Goal: Task Accomplishment & Management: Manage account settings

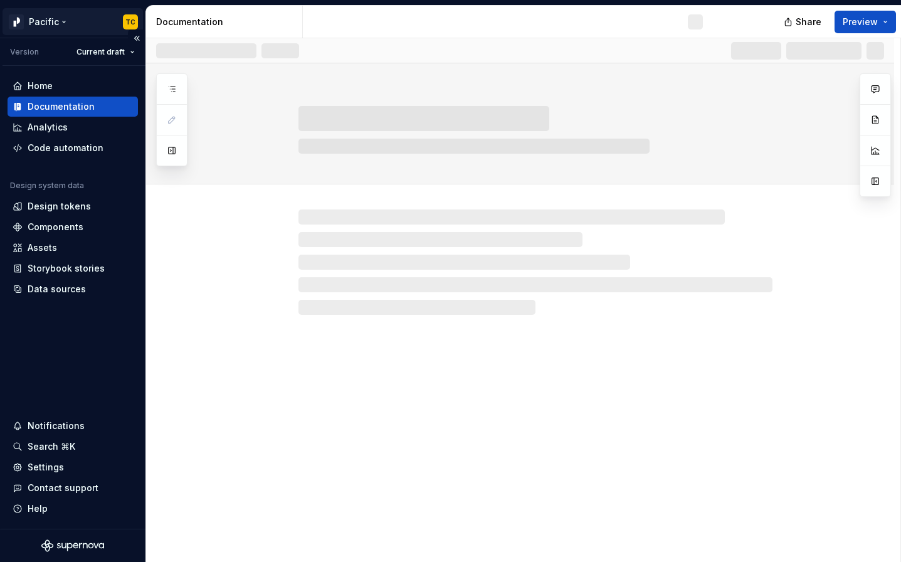
click at [68, 30] on html "Pacific TC Version Current draft Home Documentation Analytics Code automation D…" at bounding box center [450, 281] width 901 height 562
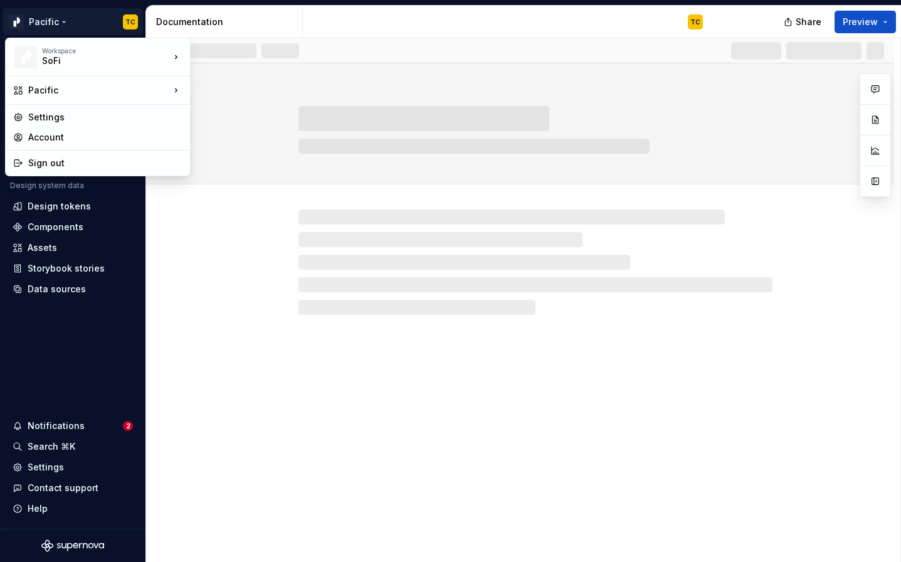
click at [74, 429] on html "Pacific TC Version Current draft Home Documentation Analytics Code automation D…" at bounding box center [450, 281] width 901 height 562
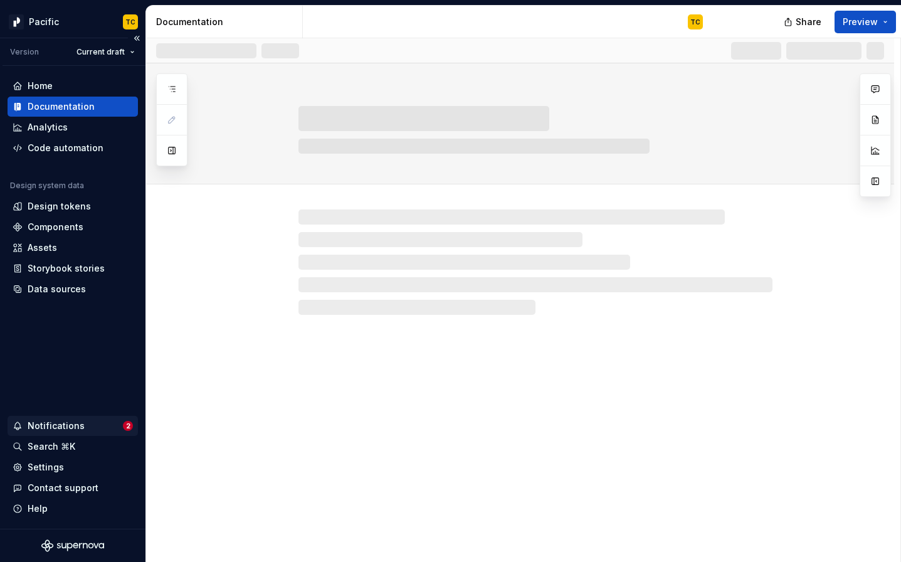
click at [87, 428] on div "Notifications" at bounding box center [68, 426] width 110 height 13
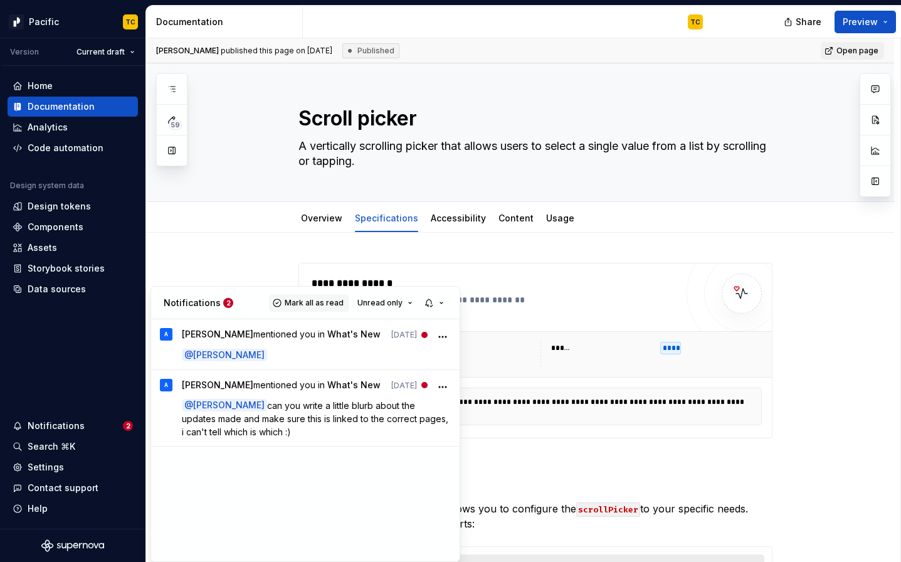
click at [298, 302] on span "Mark all as read" at bounding box center [314, 303] width 59 height 10
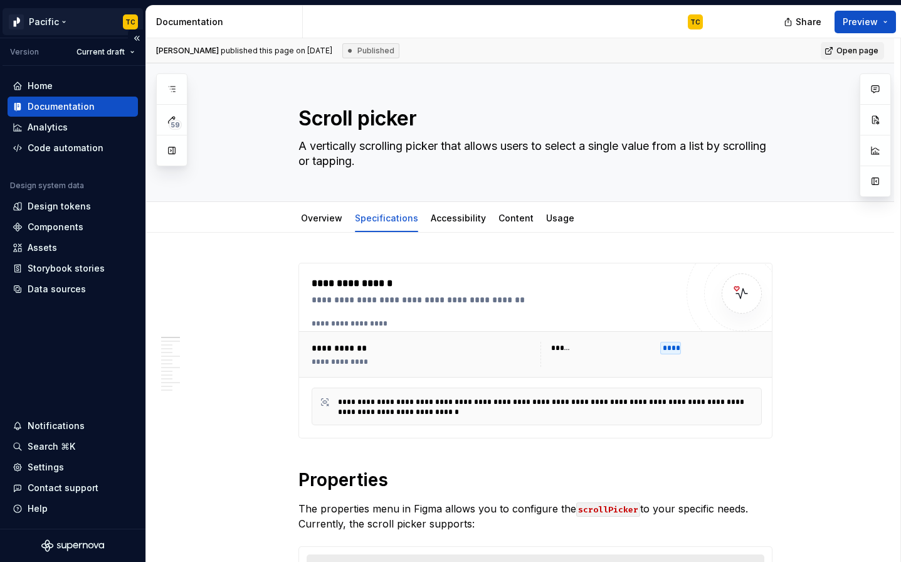
click at [64, 32] on html "Pacific TC Version Current draft Home Documentation Analytics Code automation D…" at bounding box center [450, 281] width 901 height 562
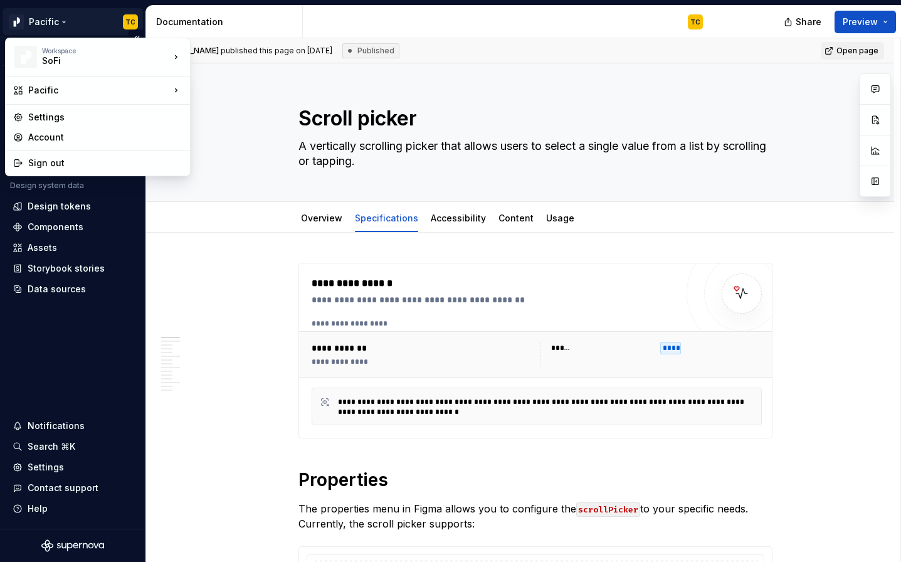
click at [66, 18] on html "Pacific TC Version Current draft Home Documentation Analytics Code automation D…" at bounding box center [450, 281] width 901 height 562
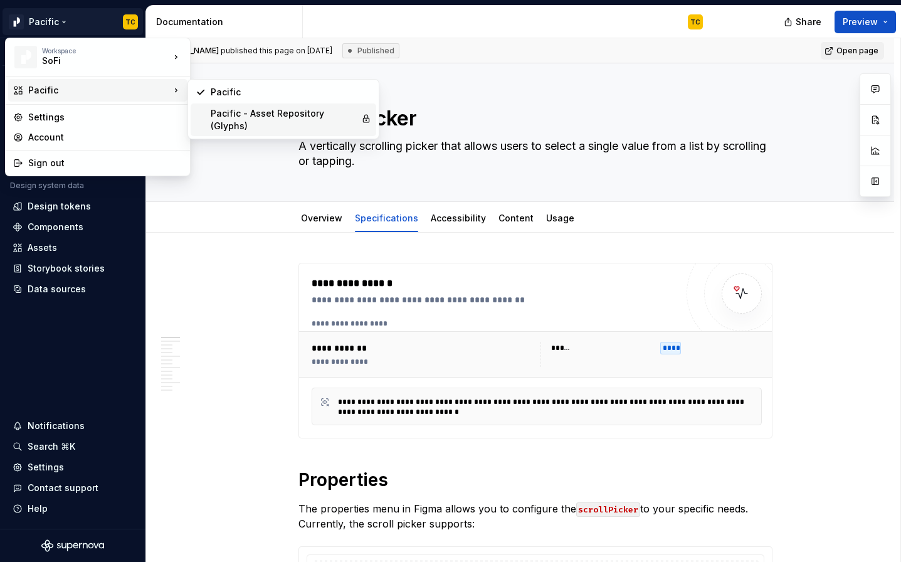
click at [230, 117] on div "Pacific - Asset Repository (Glyphs)" at bounding box center [283, 119] width 145 height 25
type textarea "*"
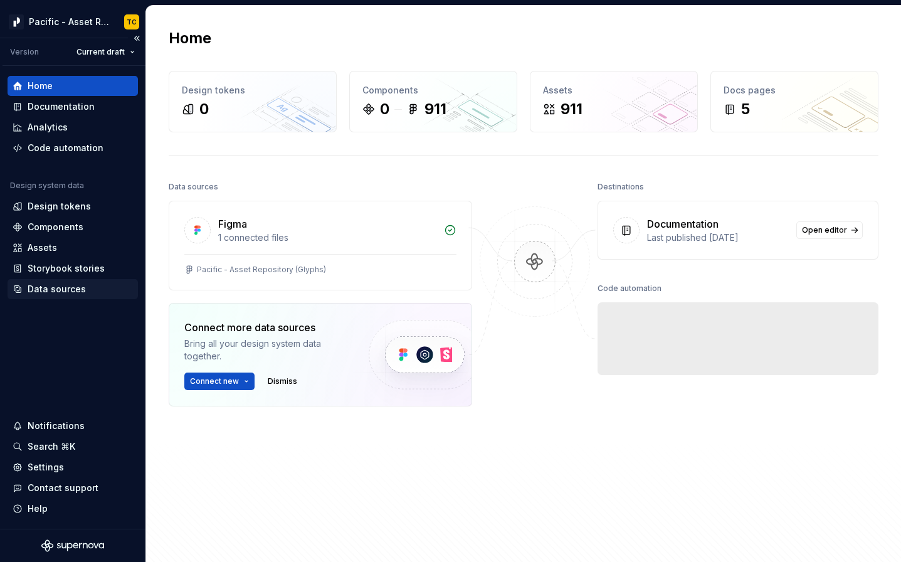
click at [49, 285] on div "Data sources" at bounding box center [57, 289] width 58 height 13
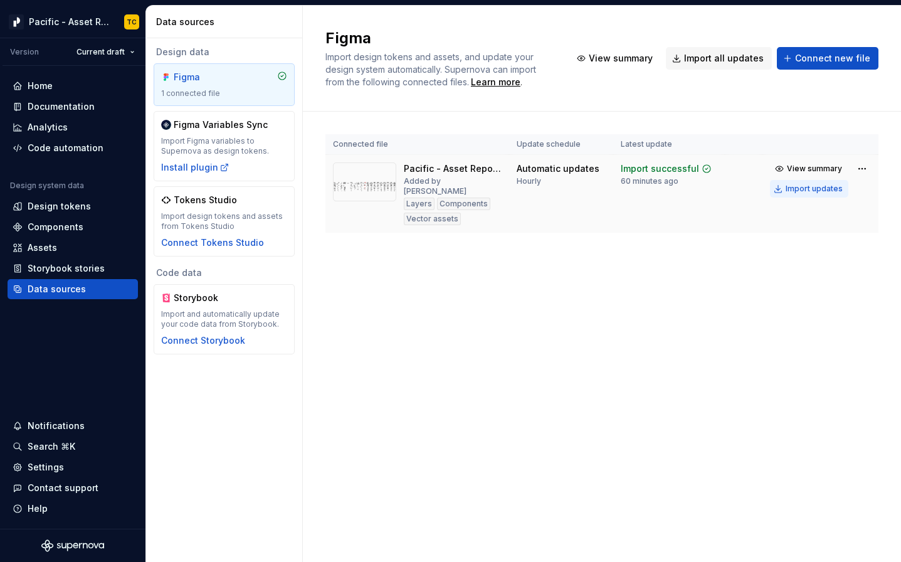
click at [814, 188] on div "Import updates" at bounding box center [814, 189] width 57 height 10
click at [53, 222] on div "Components" at bounding box center [56, 227] width 56 height 13
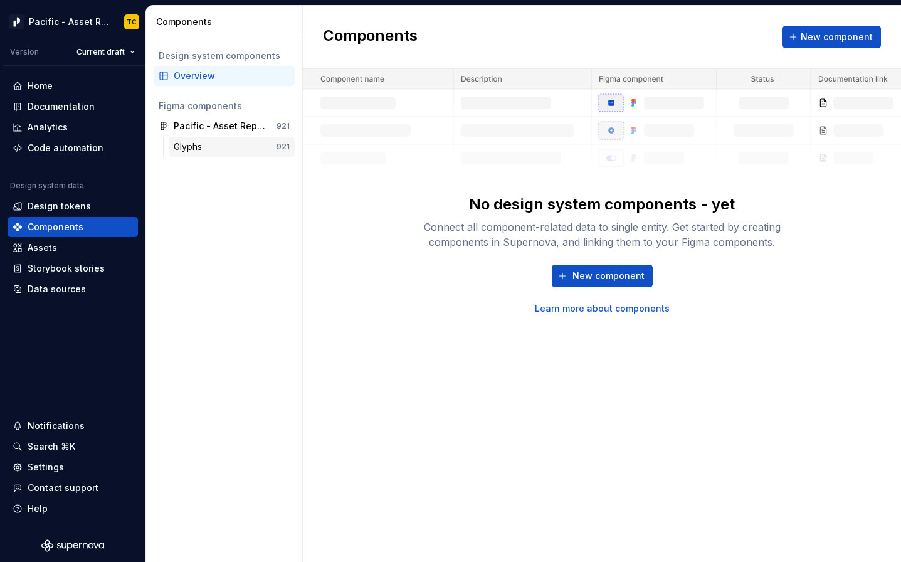
click at [200, 141] on div "Glyphs" at bounding box center [190, 146] width 33 height 13
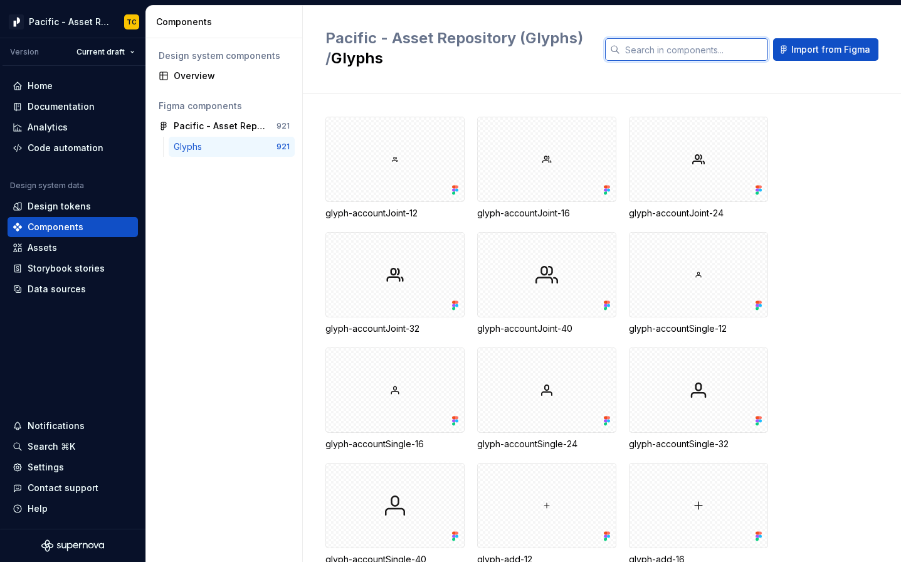
click at [673, 55] on input "text" at bounding box center [694, 49] width 148 height 23
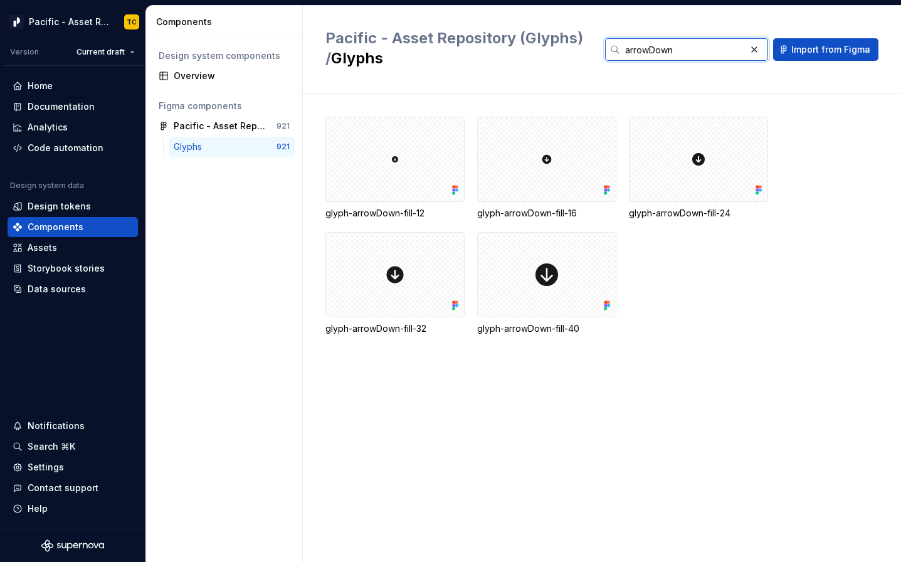
click at [654, 48] on input "arrowDown" at bounding box center [682, 49] width 125 height 23
drag, startPoint x: 681, startPoint y: 48, endPoint x: 650, endPoint y: 47, distance: 31.4
click at [650, 47] on input "arrowDown" at bounding box center [682, 49] width 125 height 23
type input "arrowUp"
click at [34, 299] on div "Home Documentation Analytics Code automation Design system data Design tokens C…" at bounding box center [72, 297] width 145 height 463
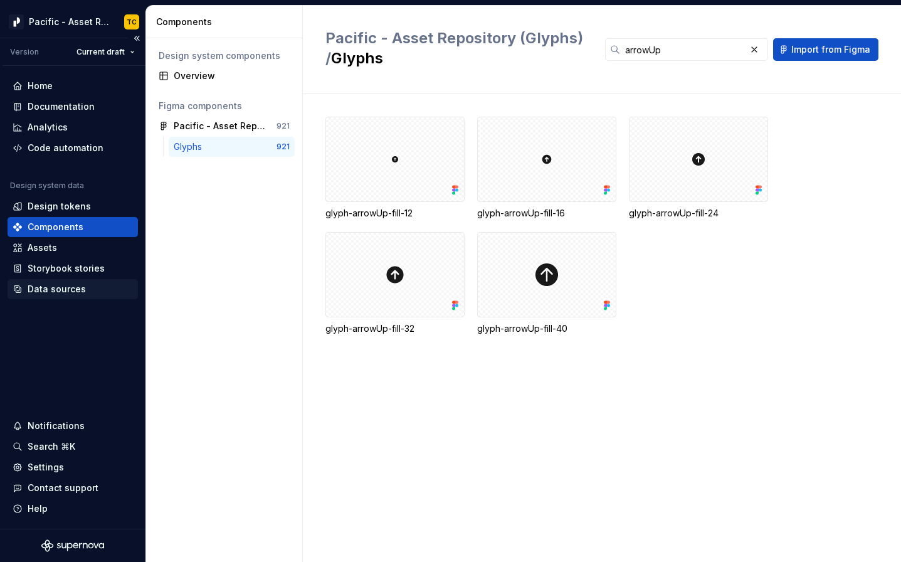
click at [59, 298] on div "Data sources" at bounding box center [73, 289] width 130 height 20
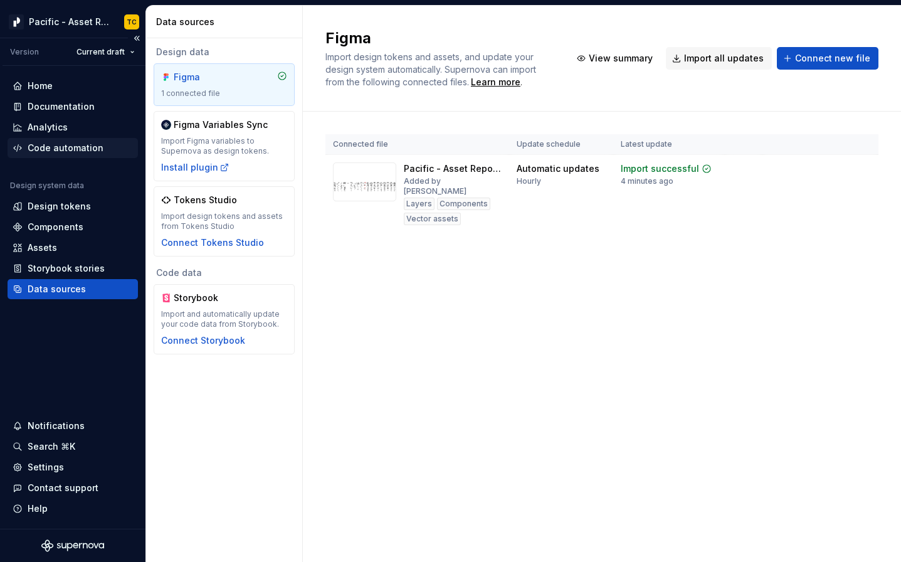
click at [53, 142] on div "Code automation" at bounding box center [66, 148] width 76 height 13
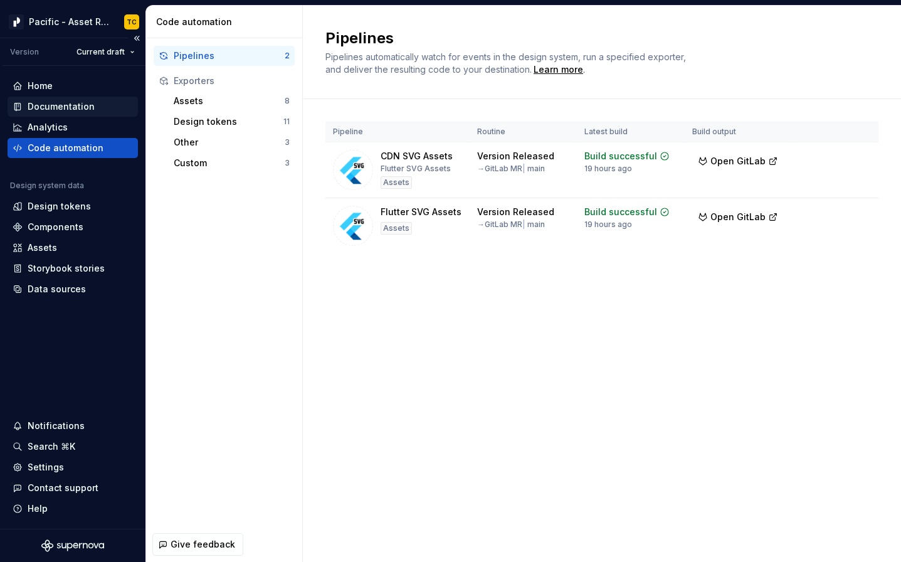
click at [73, 104] on div "Documentation" at bounding box center [61, 106] width 67 height 13
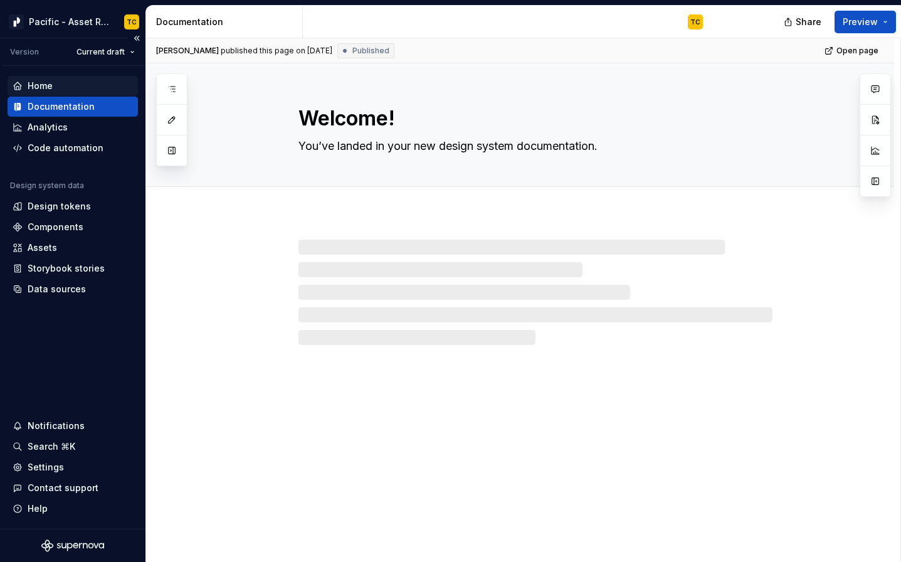
click at [73, 80] on div "Home" at bounding box center [73, 86] width 120 height 13
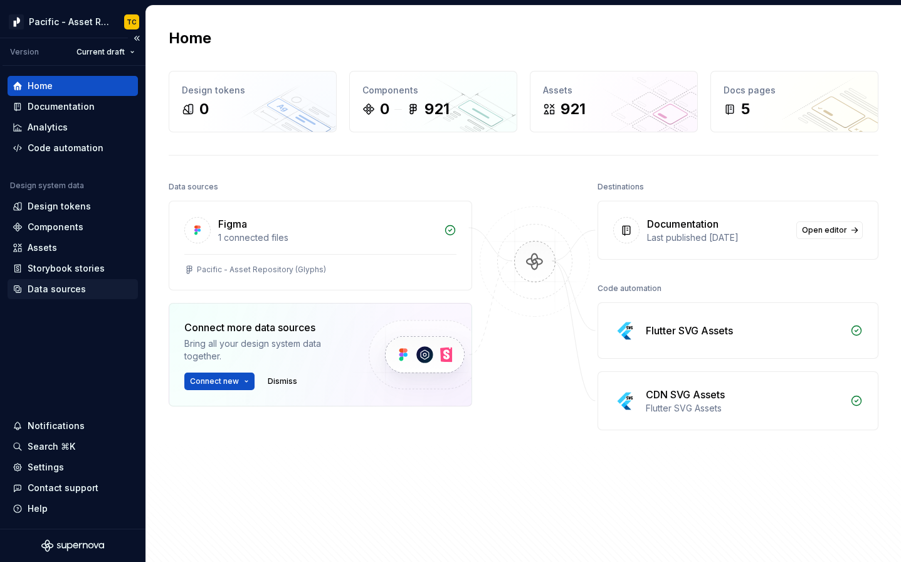
click at [43, 285] on div "Data sources" at bounding box center [57, 289] width 58 height 13
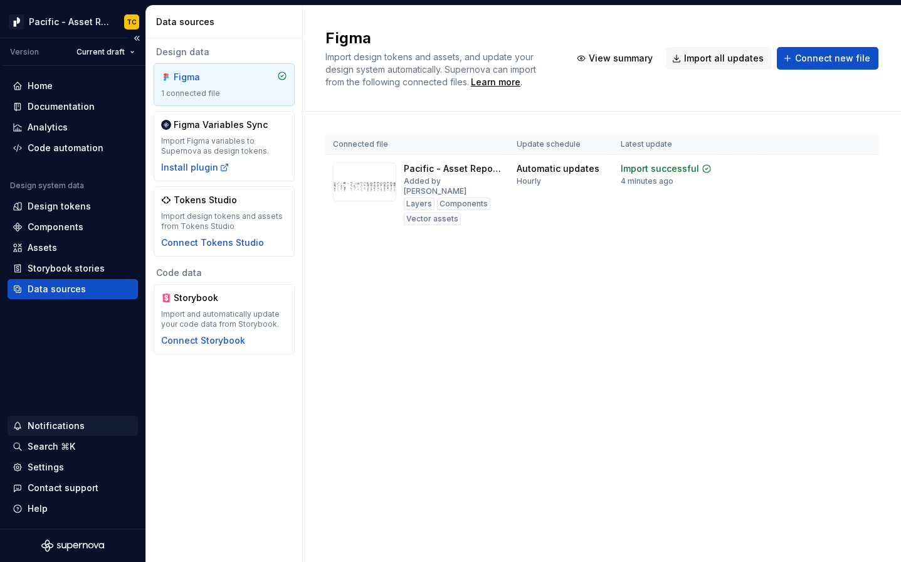
click at [36, 428] on div "Notifications" at bounding box center [56, 426] width 57 height 13
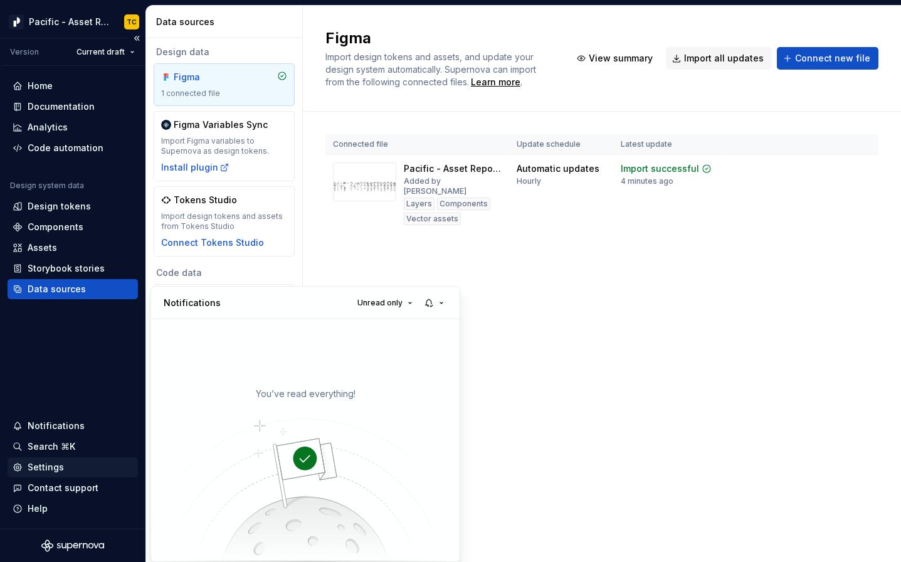
click at [45, 462] on html "Pacific - Asset Repository (Glyphs) TC Version Current draft Home Documentation…" at bounding box center [450, 281] width 901 height 562
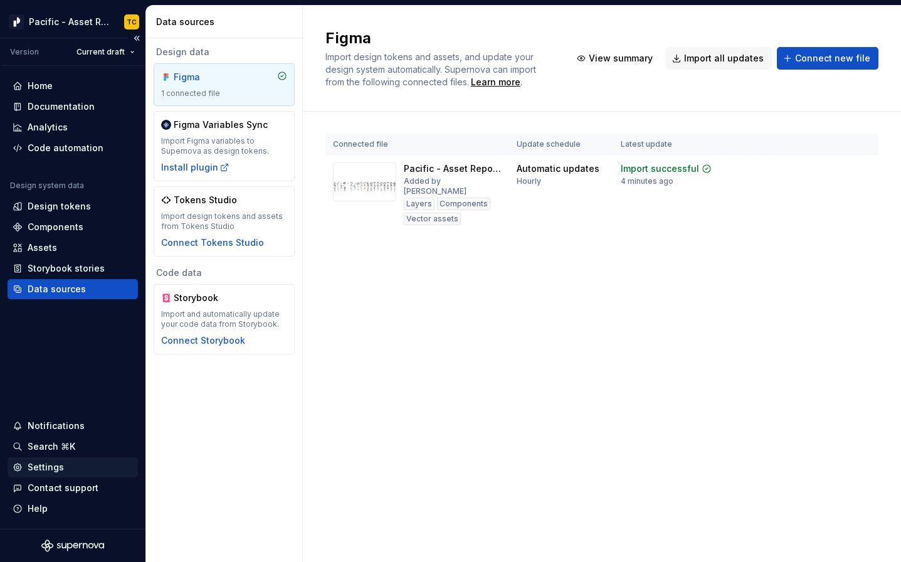
click at [40, 464] on div "Settings" at bounding box center [46, 467] width 36 height 13
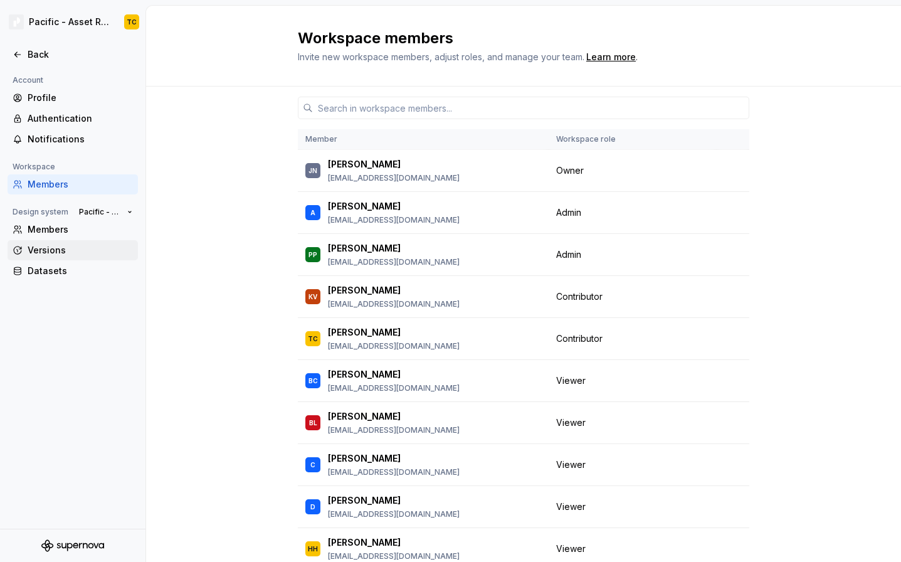
click at [50, 253] on div "Versions" at bounding box center [80, 250] width 105 height 13
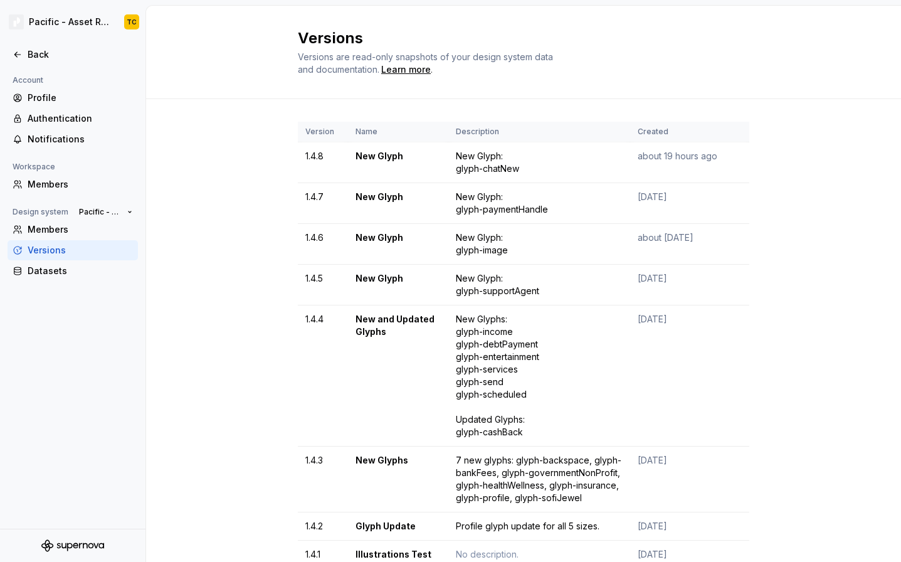
click at [359, 134] on th "Name" at bounding box center [398, 132] width 100 height 21
click at [29, 53] on div "Back" at bounding box center [80, 54] width 105 height 13
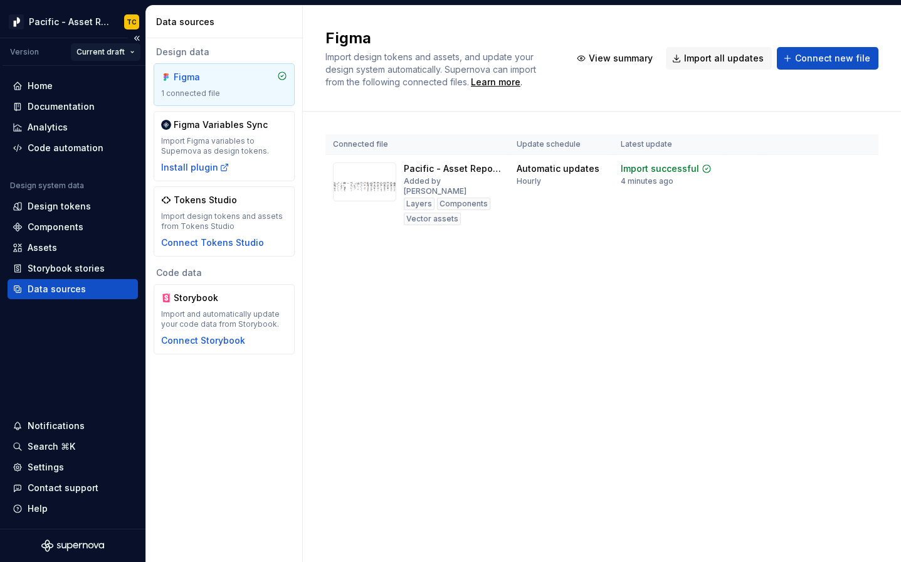
click at [113, 53] on html "Pacific - Asset Repository (Glyphs) TC Version Current draft Home Documentation…" at bounding box center [450, 281] width 901 height 562
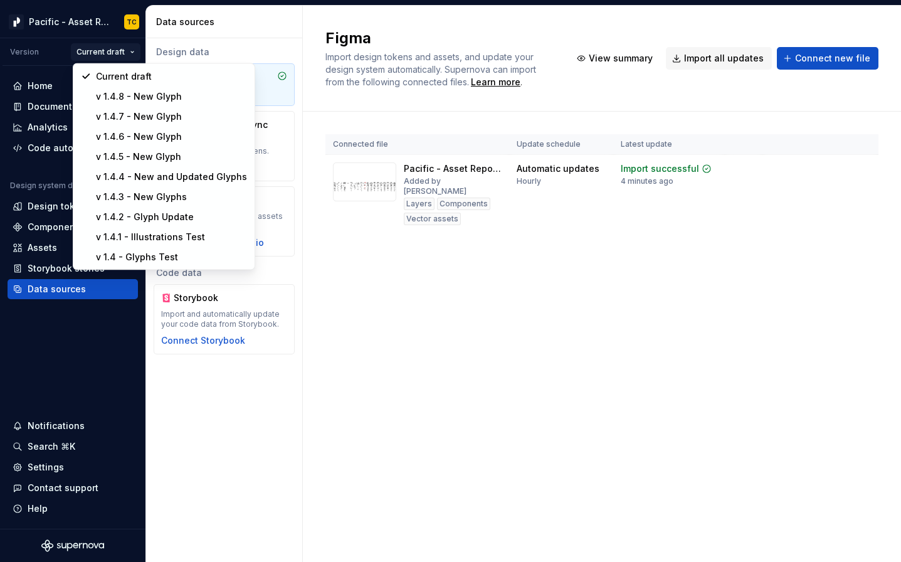
click at [28, 49] on html "Pacific - Asset Repository (Glyphs) TC Version Current draft Home Documentation…" at bounding box center [450, 281] width 901 height 562
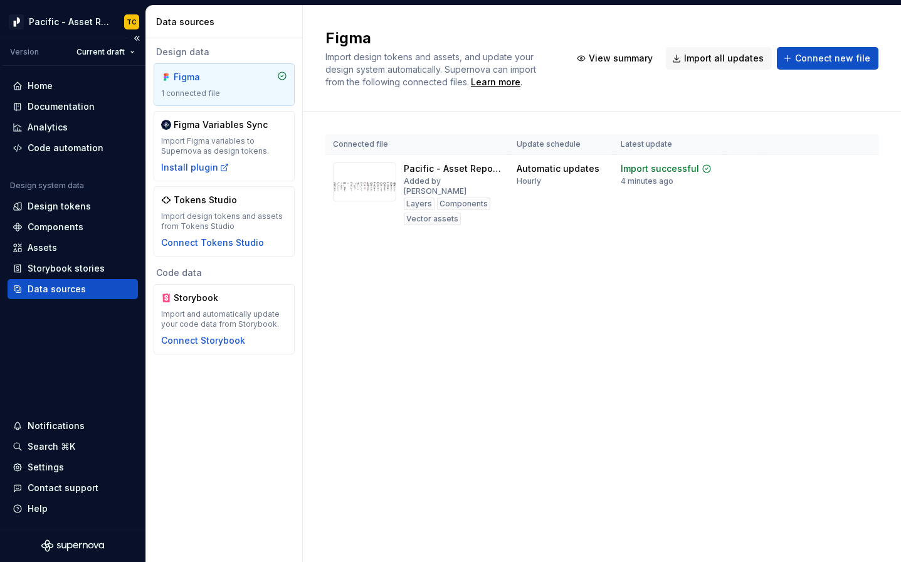
click at [23, 53] on div "Version" at bounding box center [24, 52] width 29 height 10
click at [51, 504] on div "Help" at bounding box center [73, 508] width 120 height 13
click at [55, 91] on div "Home" at bounding box center [73, 86] width 120 height 13
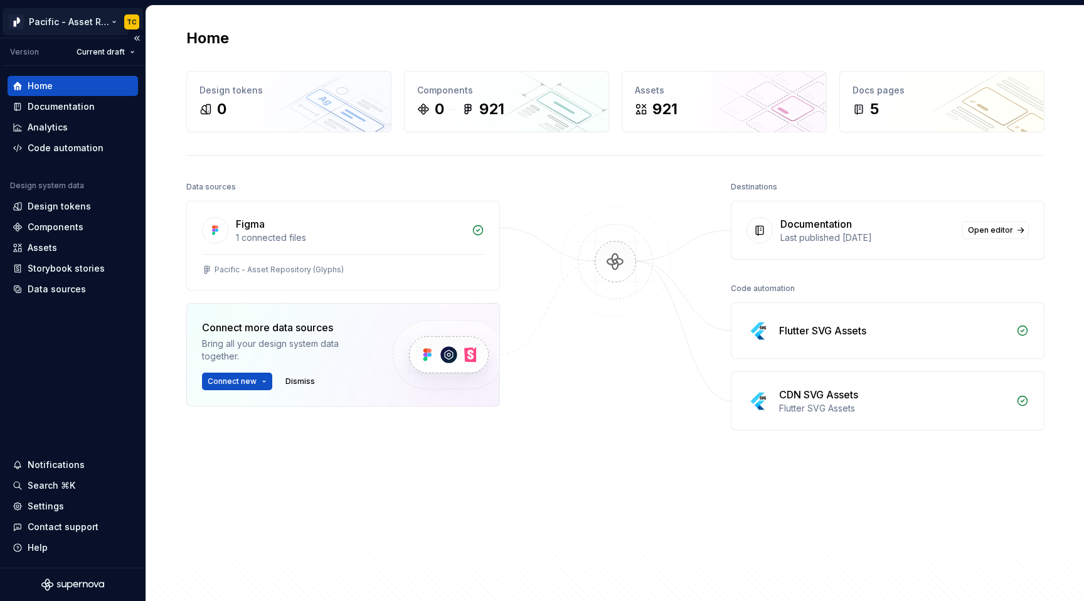
click at [110, 19] on html "Pacific - Asset Repository (Glyphs) TC Version Current draft Home Documentation…" at bounding box center [542, 300] width 1084 height 601
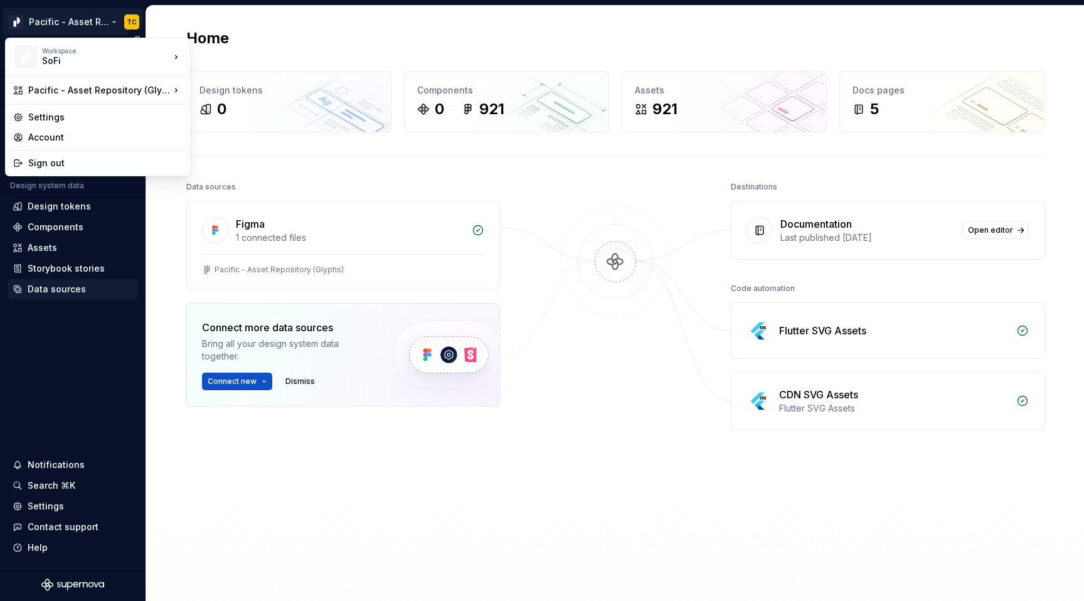
click at [135, 298] on html "Pacific - Asset Repository (Glyphs) TC Version Current draft Home Documentation…" at bounding box center [542, 300] width 1084 height 601
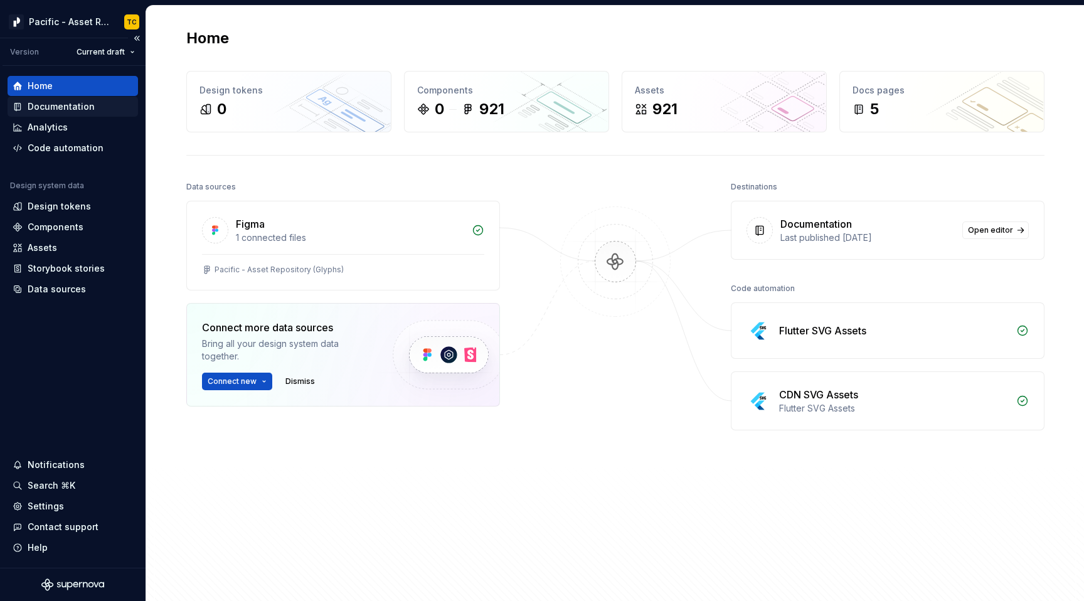
click at [75, 101] on div "Documentation" at bounding box center [61, 106] width 67 height 13
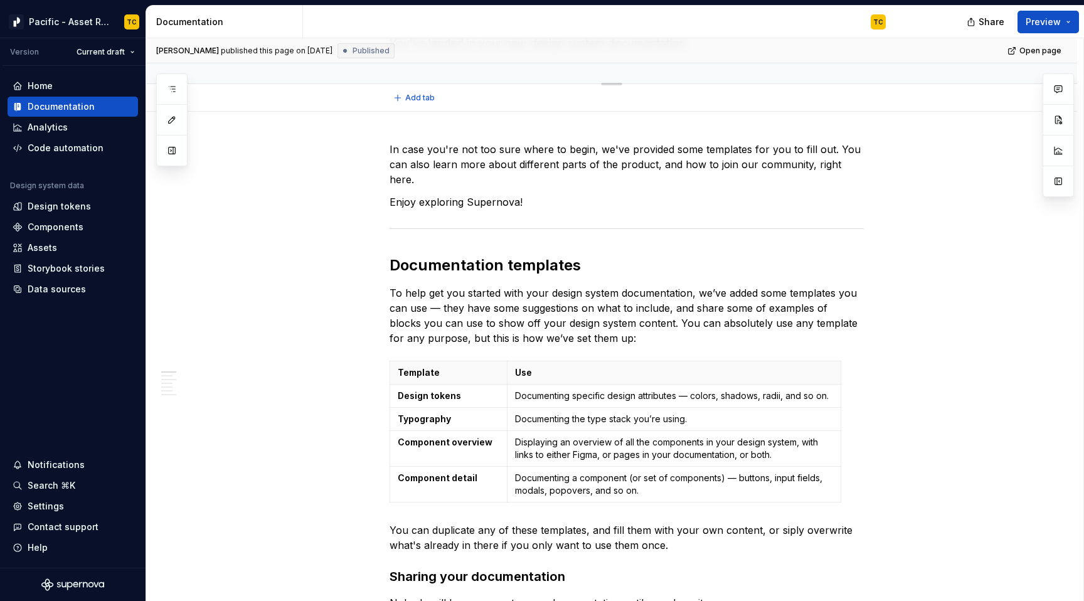
type textarea "*"
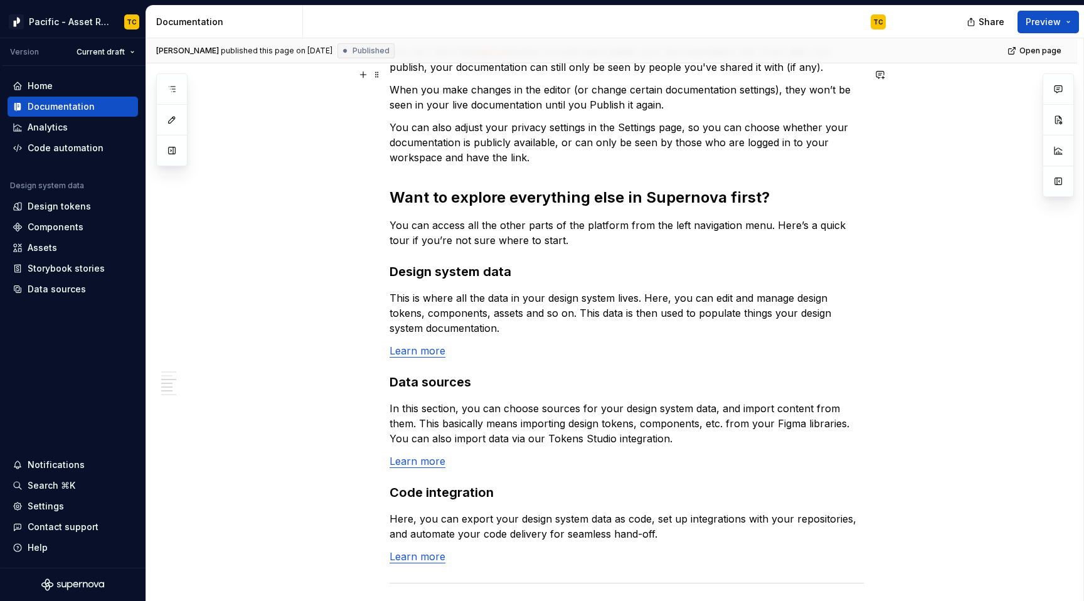
scroll to position [882, 0]
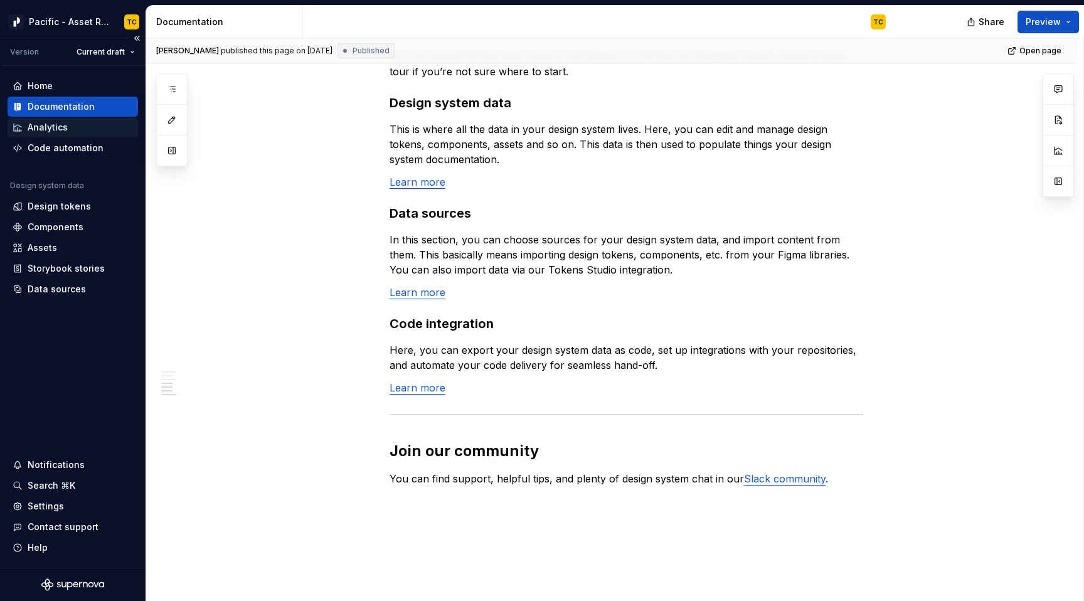
click at [51, 127] on div "Analytics" at bounding box center [48, 127] width 40 height 13
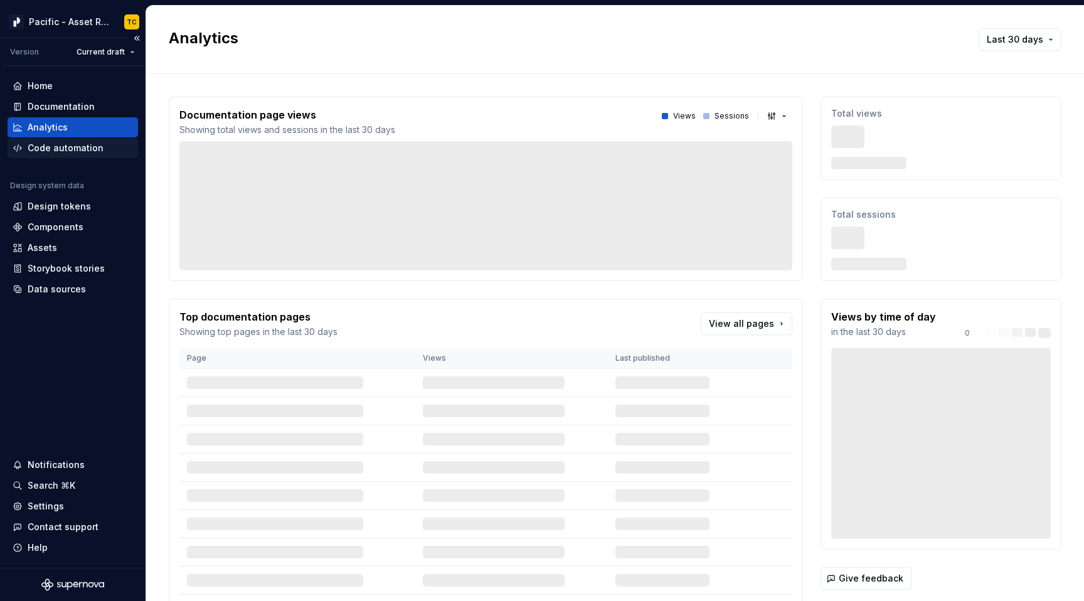
click at [51, 150] on div "Code automation" at bounding box center [66, 148] width 76 height 13
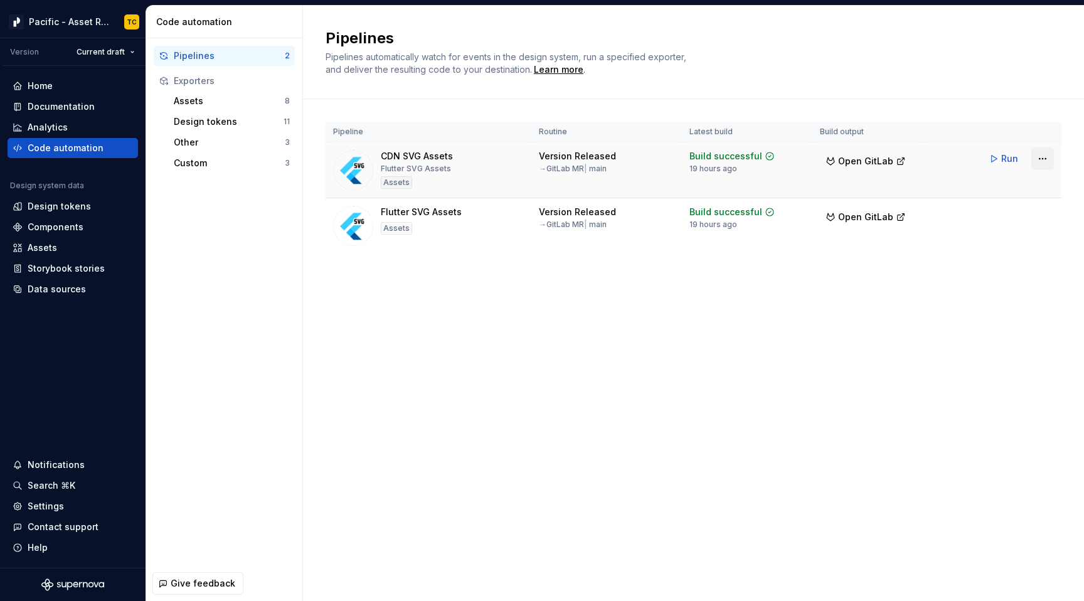
click at [900, 158] on html "Pacific - Asset Repository (Glyphs) TC Version Current draft Home Documentation…" at bounding box center [542, 300] width 1084 height 601
click at [820, 305] on html "Pacific - Asset Repository (Glyphs) TC Version Current draft Home Documentation…" at bounding box center [542, 300] width 1084 height 601
click at [51, 228] on div "Components" at bounding box center [56, 227] width 56 height 13
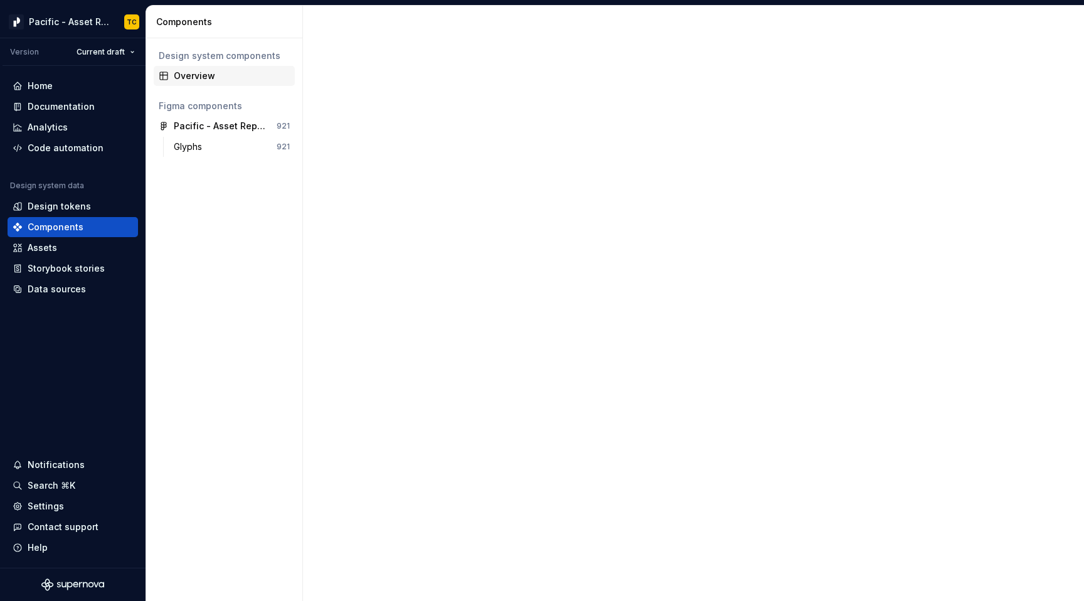
click at [191, 81] on div "Overview" at bounding box center [232, 76] width 116 height 13
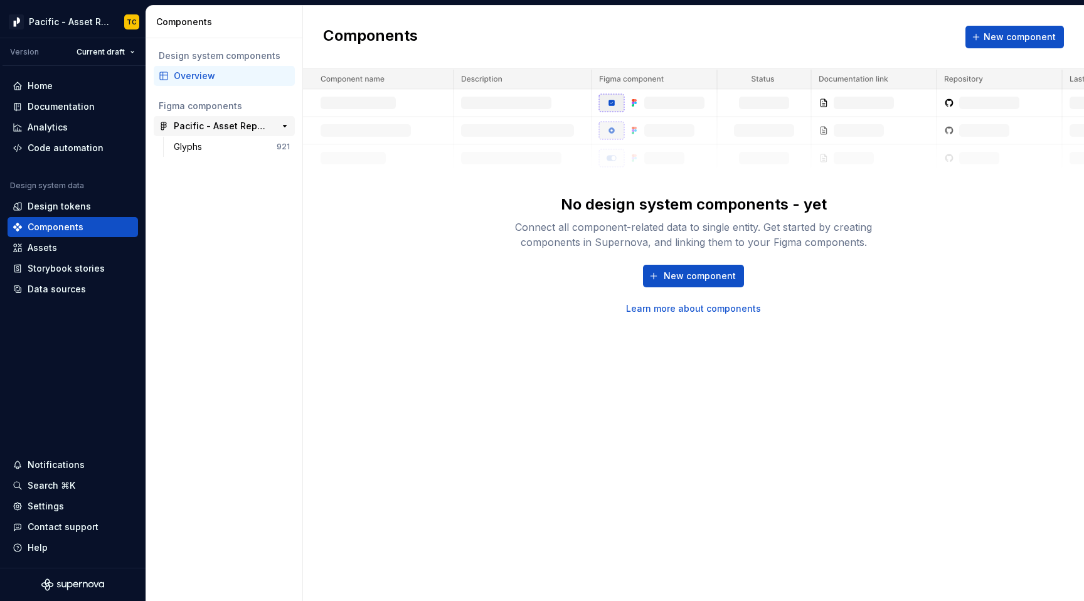
click at [195, 122] on div "Pacific - Asset Repository (Glyphs)" at bounding box center [220, 126] width 93 height 13
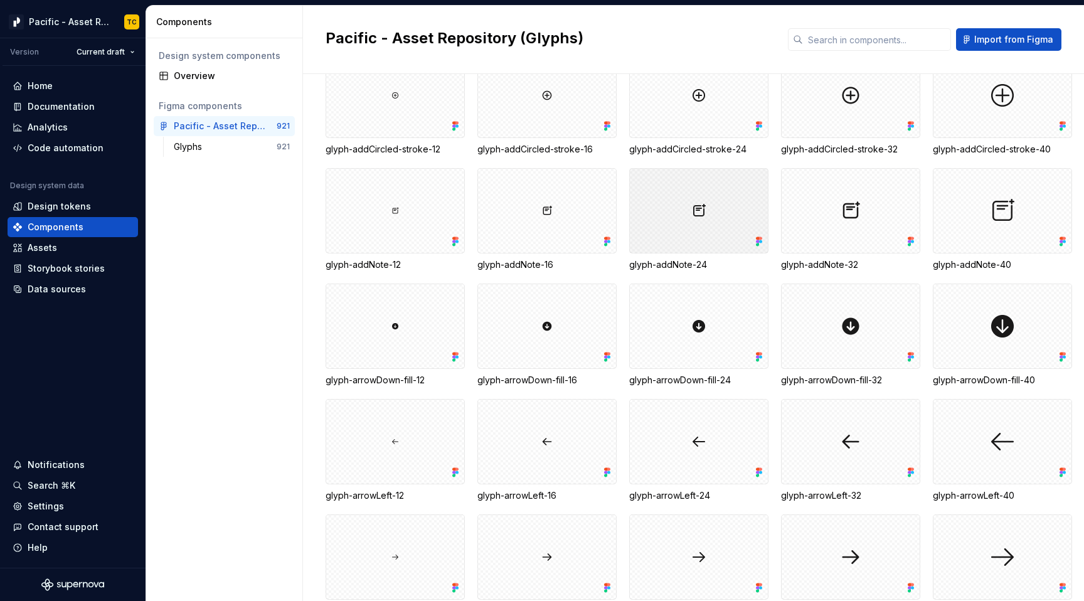
scroll to position [546, 0]
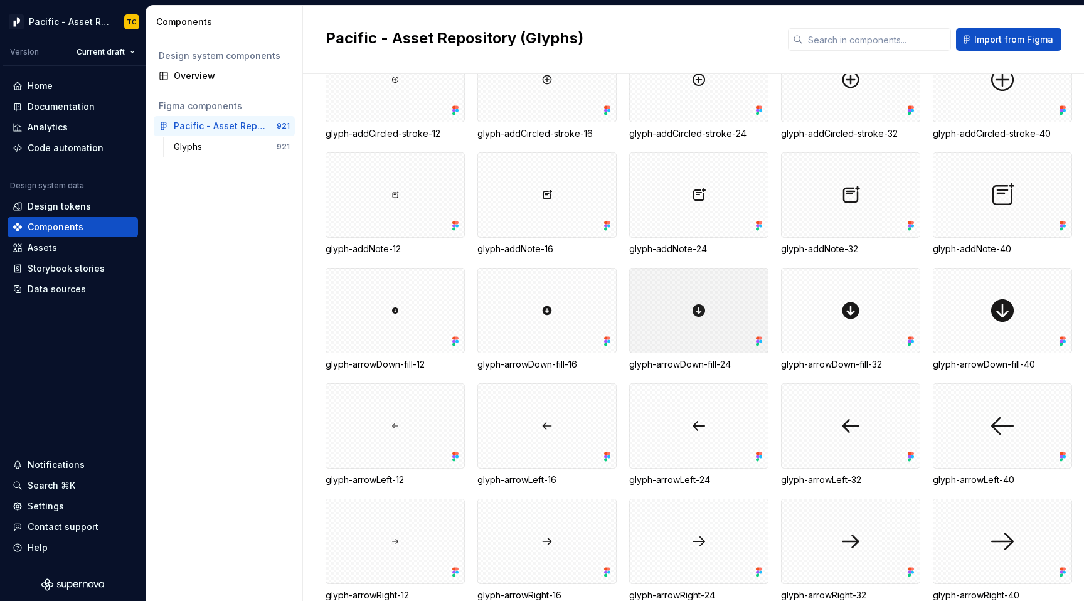
click at [676, 294] on div at bounding box center [698, 310] width 139 height 85
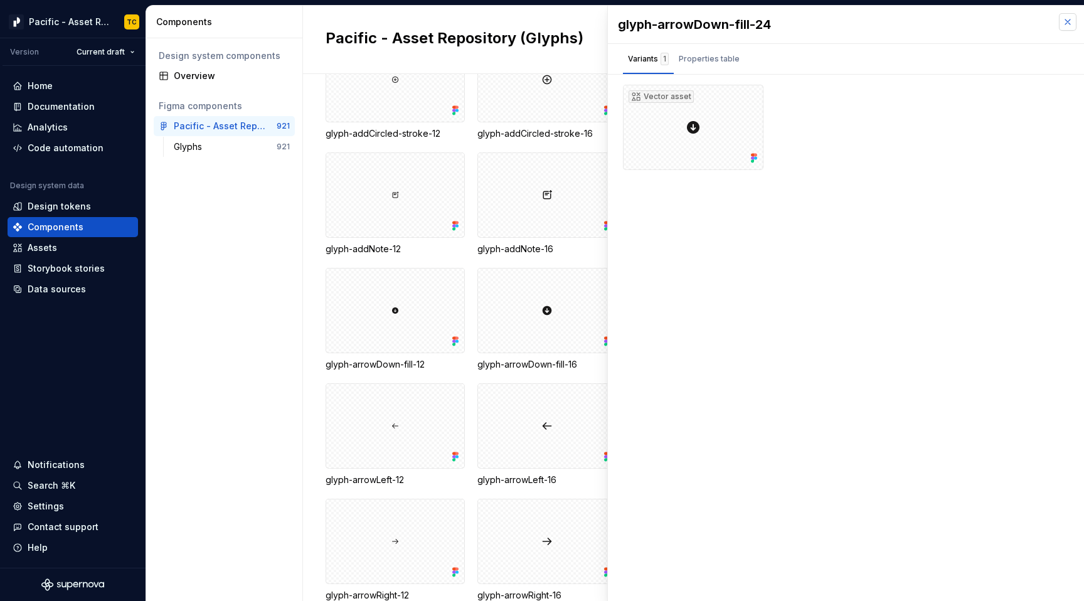
click at [900, 23] on button "button" at bounding box center [1067, 22] width 18 height 18
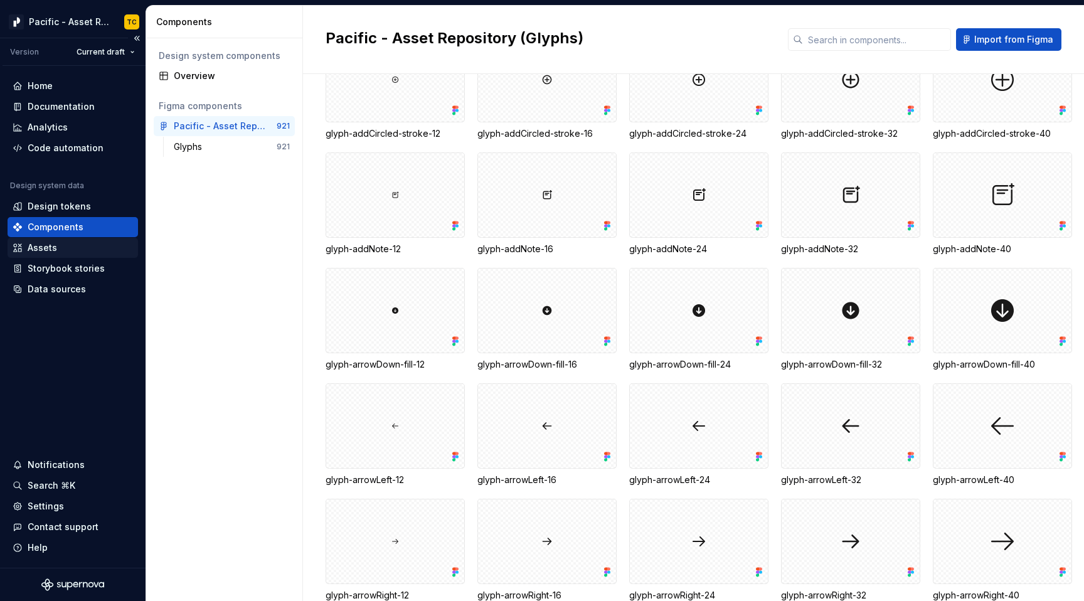
click at [58, 245] on div "Assets" at bounding box center [73, 247] width 120 height 13
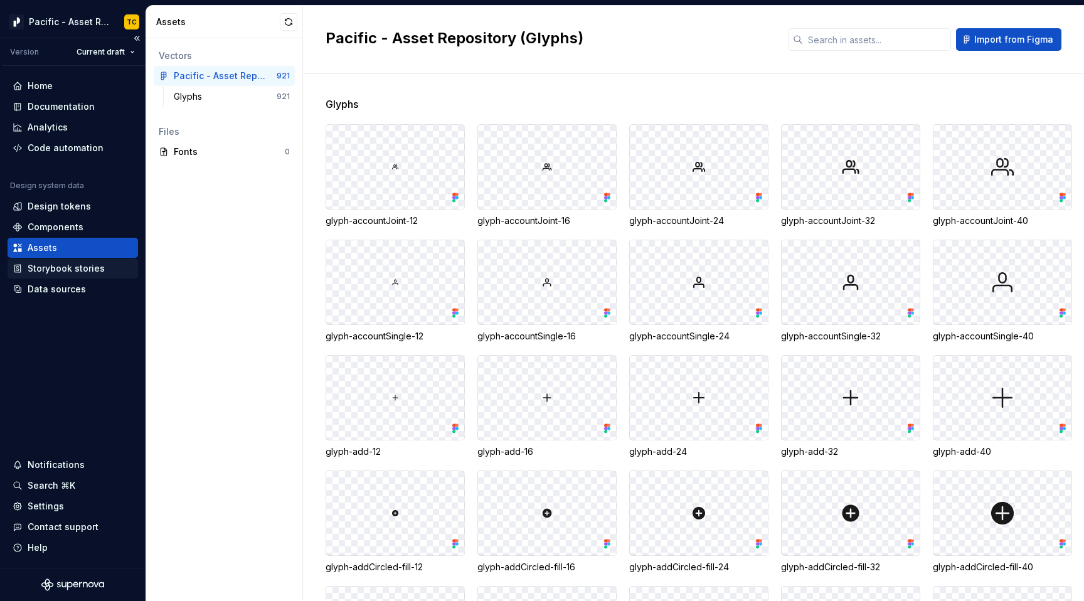
click at [61, 273] on div "Storybook stories" at bounding box center [66, 268] width 77 height 13
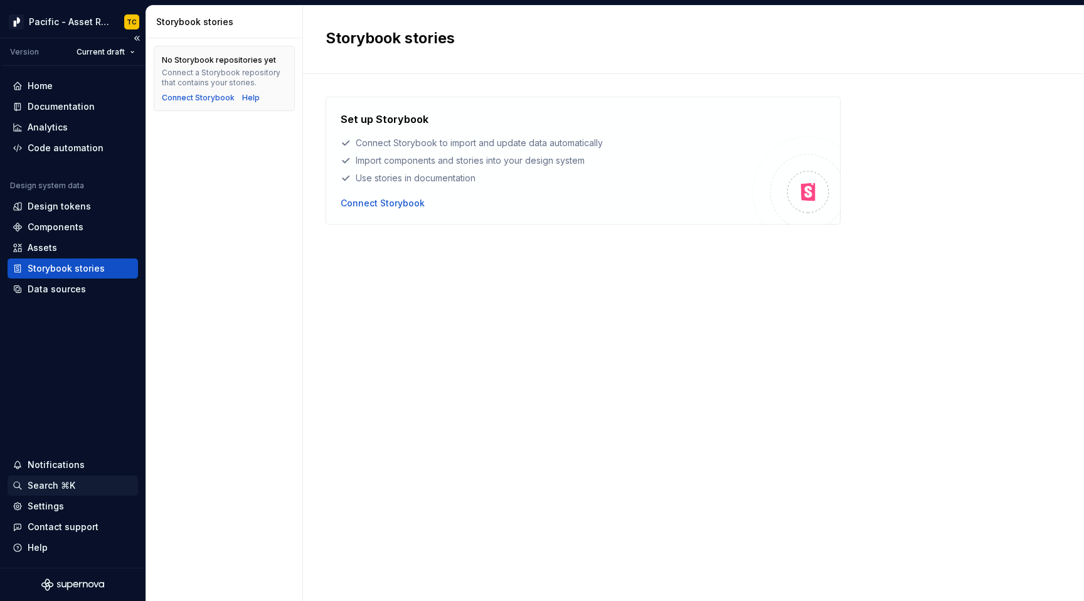
click at [62, 488] on div "Search ⌘K" at bounding box center [52, 485] width 48 height 13
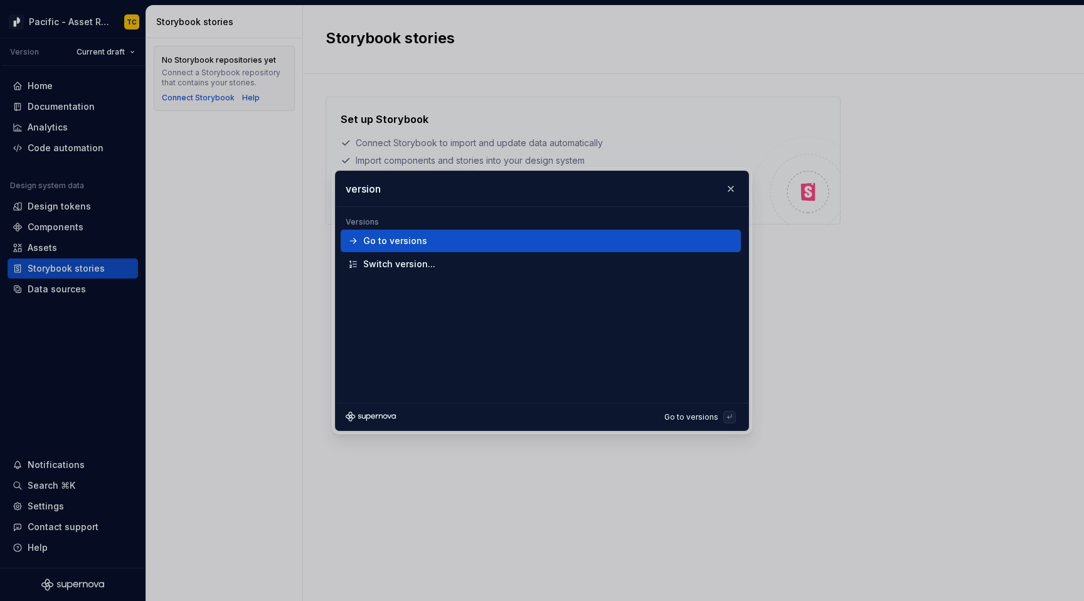
type input "version"
click at [390, 243] on div "Go to versions" at bounding box center [395, 241] width 64 height 13
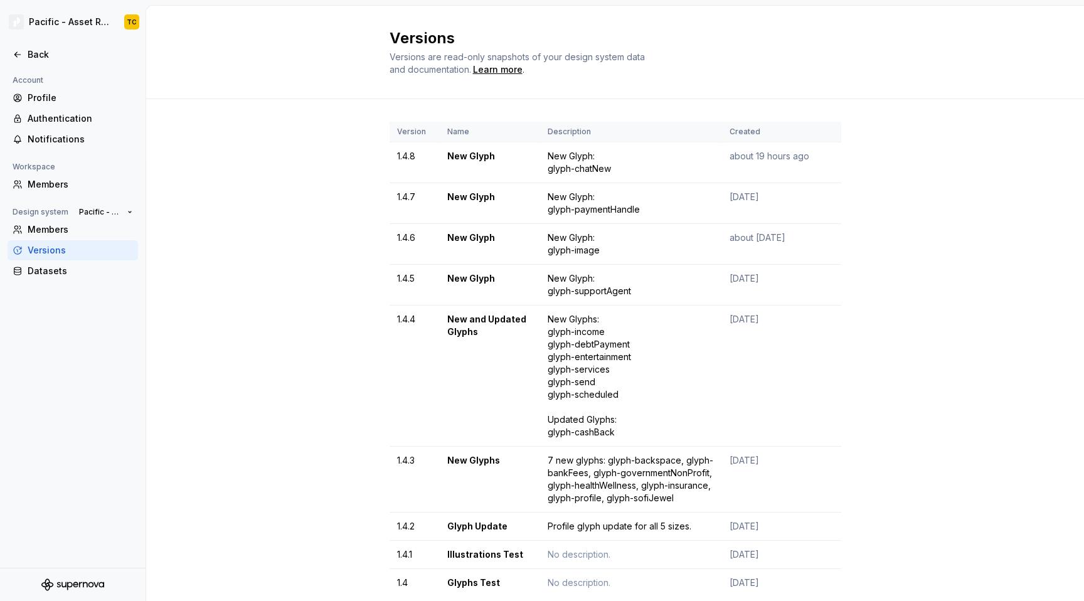
scroll to position [32, 0]
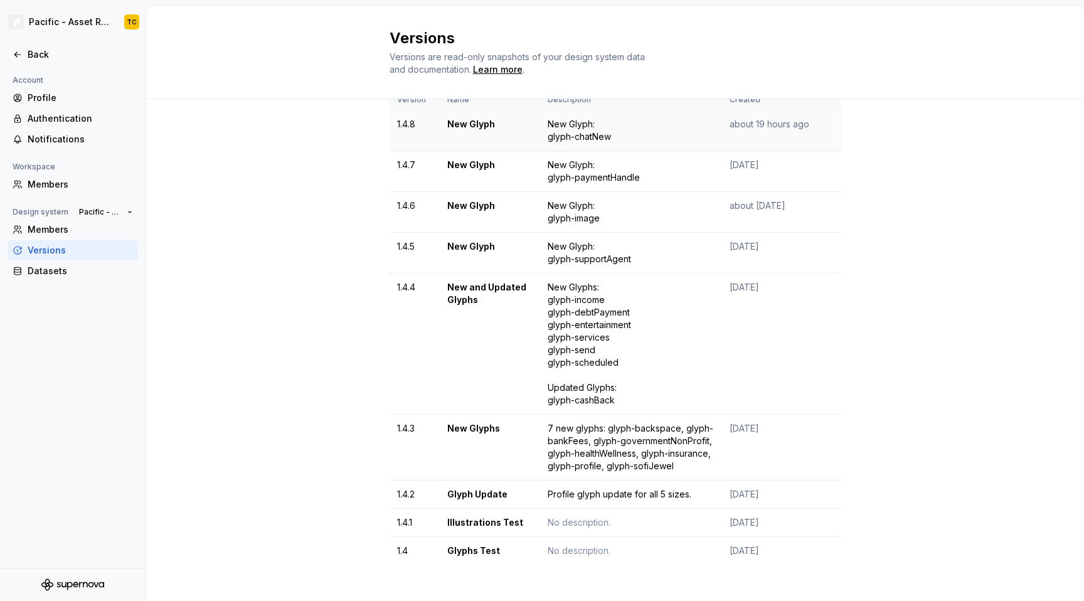
click at [413, 118] on td "1.4.8" at bounding box center [414, 130] width 50 height 41
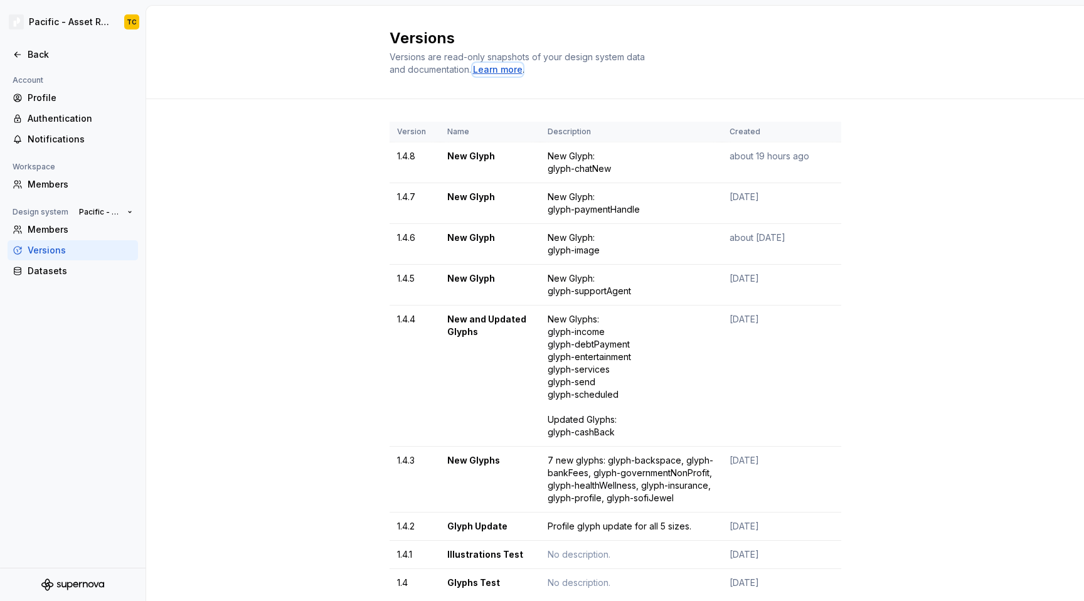
click at [499, 68] on div "Learn more" at bounding box center [498, 69] width 50 height 13
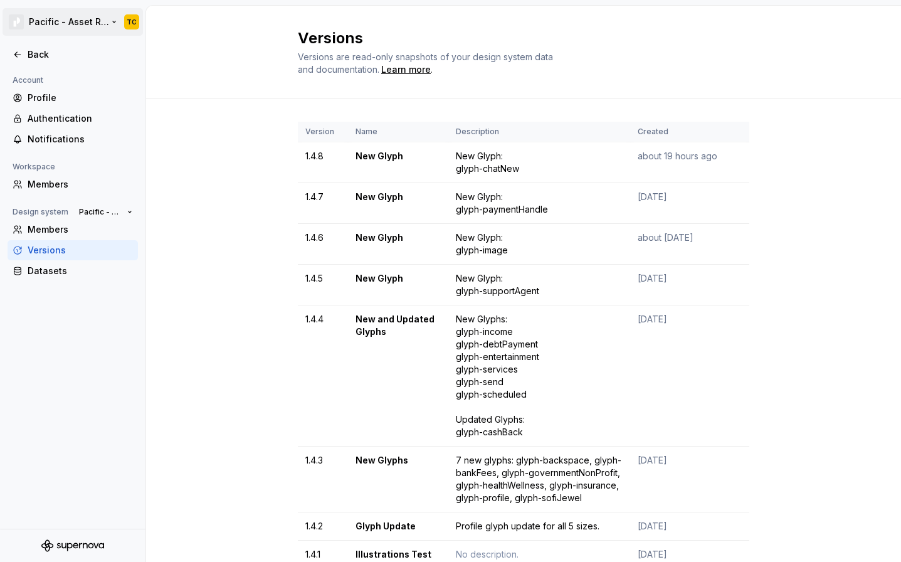
click at [130, 20] on html "Pacific - Asset Repository (Glyphs) TC Back Account Profile Authentication Noti…" at bounding box center [450, 281] width 901 height 562
click at [218, 193] on html "Pacific - Asset Repository (Glyphs) TC Back Account Profile Authentication Noti…" at bounding box center [450, 281] width 901 height 562
click at [23, 53] on div "Back" at bounding box center [73, 54] width 120 height 13
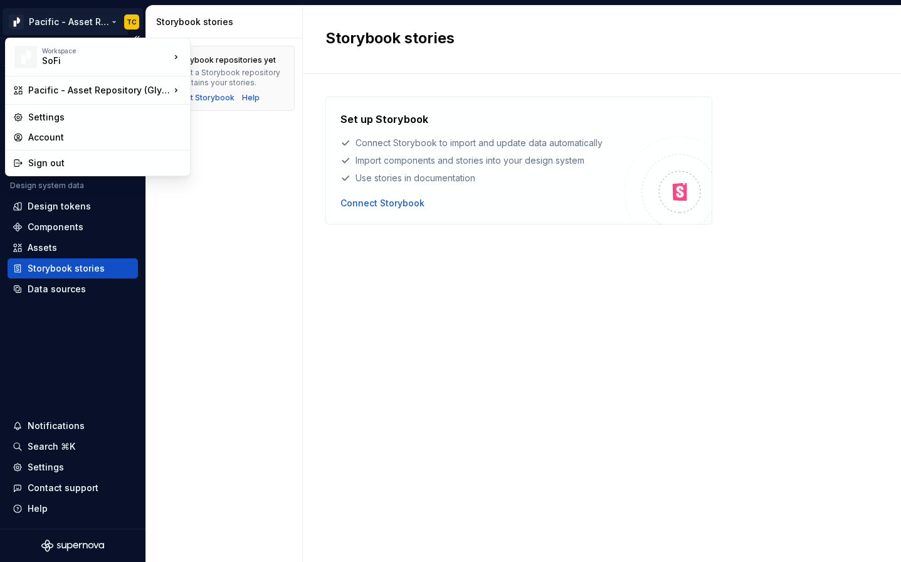
click at [130, 19] on html "Pacific - Asset Repository (Glyphs) TC Version Current draft Home Documentation…" at bounding box center [450, 281] width 901 height 562
click at [65, 406] on html "Pacific - Asset Repository (Glyphs) TC Version Current draft Home Documentation…" at bounding box center [450, 281] width 901 height 562
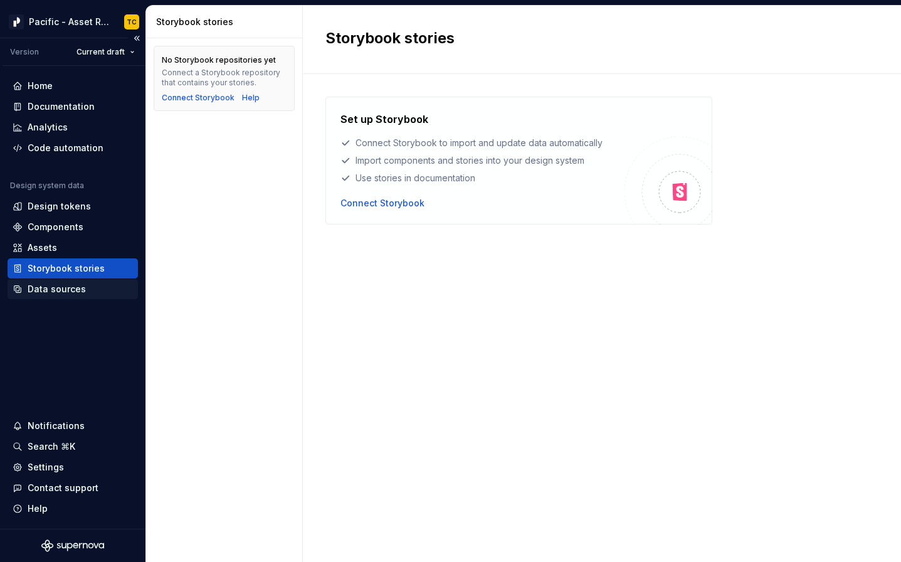
click at [75, 289] on div "Data sources" at bounding box center [57, 289] width 58 height 13
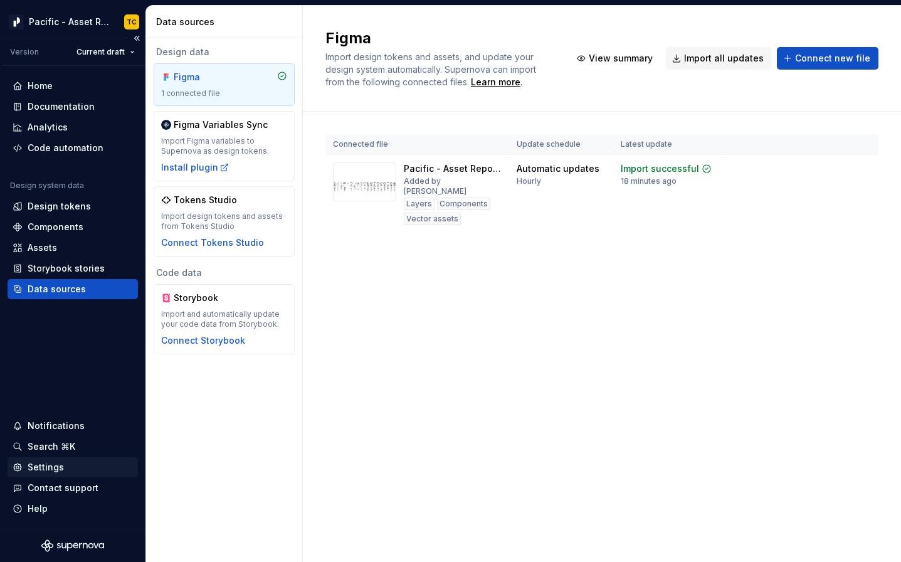
click at [53, 464] on div "Settings" at bounding box center [46, 467] width 36 height 13
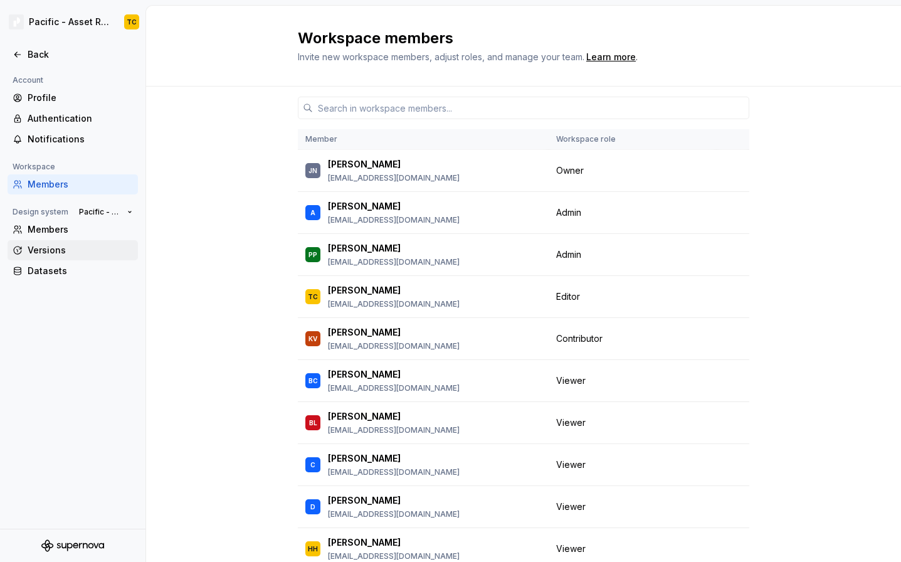
click at [40, 250] on div "Versions" at bounding box center [80, 250] width 105 height 13
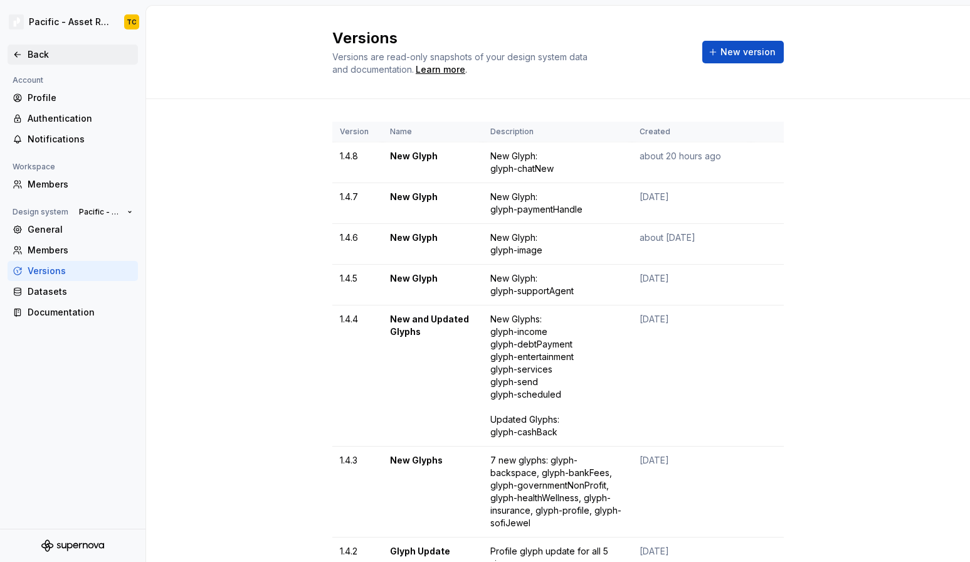
click at [33, 56] on div "Back" at bounding box center [80, 54] width 105 height 13
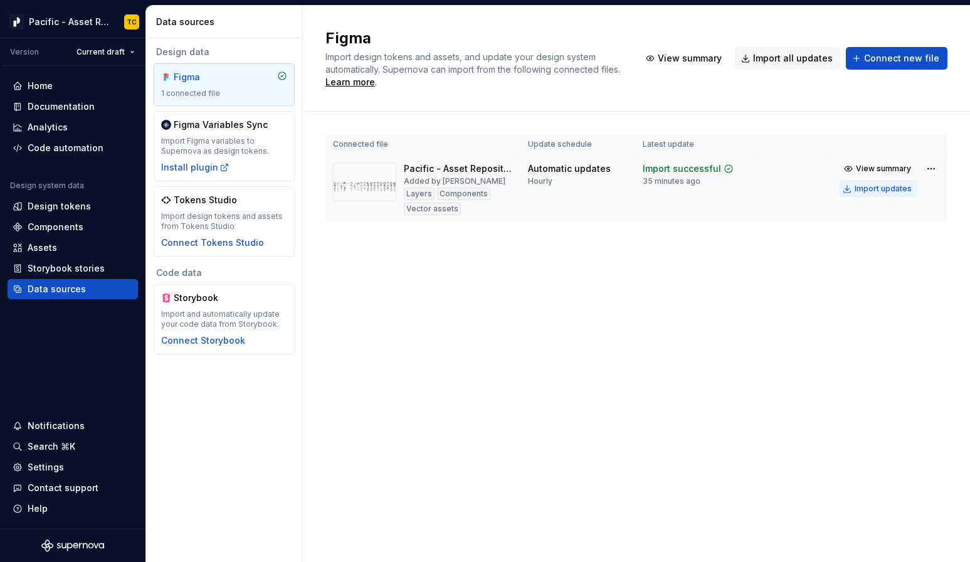
click at [873, 192] on div "Import updates" at bounding box center [883, 189] width 57 height 10
click at [857, 189] on button "Import updates" at bounding box center [878, 189] width 78 height 18
click at [55, 223] on div "Components" at bounding box center [56, 227] width 56 height 13
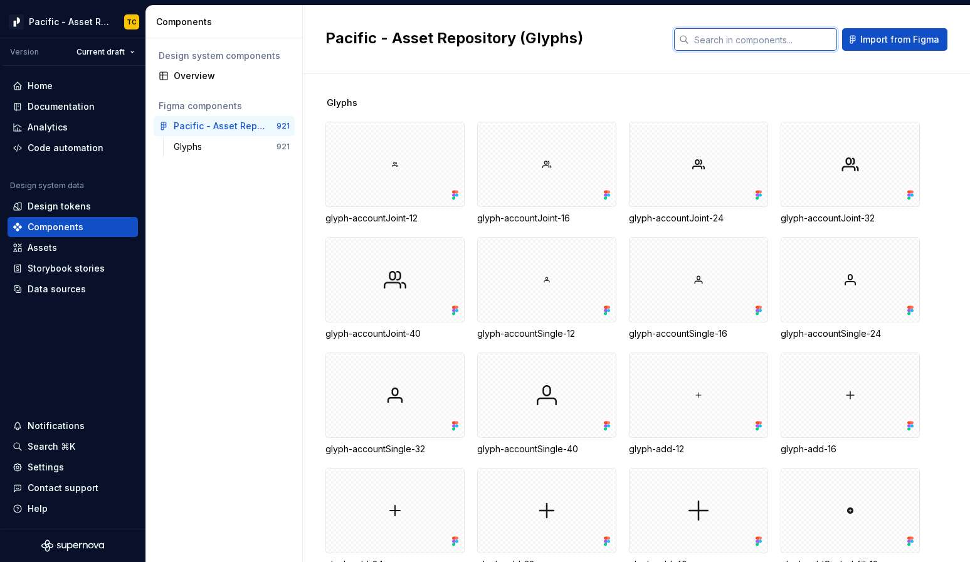
click at [720, 34] on input "text" at bounding box center [763, 39] width 148 height 23
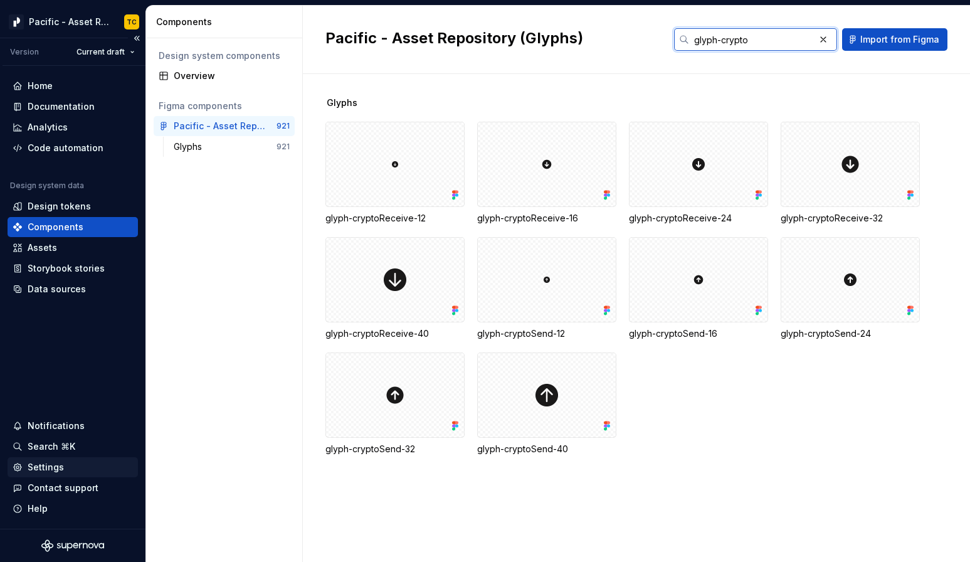
type input "glyph-crypto"
click at [48, 472] on div "Settings" at bounding box center [46, 467] width 36 height 13
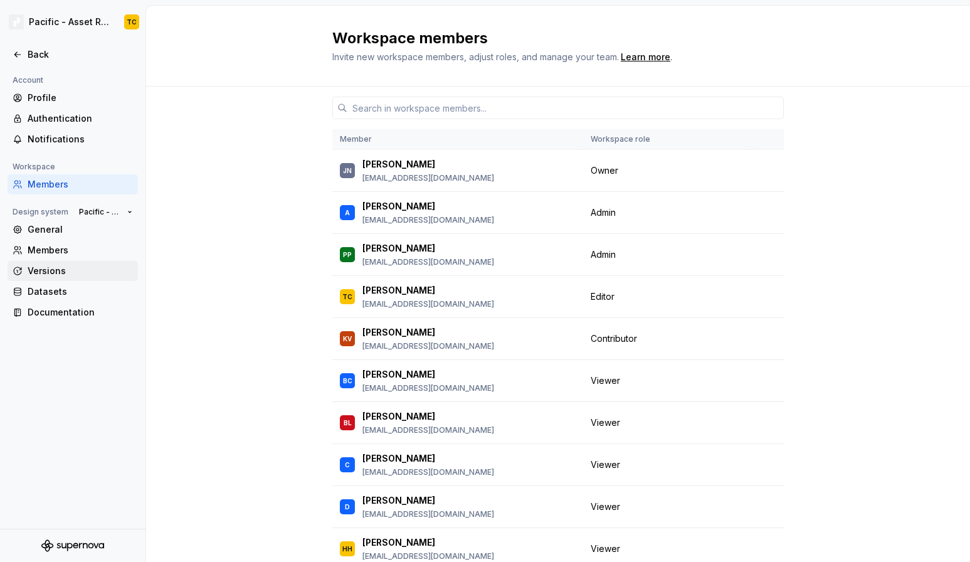
click at [75, 267] on div "Versions" at bounding box center [80, 271] width 105 height 13
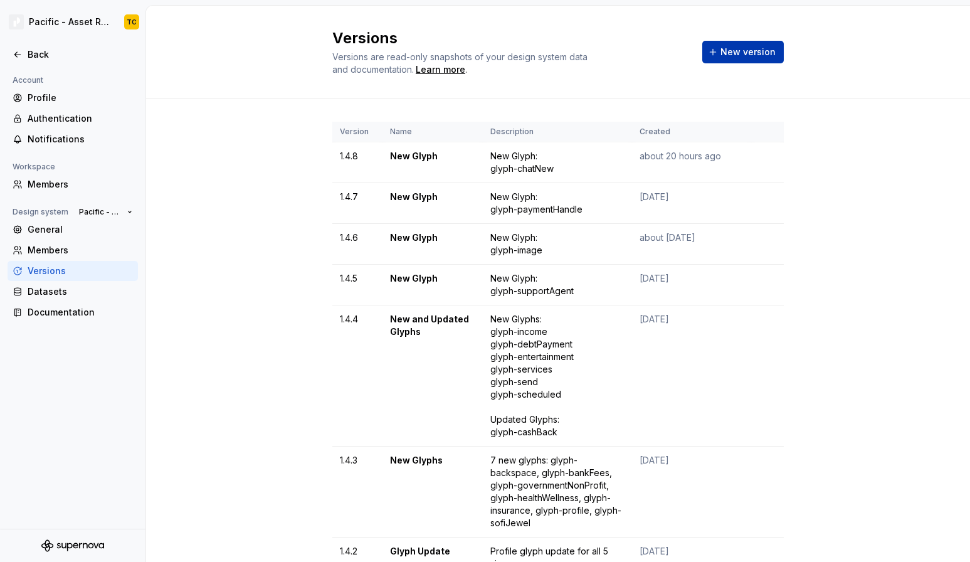
click at [717, 52] on button "New version" at bounding box center [743, 52] width 82 height 23
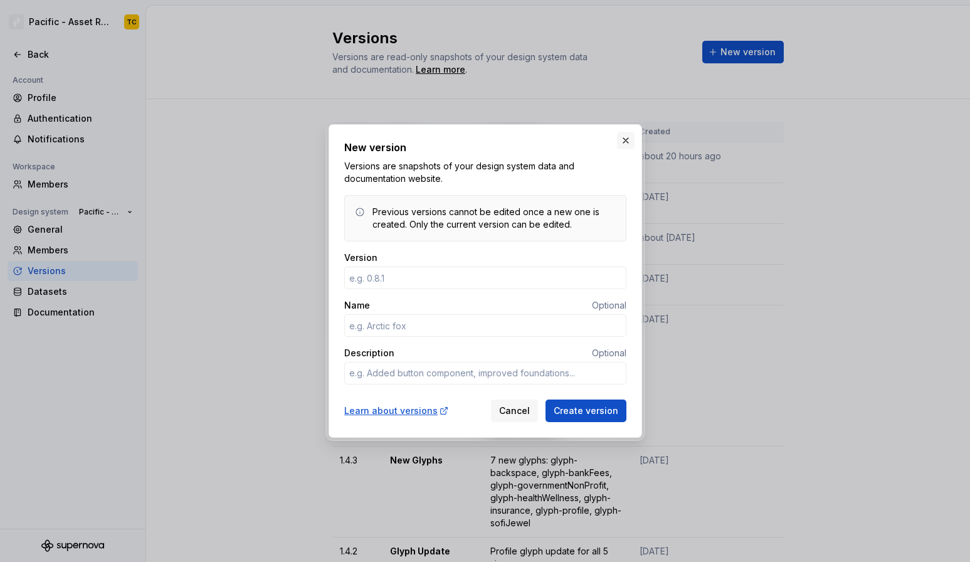
click at [628, 142] on button "button" at bounding box center [626, 141] width 18 height 18
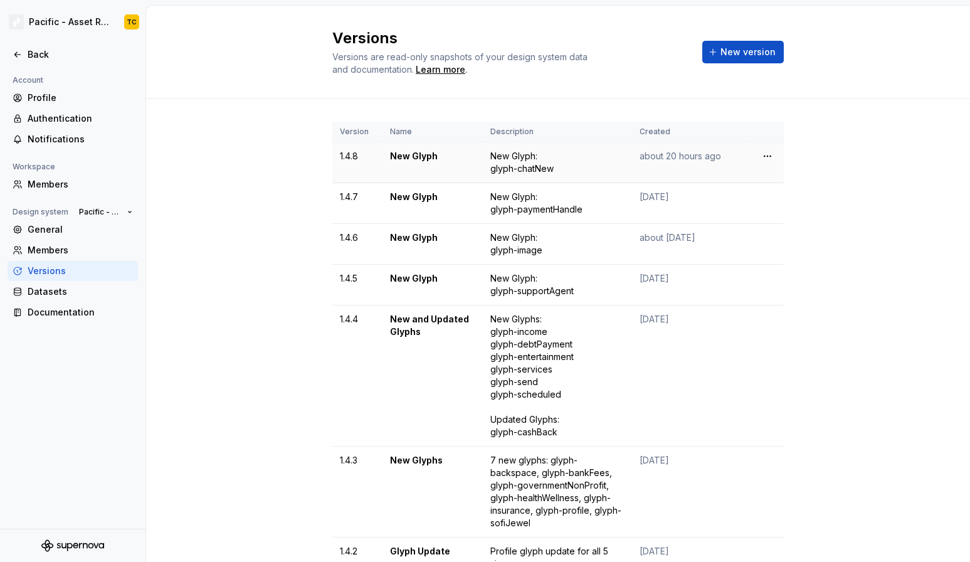
click at [349, 155] on td "1.4.8" at bounding box center [357, 162] width 50 height 41
copy td "1.4.8"
click at [718, 50] on button "New version" at bounding box center [743, 52] width 82 height 23
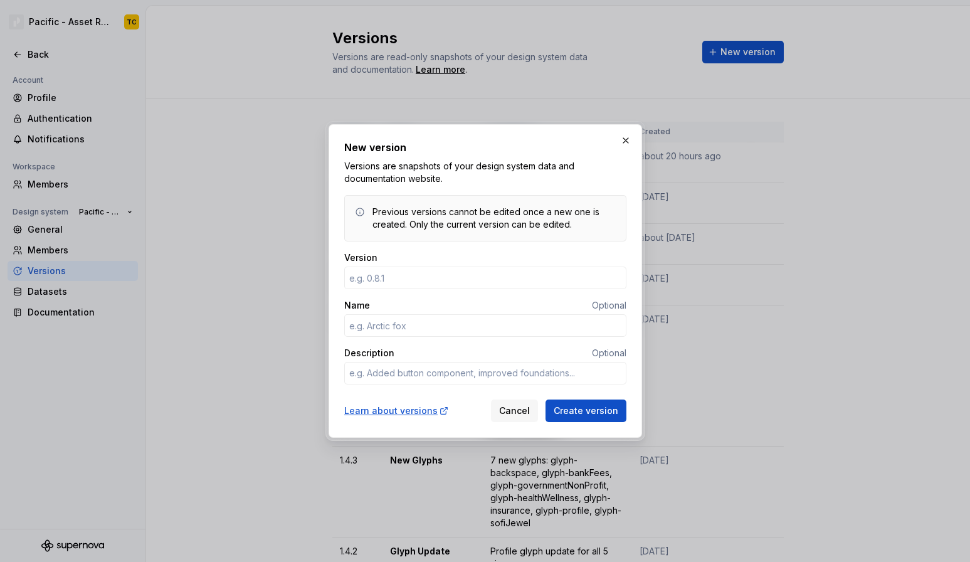
type textarea "*"
type input "1.4.9"
click at [388, 371] on textarea "Description" at bounding box center [485, 373] width 282 height 23
type textarea "*"
type textarea "N"
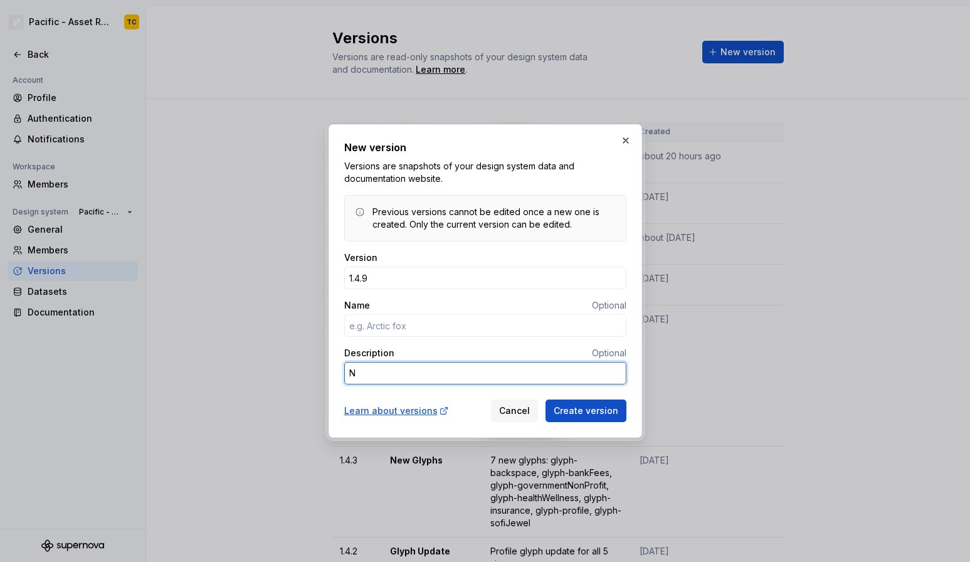
type textarea "*"
type textarea "Ne"
type textarea "*"
type textarea "New"
type textarea "*"
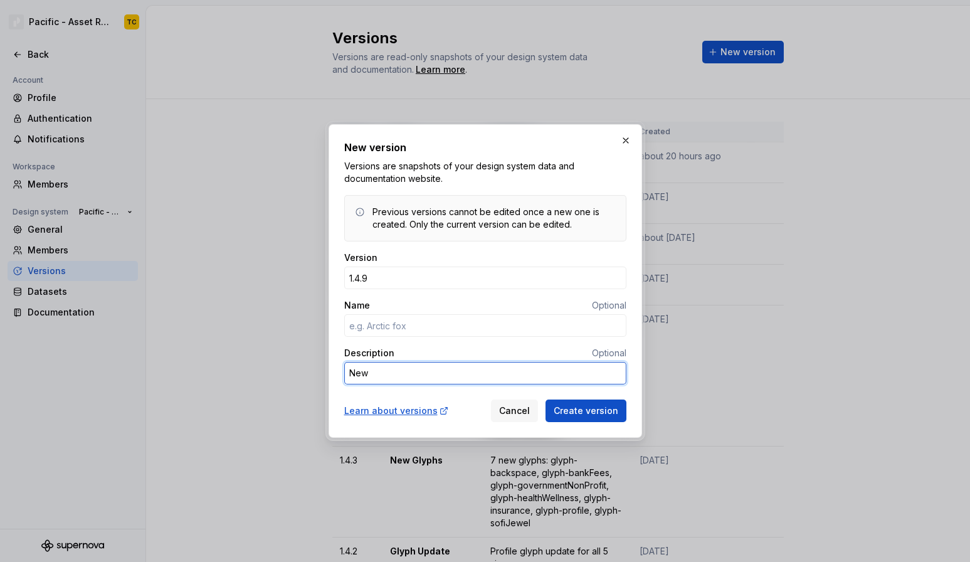
type textarea "New"
type textarea "*"
type textarea "New G"
type textarea "*"
type textarea "New Gl"
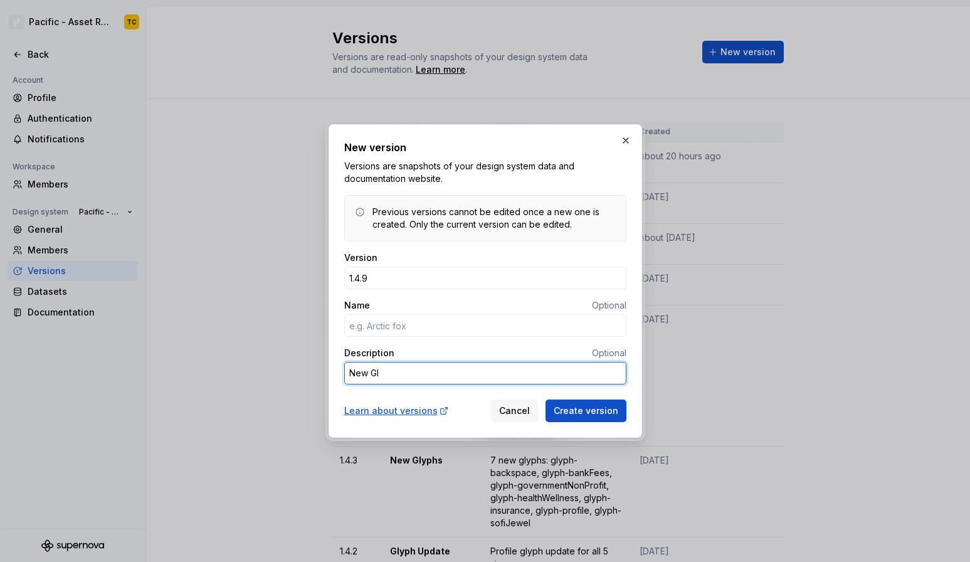
type textarea "*"
type textarea "New Glp"
type textarea "*"
type textarea "New Gl"
type textarea "*"
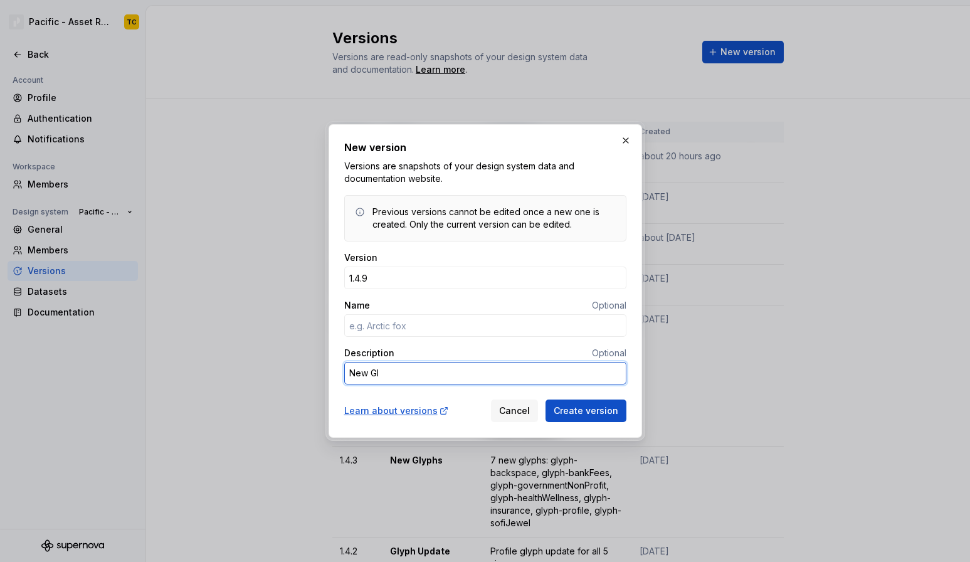
type textarea "New Gly"
type textarea "*"
type textarea "New Glyp"
type textarea "*"
type textarea "New Glyph"
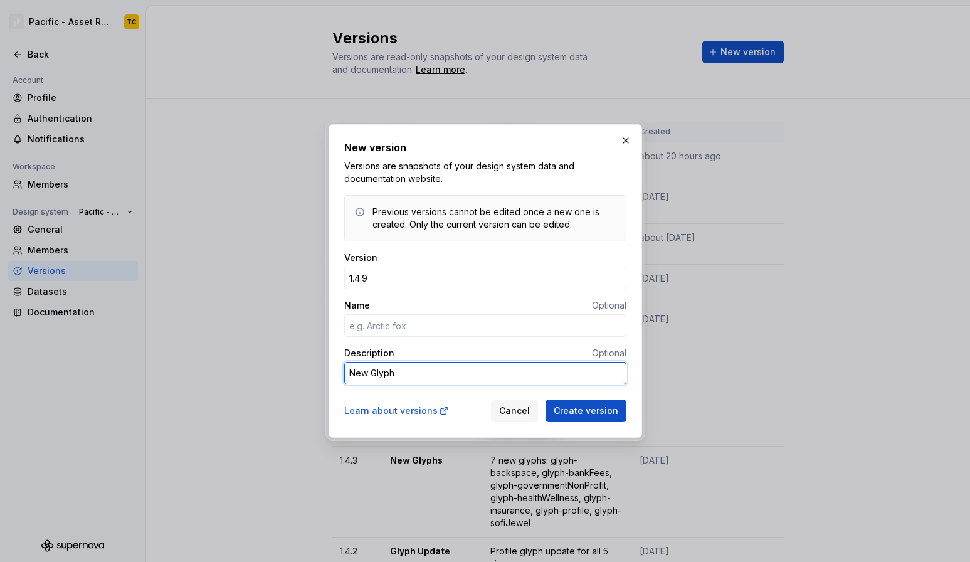
type textarea "*"
type textarea "New Glyphs"
type textarea "*"
type textarea "New Glyphs:"
type textarea "*"
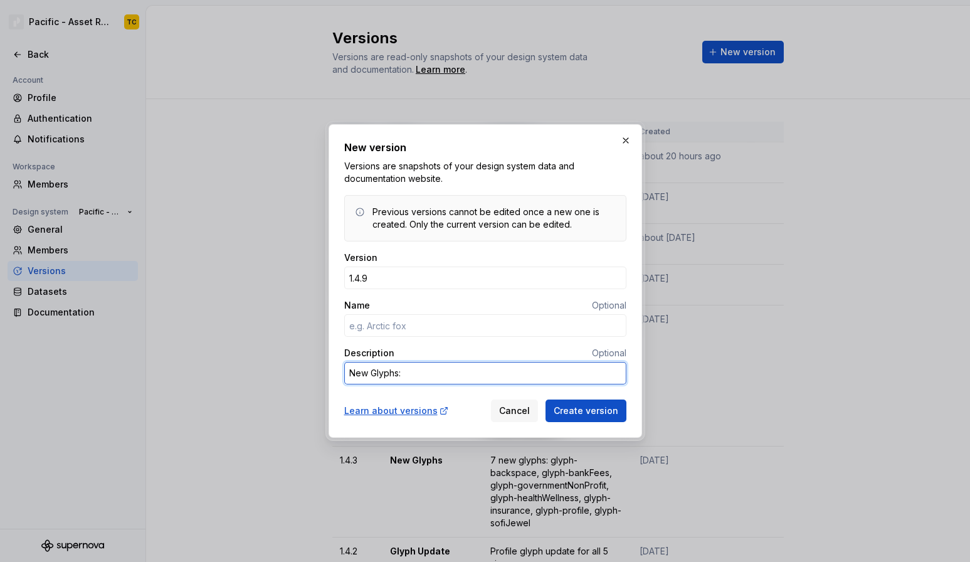
type textarea "New Glyphs:"
type textarea "*"
type textarea "New Glyphs: g"
type textarea "*"
type textarea "New Glyphs: gl"
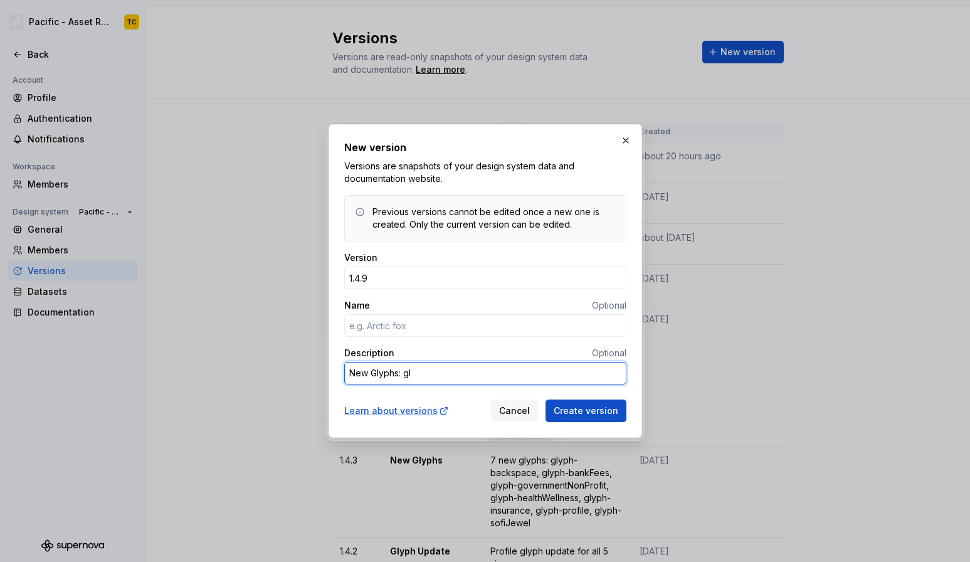
type textarea "*"
type textarea "New Glyphs: gly"
type textarea "*"
type textarea "New Glyphs: glyp"
type textarea "*"
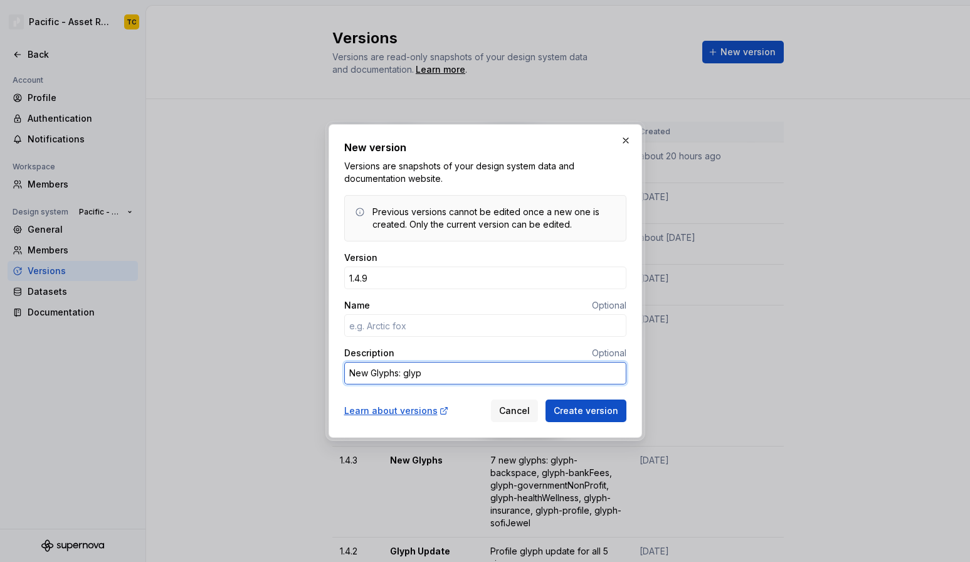
type textarea "New Glyphs: glyph"
type textarea "*"
type textarea "New Glyphs: glyph-"
type textarea "*"
type textarea "New Glyphs: glyph-c"
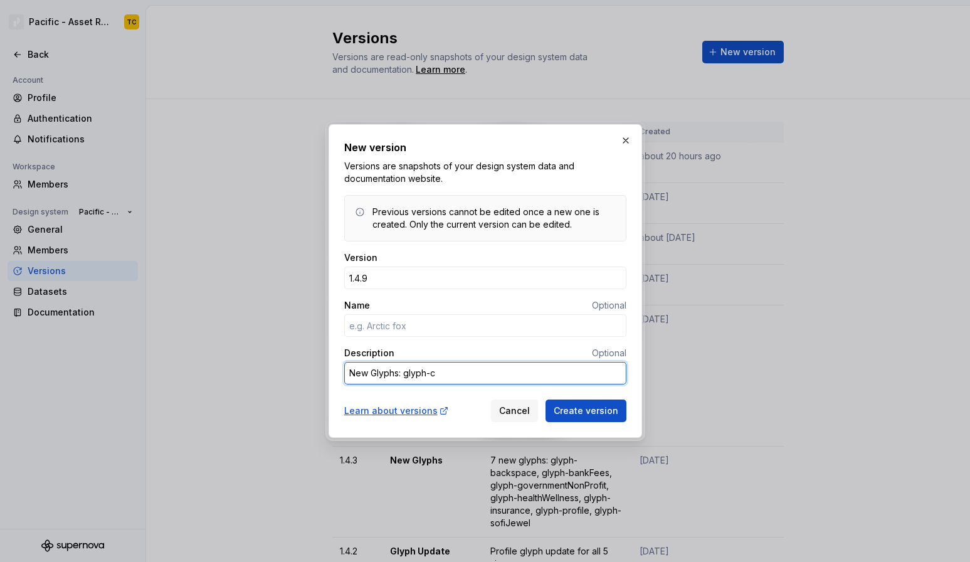
type textarea "*"
type textarea "New Glyphs: glyph-cr"
type textarea "*"
type textarea "New Glyphs: glyph-cry"
type textarea "*"
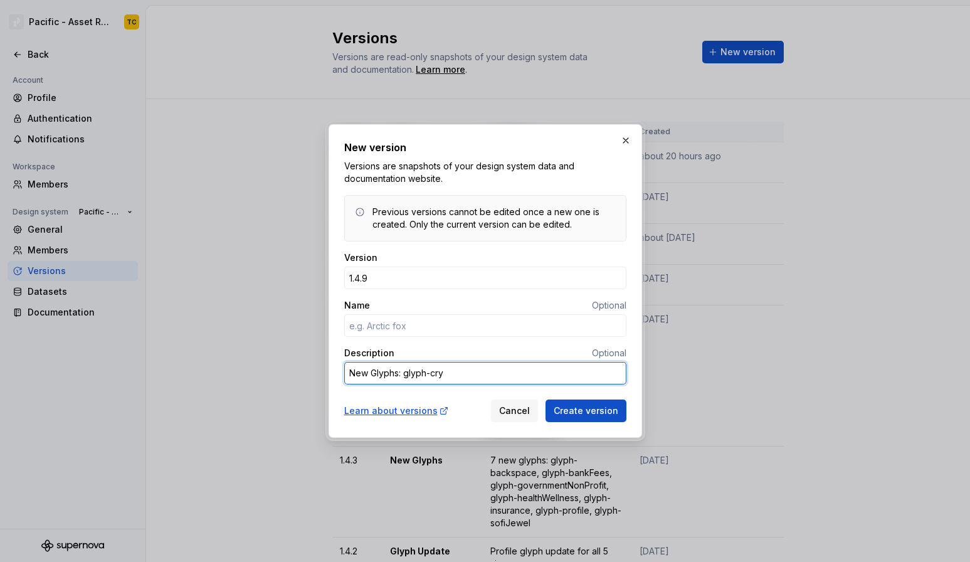
type textarea "New Glyphs: glyph-cryp"
type textarea "*"
type textarea "New Glyphs: glyph-crypt"
type textarea "*"
type textarea "New Glyphs: glyph-crypto"
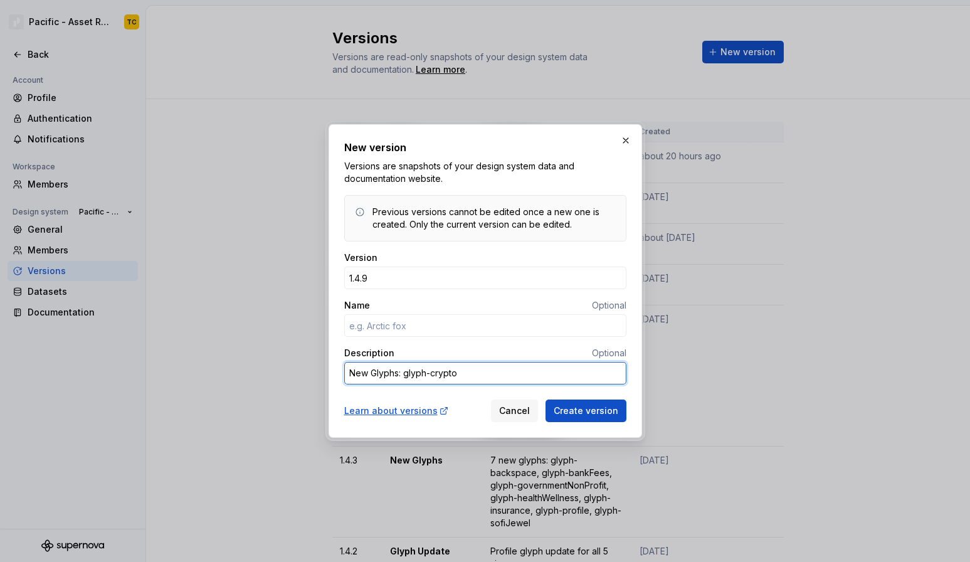
type textarea "*"
type textarea "New Glyphs: glyph-cryptoSe"
type textarea "*"
type textarea "New Glyphs: glyph-cryptoSen"
type textarea "*"
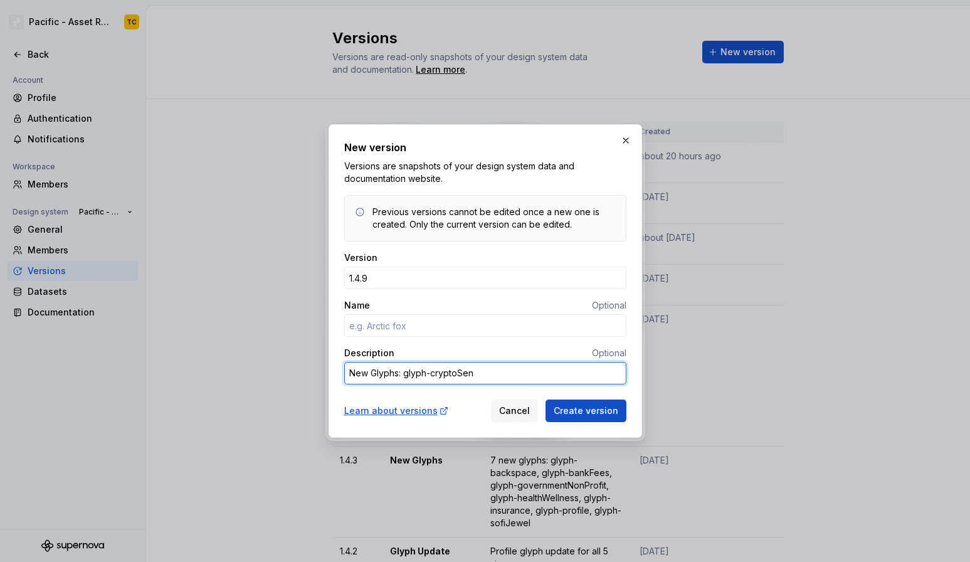
type textarea "New Glyphs: glyph-cryptoSend"
type textarea "*"
type textarea "New Glyphs: glyph-cryptoSend-"
type textarea "*"
type textarea "New Glyphs: glyph-cryptoSend-4"
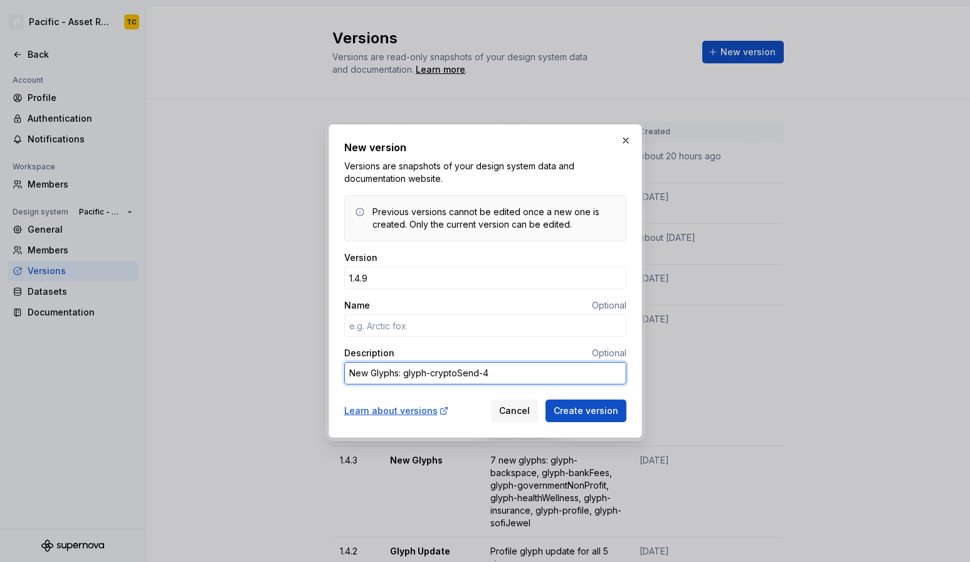
type textarea "*"
type textarea "New Glyphs: glyph-cryptoSend-40"
type textarea "*"
type textarea "New Glyphs: glyph-cryptoSend-40,"
type textarea "*"
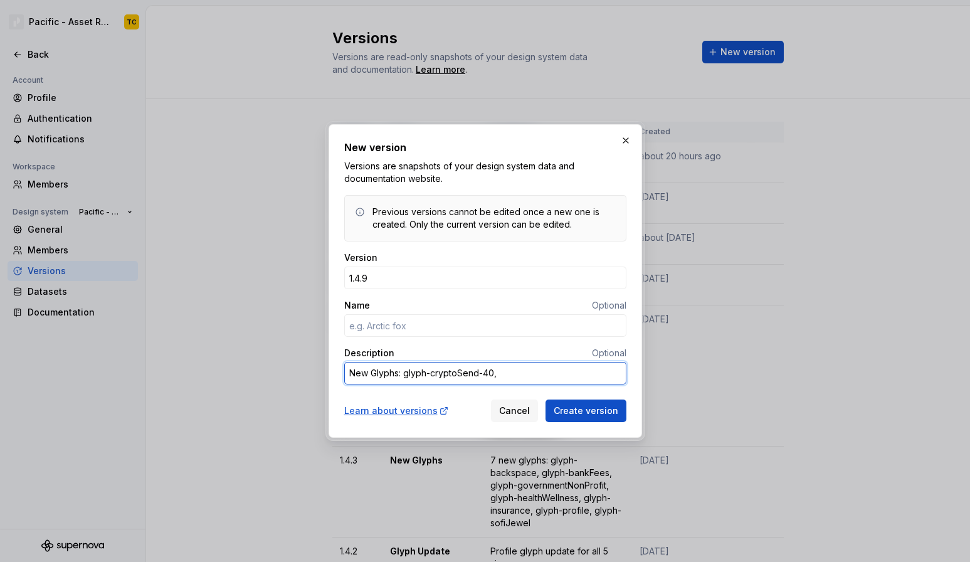
type textarea "New Glyphs: glyph-cryptoSend-40"
type textarea "*"
type textarea "New Glyphs: glyph-cryptoSend-4"
type textarea "*"
type textarea "New Glyphs: glyph-cryptoSend-"
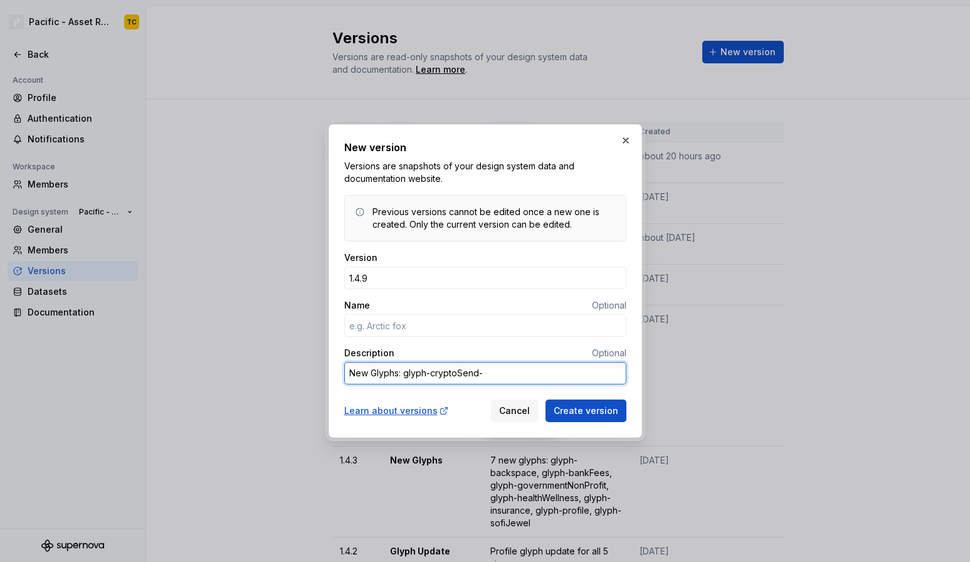
type textarea "*"
type textarea "New Glyphs: glyph-cryptoSend"
type textarea "*"
type textarea "New Glyphs: glyph-cryptoSend,"
type textarea "*"
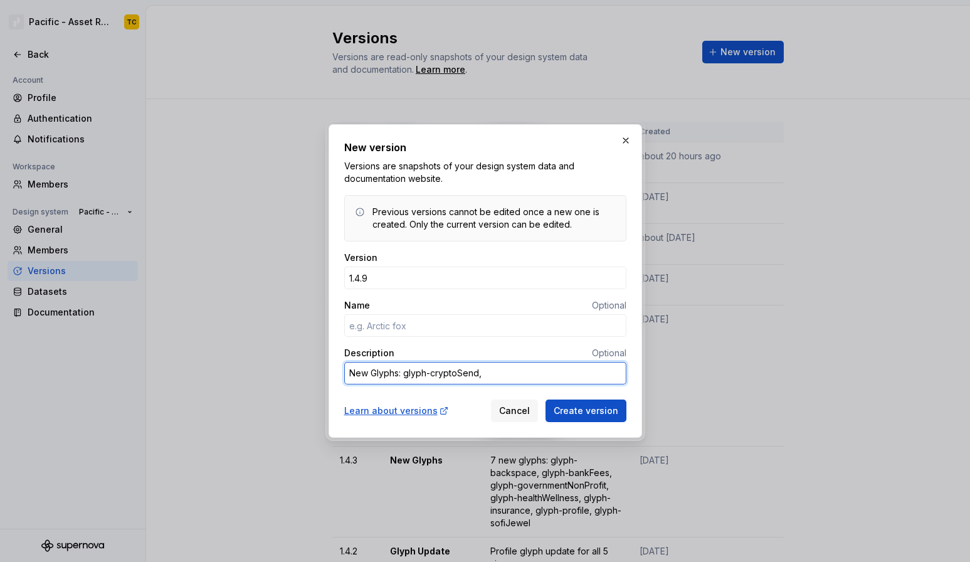
type textarea "New Glyphs: glyph-cryptoSend, h"
type textarea "*"
type textarea "New Glyphs: glyph-cryptoSend,"
type textarea "*"
type textarea "New Glyphs: glyph-cryptoSend, gl"
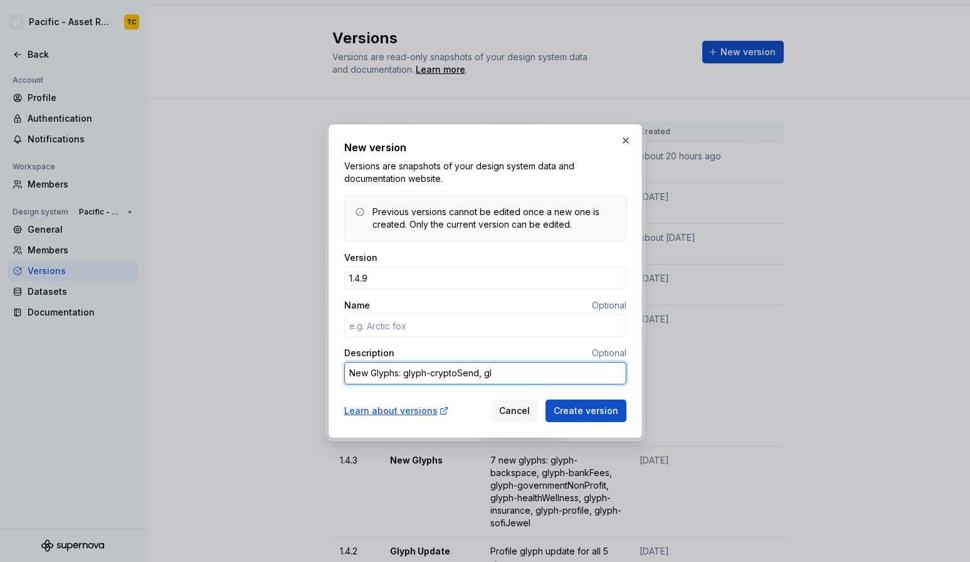
type textarea "*"
type textarea "New Glyphs: glyph-cryptoSend, gly"
type textarea "*"
type textarea "New Glyphs: glyph-cryptoSend, glyp"
type textarea "*"
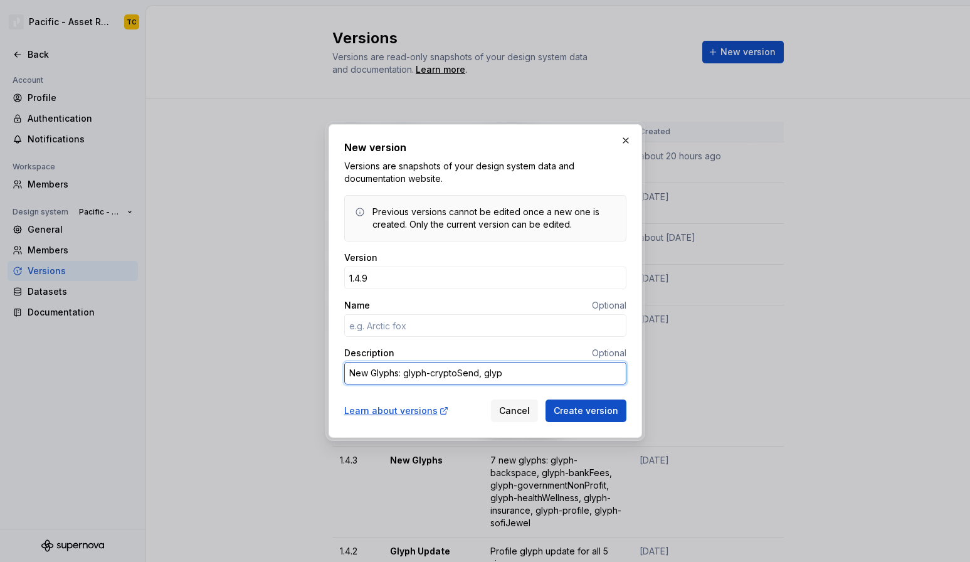
type textarea "New Glyphs: glyph-cryptoSend, glyph"
type textarea "*"
type textarea "New Glyphs: glyph-cryptoSend, glyph-"
type textarea "*"
type textarea "New Glyphs: glyph-cryptoSend, glyph-c"
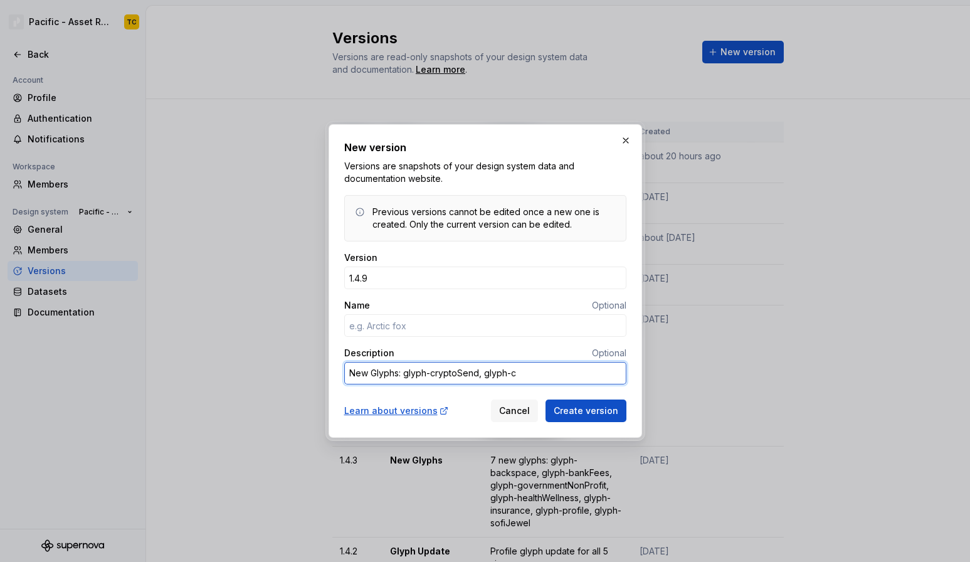
type textarea "*"
type textarea "New Glyphs: glyph-cryptoSend, glyph-cr"
type textarea "*"
type textarea "New Glyphs: glyph-cryptoSend, glyph-cry"
type textarea "*"
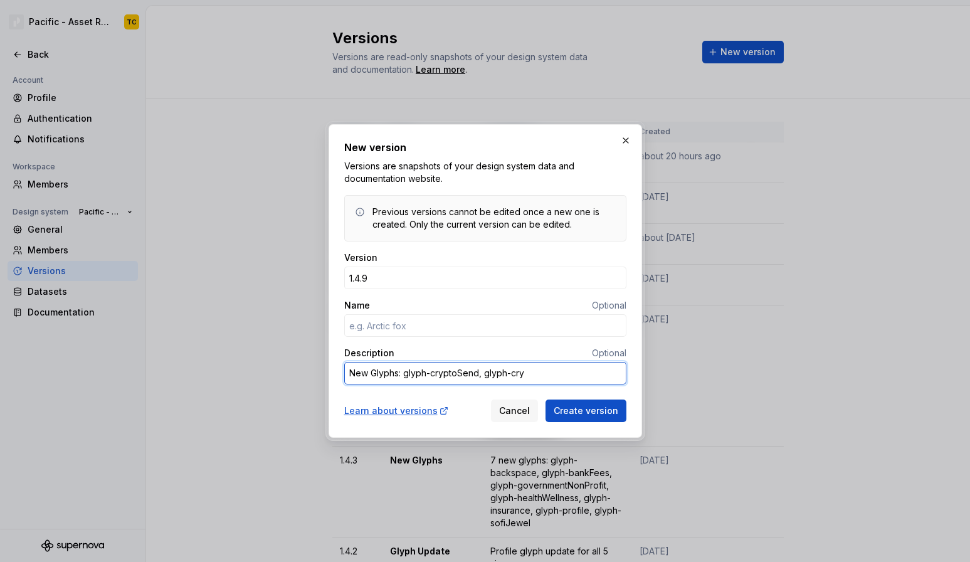
type textarea "New Glyphs: glyph-cryptoSend, glyph-cryp"
type textarea "*"
type textarea "New Glyphs: glyph-cryptoSend, glyph-crypt"
type textarea "*"
type textarea "New Glyphs: glyph-cryptoSend, glyph-crypto"
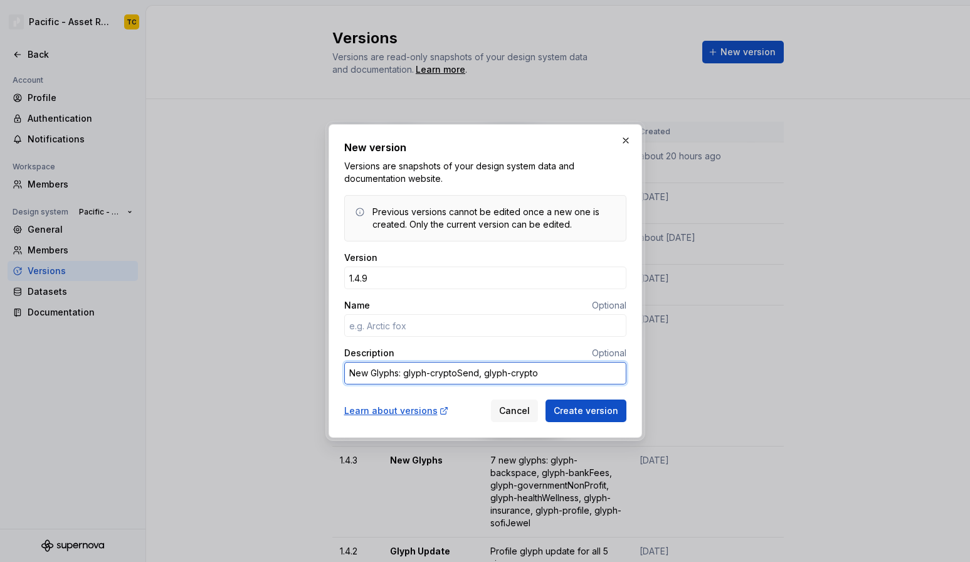
type textarea "*"
type textarea "New Glyphs: glyph-cryptoSend, glyph-cryptoR"
type textarea "*"
type textarea "New Glyphs: glyph-cryptoSend, glyph-cryptoRe"
type textarea "*"
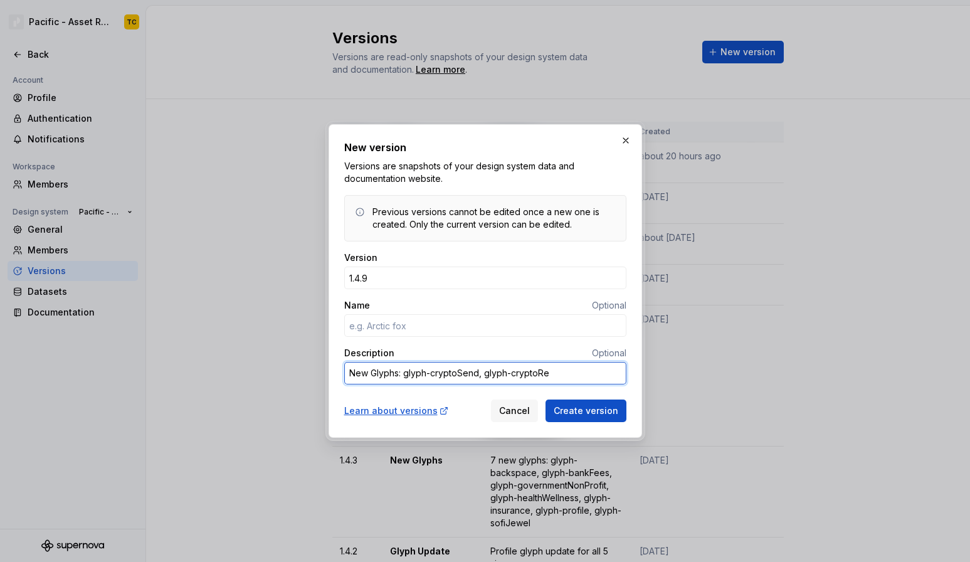
type textarea "New Glyphs: glyph-cryptoSend, glyph-cryptoRec"
type textarea "*"
type textarea "New Glyphs: glyph-cryptoSend, glyph-cryptoRece"
type textarea "*"
type textarea "New Glyphs: glyph-cryptoSend, glyph-cryptoRecei"
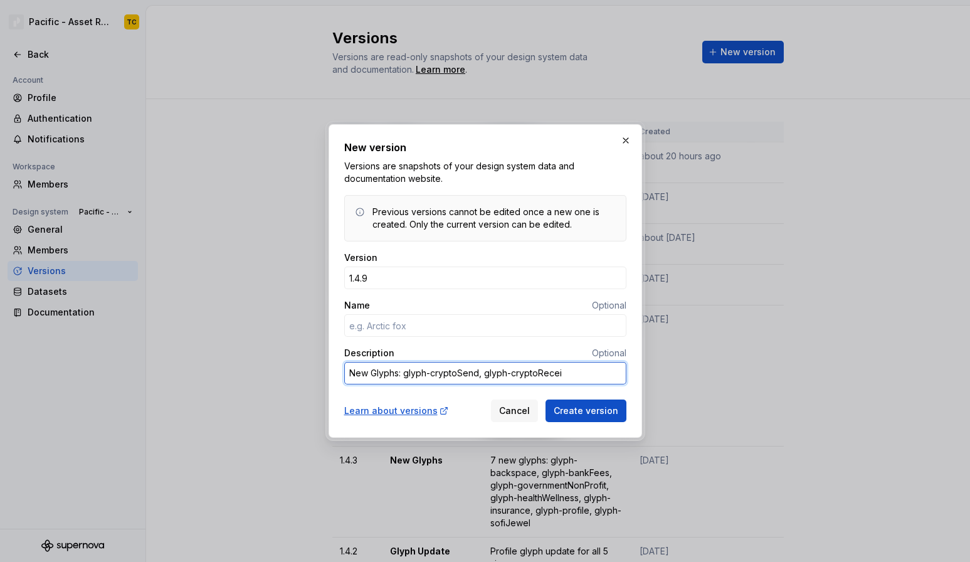
type textarea "*"
type textarea "New Glyphs: glyph-cryptoSend, glyph-cryptoReceiv"
type textarea "*"
type textarea "New Glyphs: glyph-cryptoSend, glyph-cryptoReceive"
drag, startPoint x: 578, startPoint y: 411, endPoint x: 432, endPoint y: 348, distance: 159.0
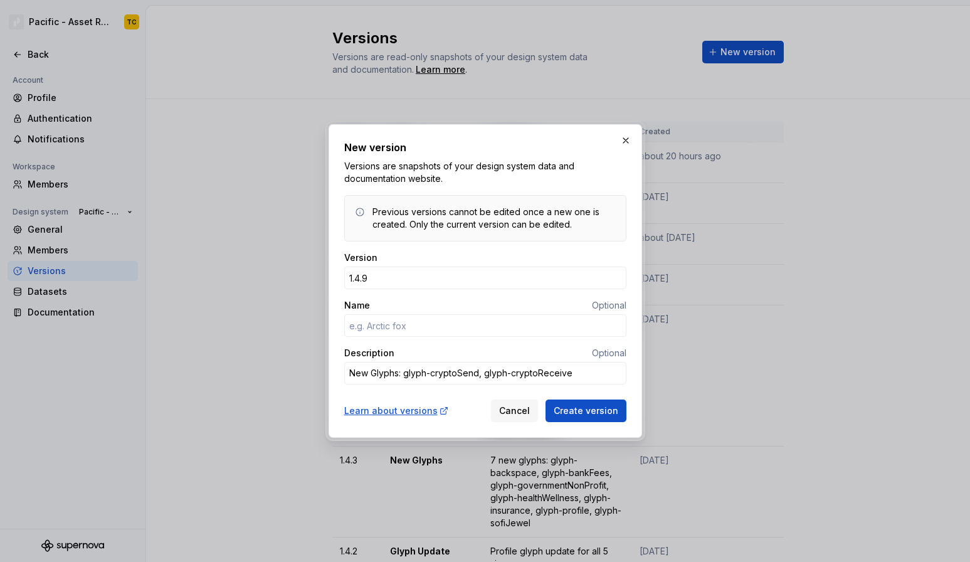
click at [432, 348] on form "Version 1.4.9 Name Optional Description Optional New Glyphs: glyph-cryptoSend, …" at bounding box center [485, 336] width 282 height 171
click at [397, 332] on input "Name" at bounding box center [485, 325] width 282 height 23
type textarea "*"
type input "New Glyphs"
click at [584, 408] on span "Create version" at bounding box center [586, 410] width 65 height 13
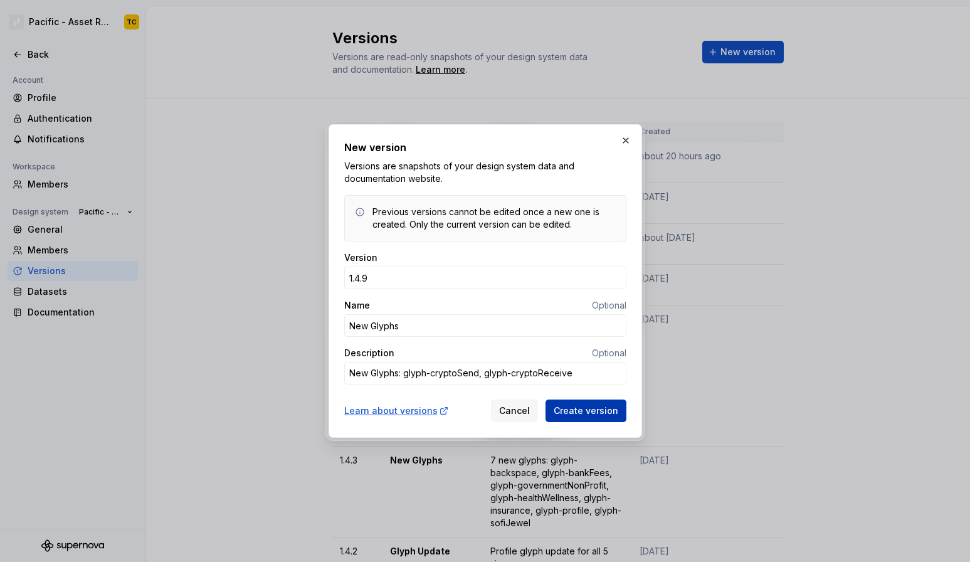
type textarea "*"
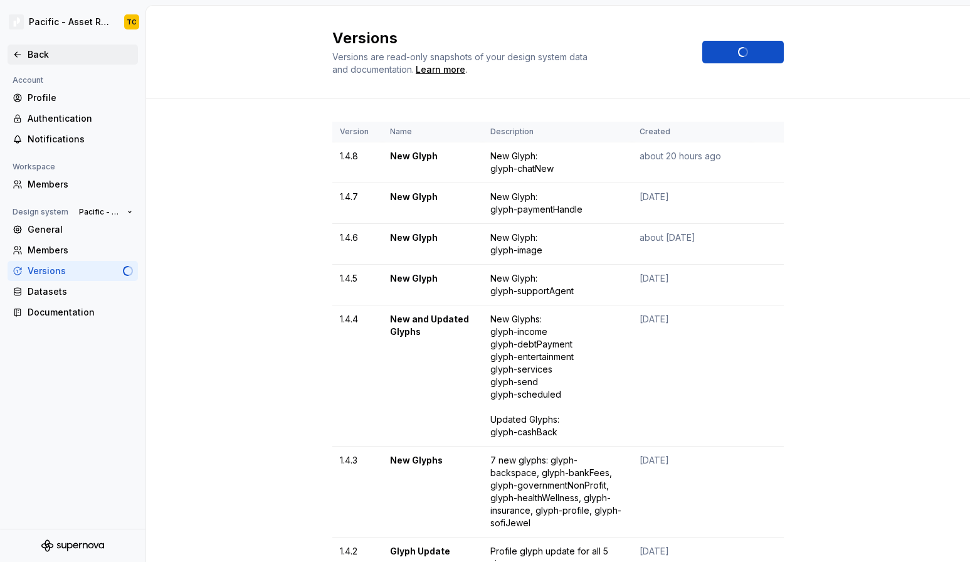
click at [37, 60] on div "Back" at bounding box center [80, 54] width 105 height 13
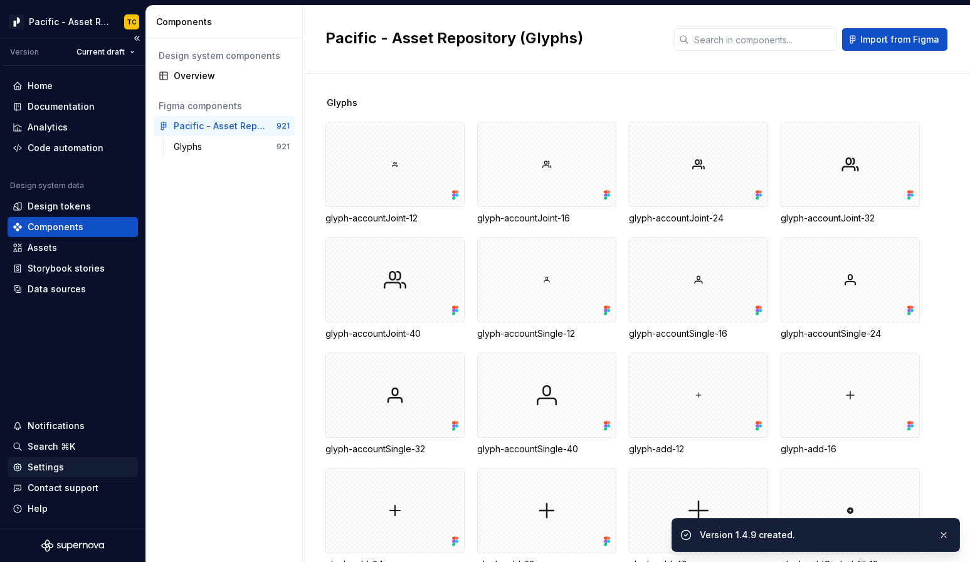
click at [46, 461] on div "Settings" at bounding box center [46, 467] width 36 height 13
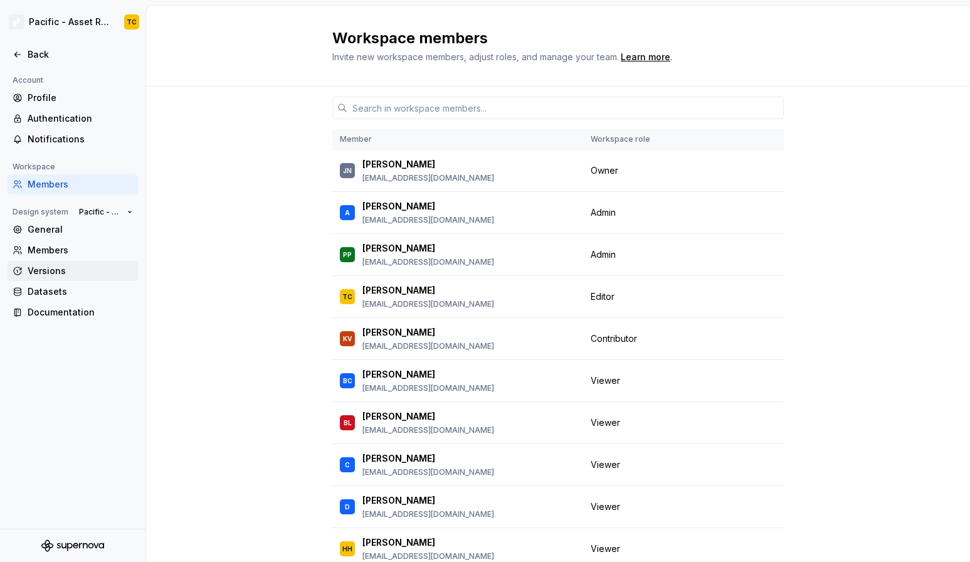
click at [50, 267] on div "Versions" at bounding box center [80, 271] width 105 height 13
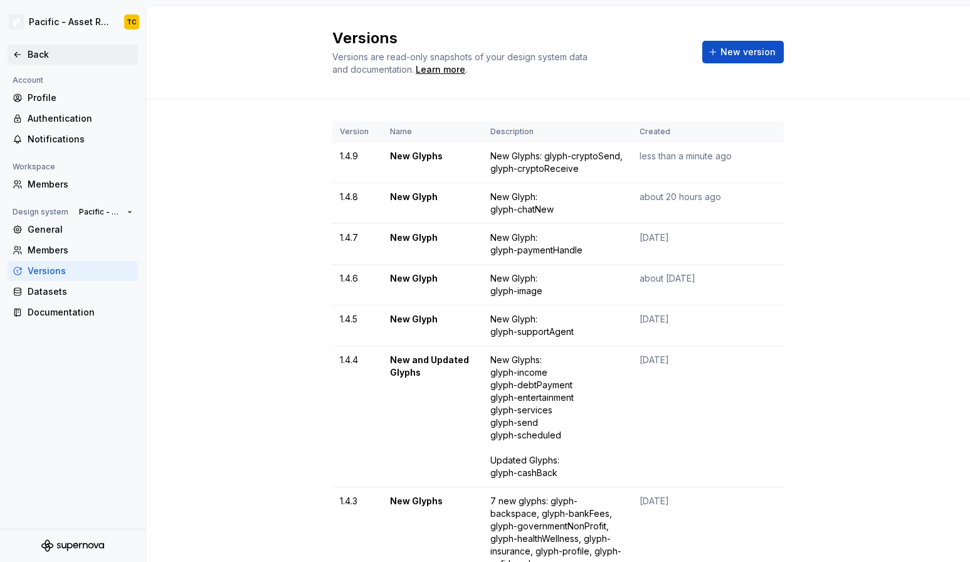
click at [29, 57] on div "Back" at bounding box center [80, 54] width 105 height 13
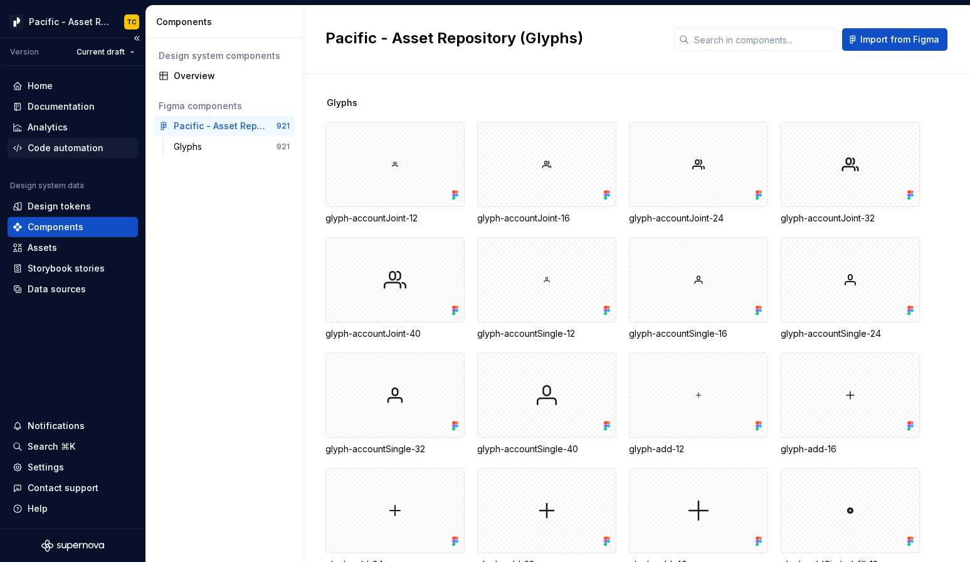
click at [65, 152] on div "Code automation" at bounding box center [66, 148] width 76 height 13
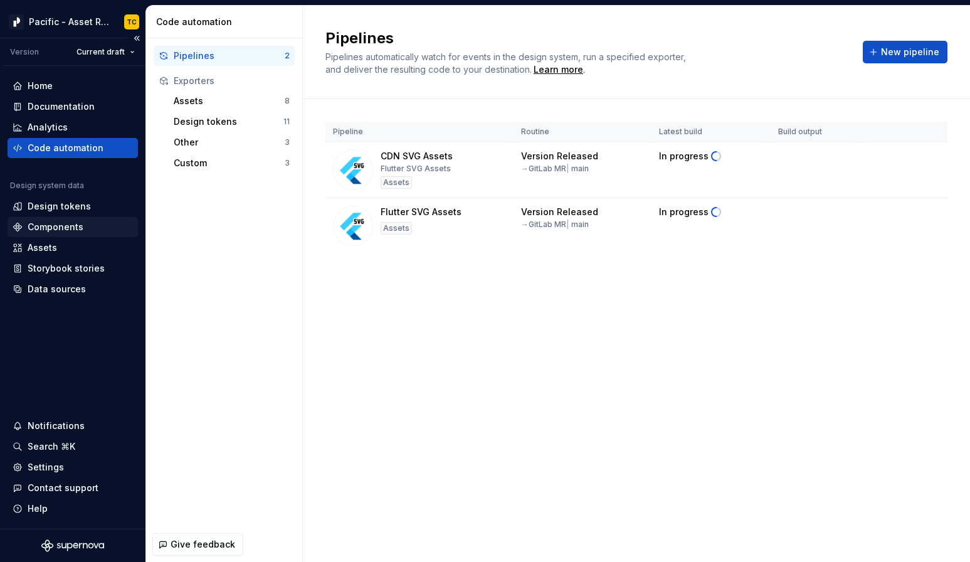
click at [72, 223] on div "Components" at bounding box center [56, 227] width 56 height 13
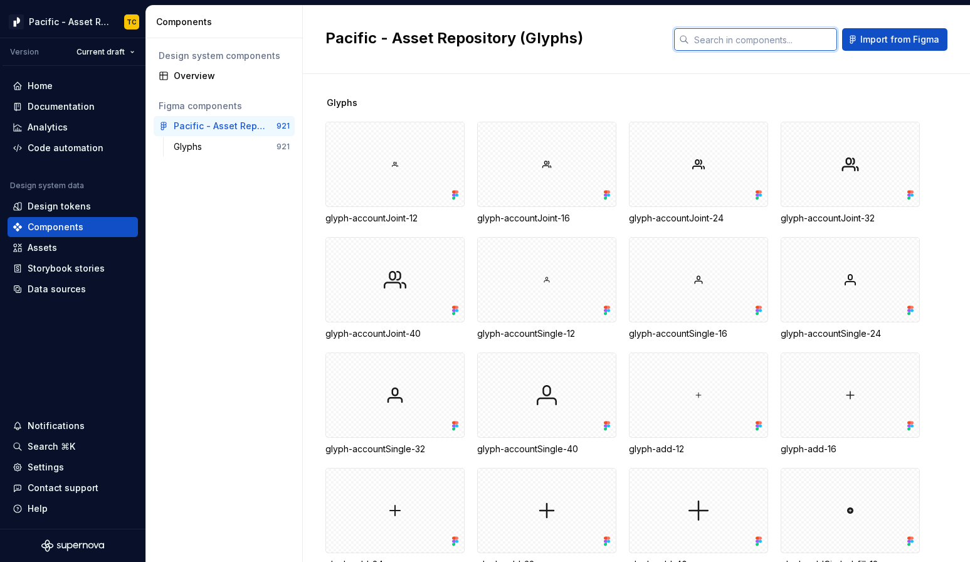
click at [719, 34] on input "text" at bounding box center [763, 39] width 148 height 23
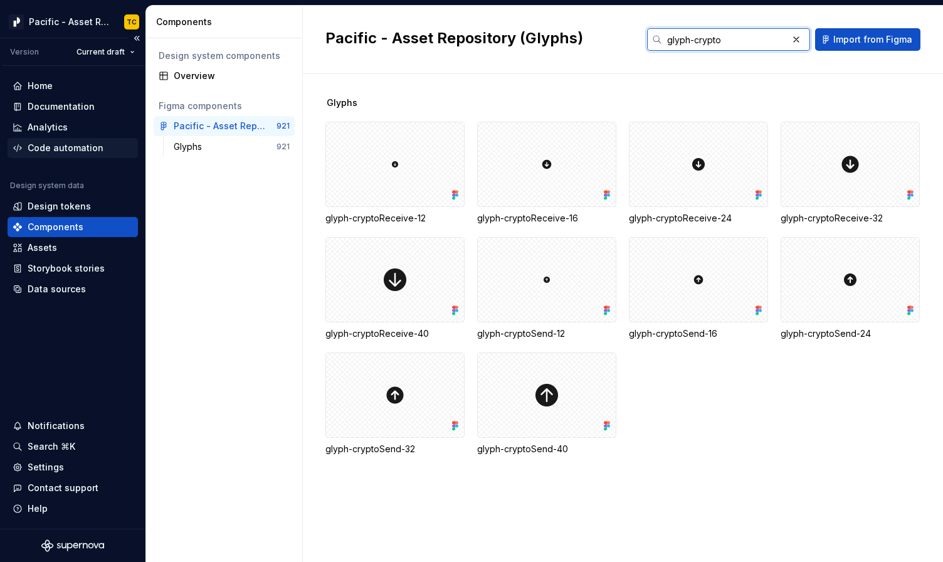
type input "glyph-crypto"
click at [61, 148] on div "Code automation" at bounding box center [66, 148] width 76 height 13
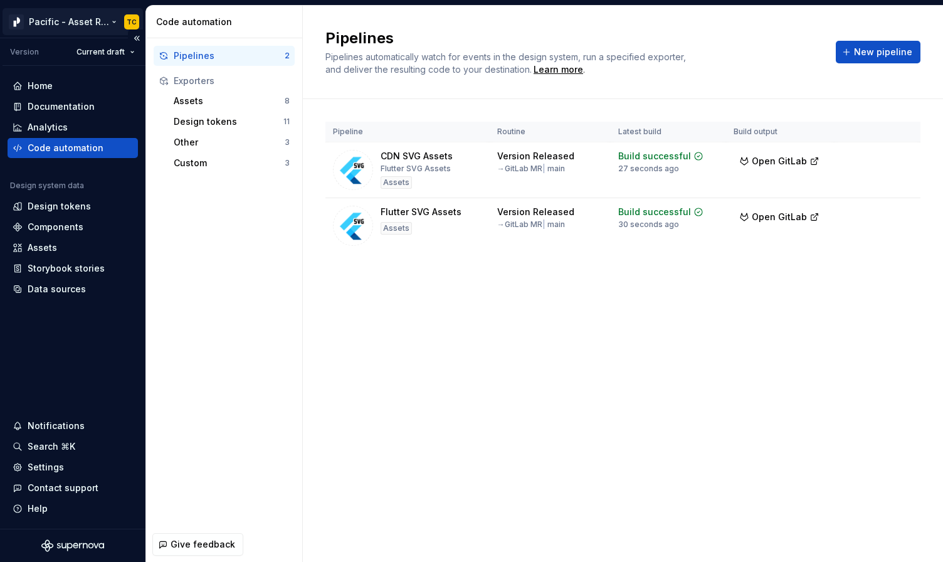
click at [112, 23] on html "Pacific - Asset Repository (Glyphs) TC Version Current draft Home Documentation…" at bounding box center [471, 281] width 943 height 562
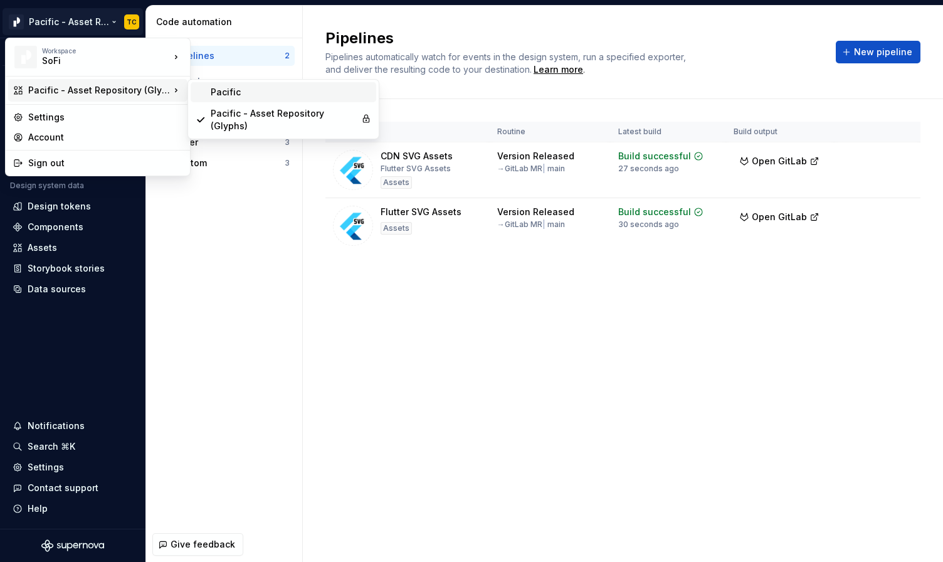
click at [244, 95] on div "Pacific" at bounding box center [291, 92] width 161 height 13
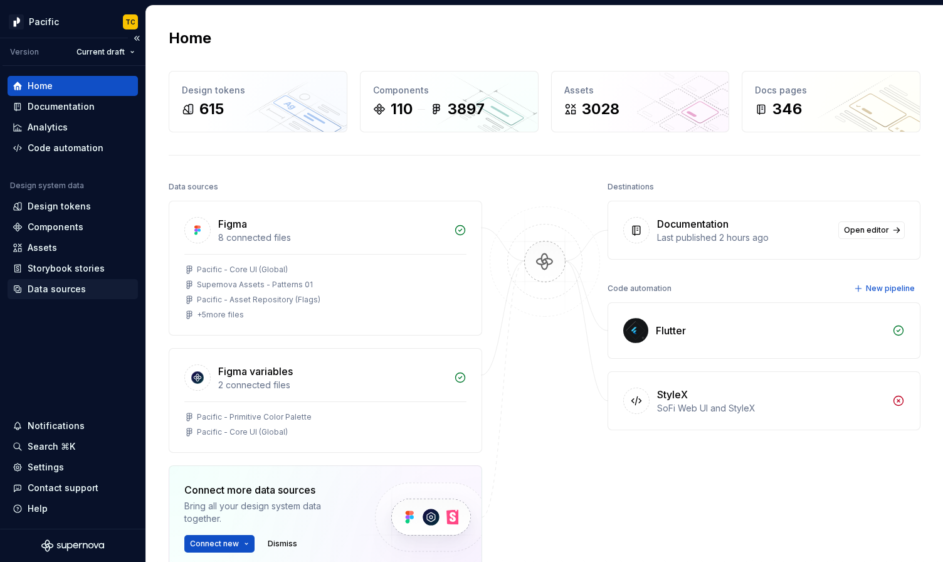
click at [60, 279] on div "Data sources" at bounding box center [73, 289] width 130 height 20
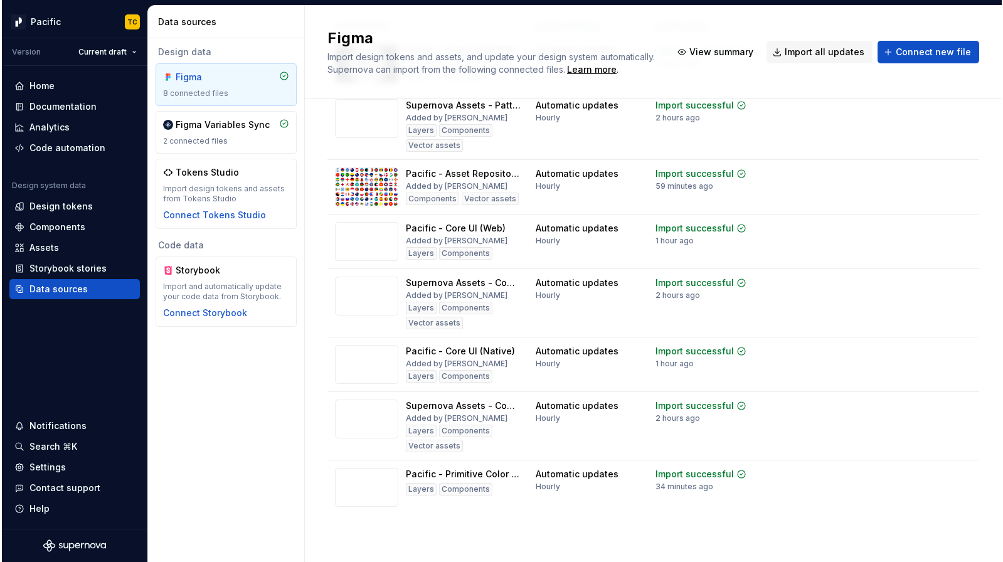
scroll to position [98, 0]
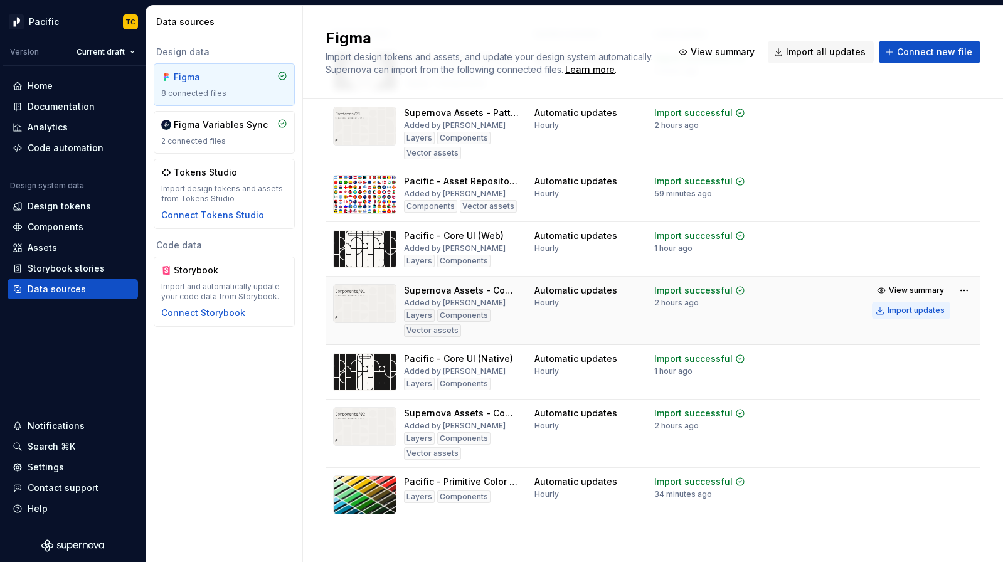
click at [900, 311] on div "Import updates" at bounding box center [915, 310] width 57 height 10
click at [900, 310] on div "Import updates" at bounding box center [915, 310] width 57 height 10
click at [892, 315] on button "Import updates" at bounding box center [911, 311] width 78 height 18
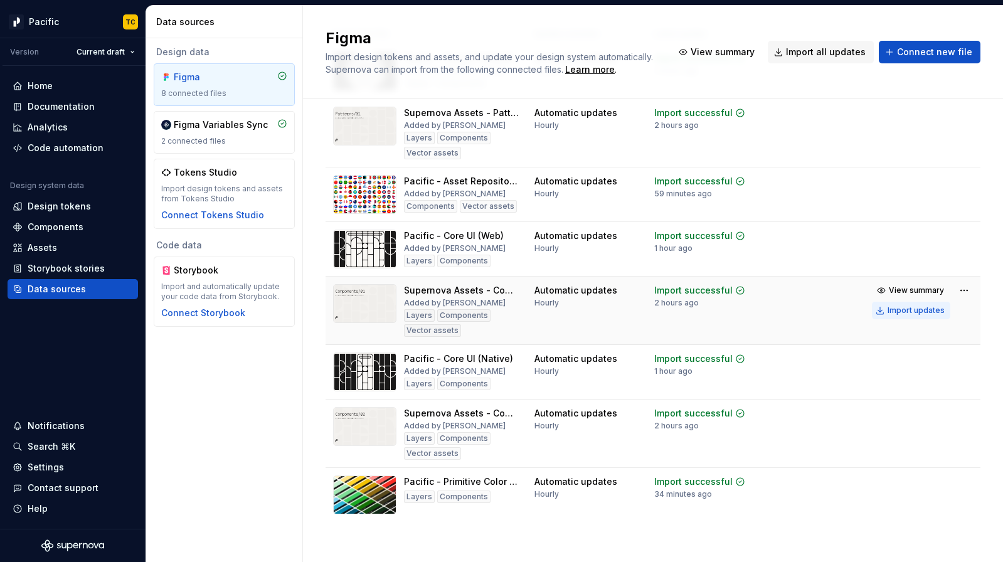
click at [892, 315] on button "Import updates" at bounding box center [911, 311] width 78 height 18
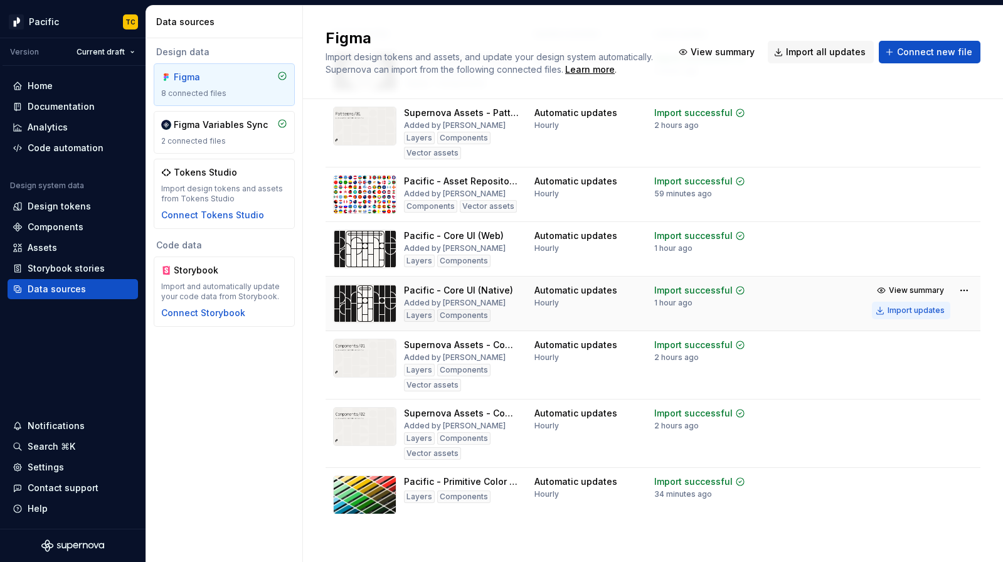
click at [900, 307] on div "Import updates" at bounding box center [915, 310] width 57 height 10
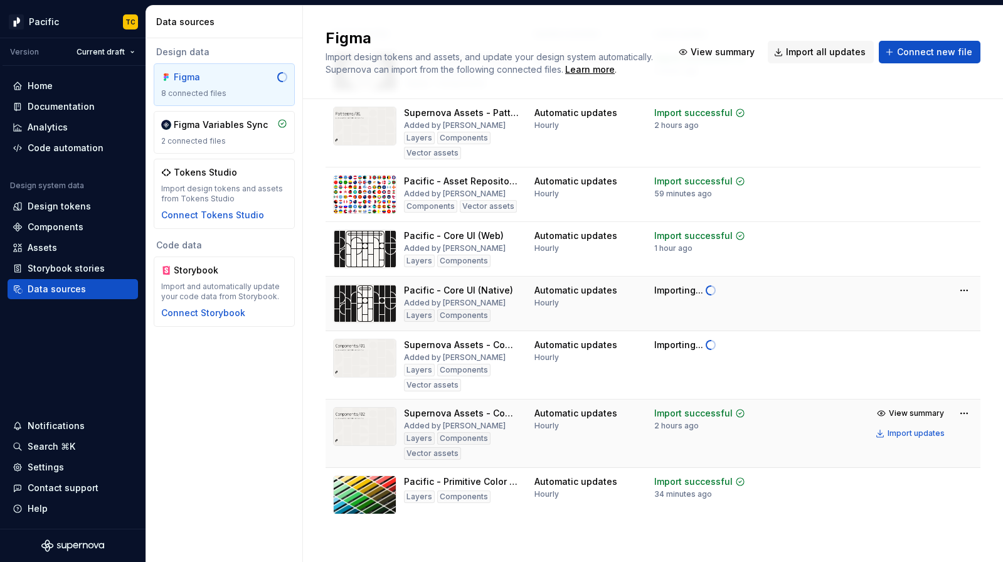
scroll to position [105, 0]
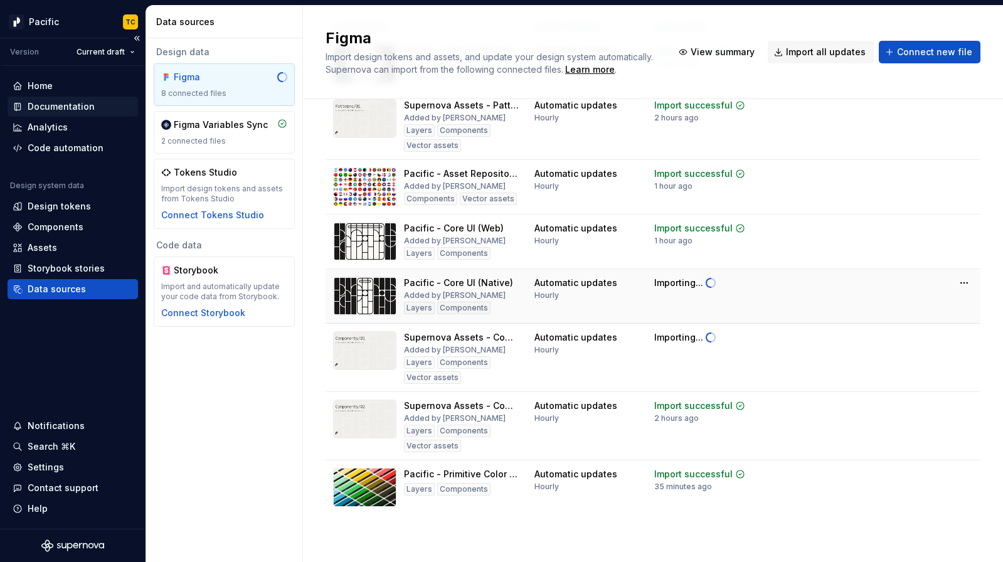
click at [74, 104] on div "Documentation" at bounding box center [61, 106] width 67 height 13
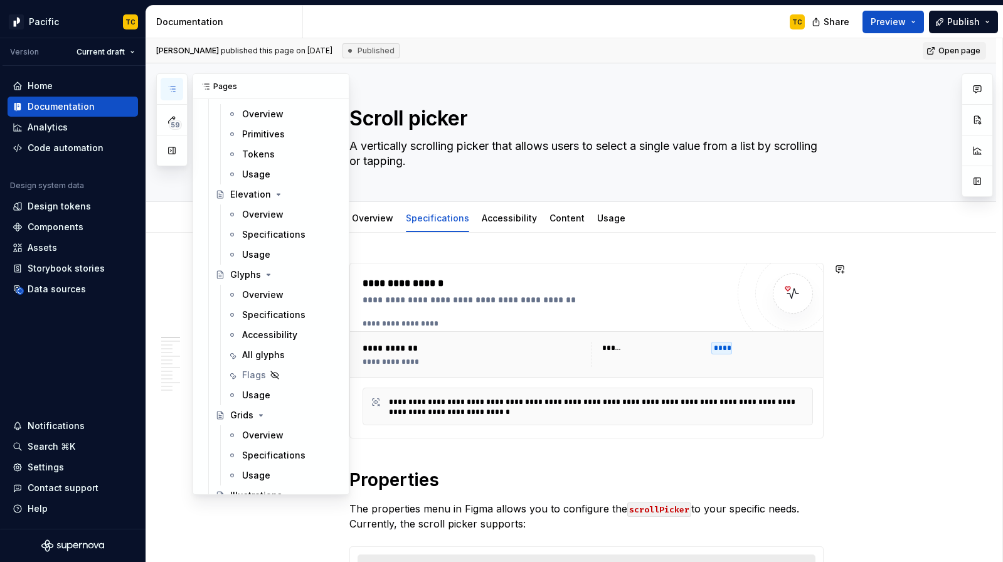
scroll to position [607, 0]
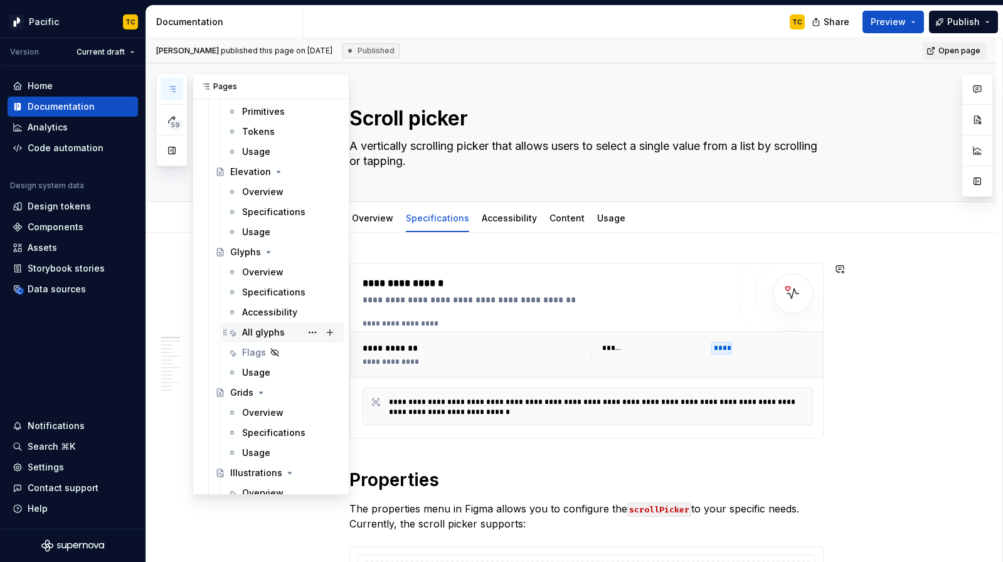
click at [251, 332] on div "All glyphs" at bounding box center [263, 332] width 43 height 13
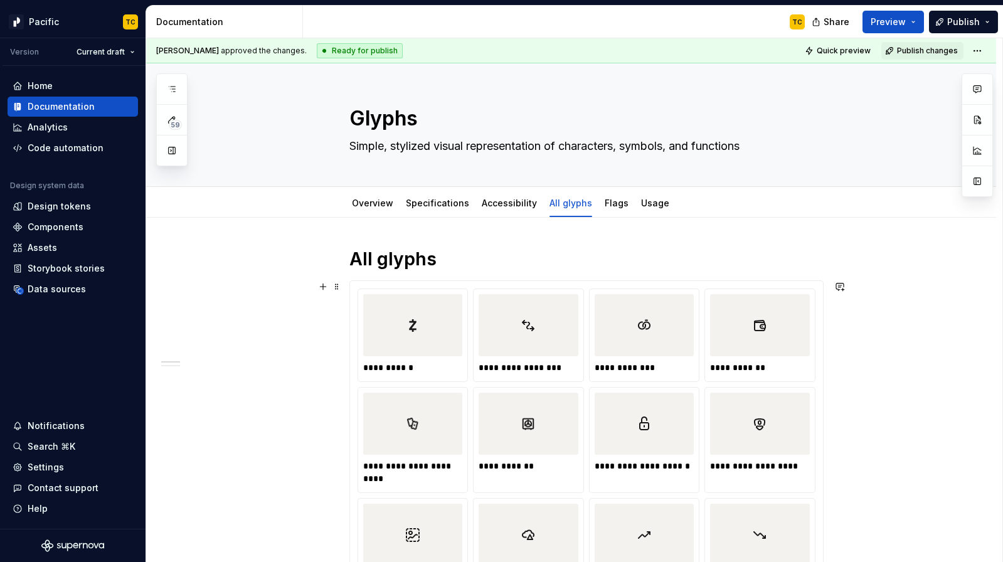
type textarea "*"
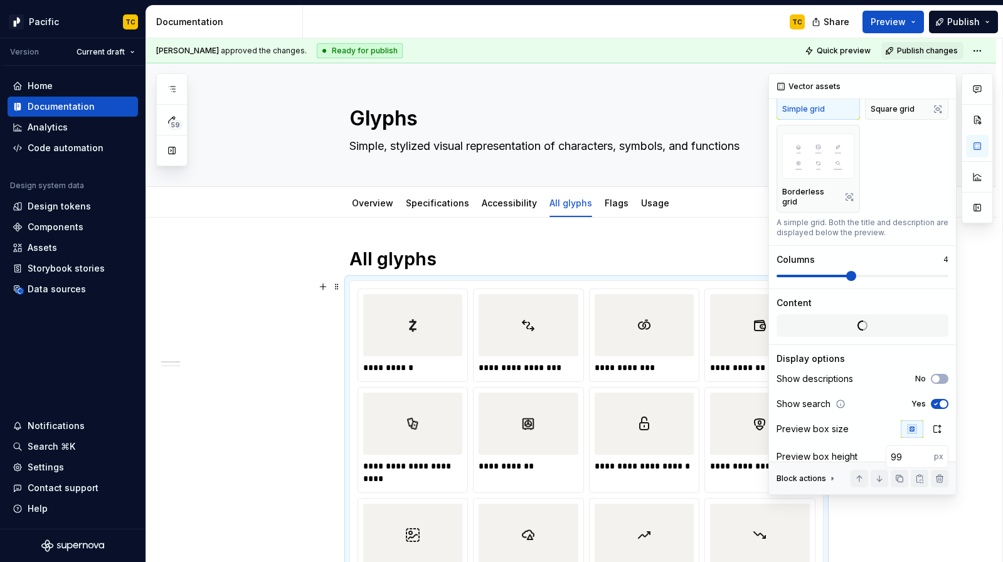
scroll to position [124, 0]
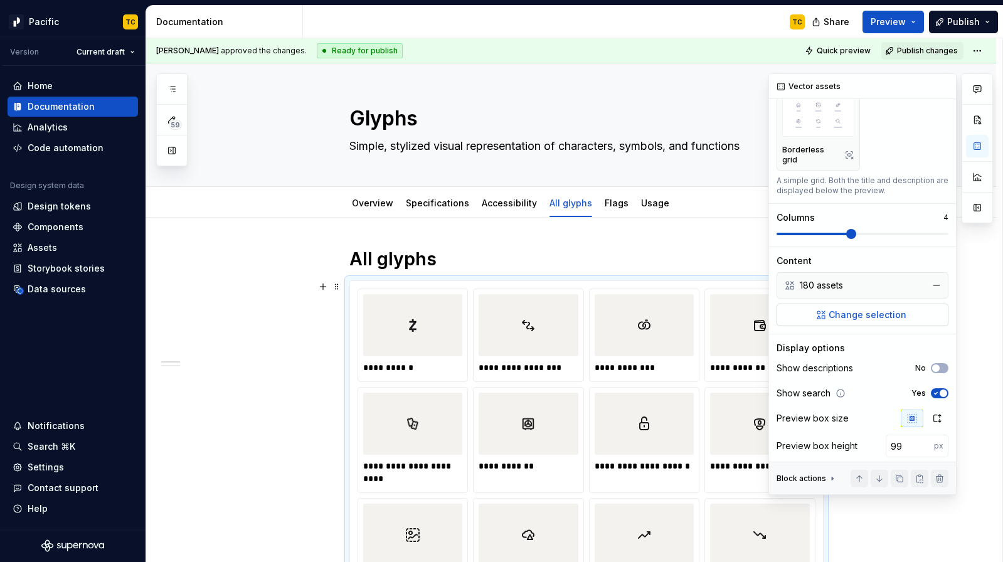
click at [880, 310] on span "Change selection" at bounding box center [867, 315] width 78 height 13
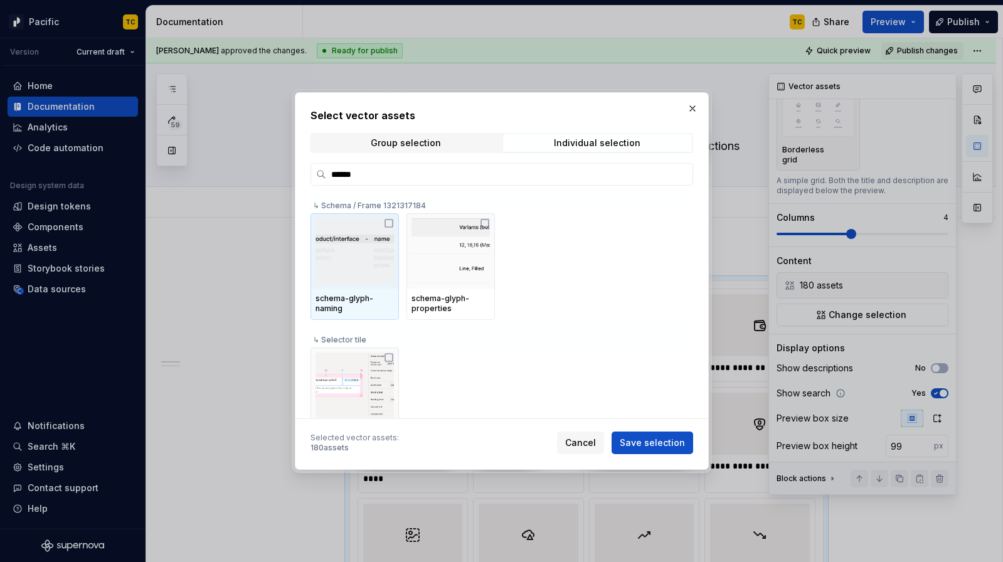
click at [556, 152] on div "Group selection Individual selection" at bounding box center [501, 143] width 383 height 20
click at [554, 143] on span "Individual selection" at bounding box center [597, 143] width 189 height 18
click at [575, 143] on div "Individual selection" at bounding box center [597, 143] width 87 height 10
click at [549, 149] on span "Individual selection" at bounding box center [597, 143] width 189 height 18
click at [531, 146] on span "Individual selection" at bounding box center [597, 143] width 189 height 18
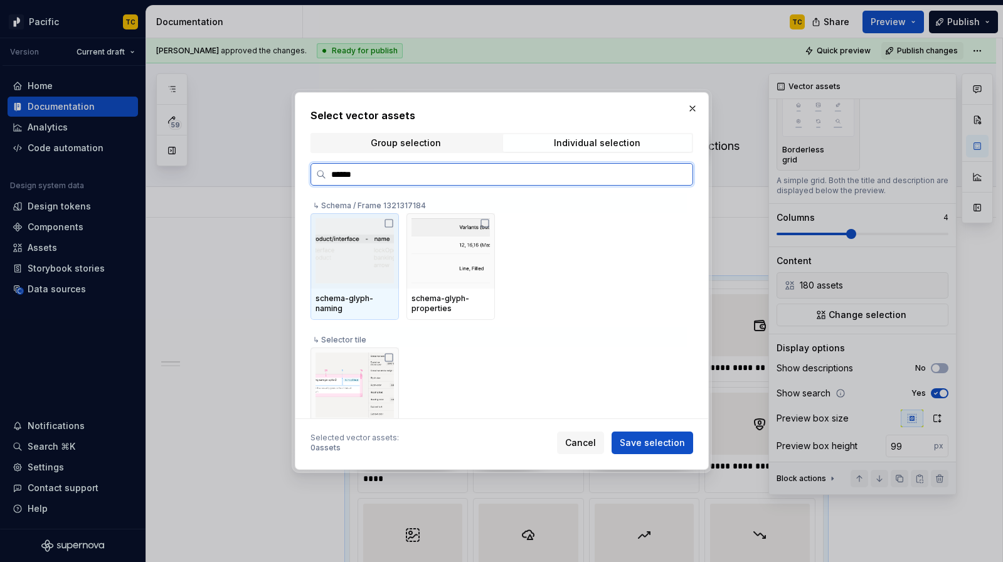
click at [541, 175] on input "******" at bounding box center [509, 174] width 366 height 13
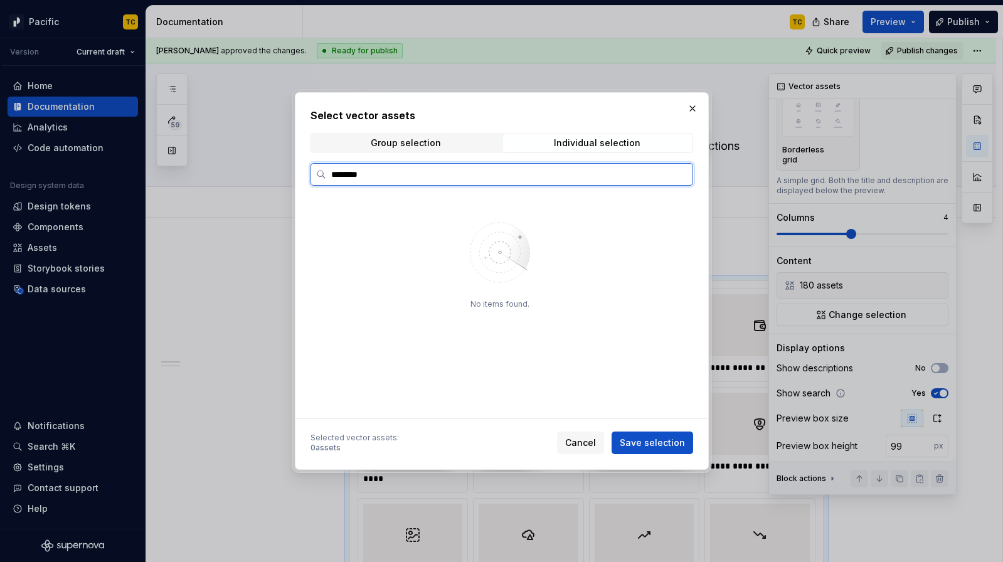
type input "********"
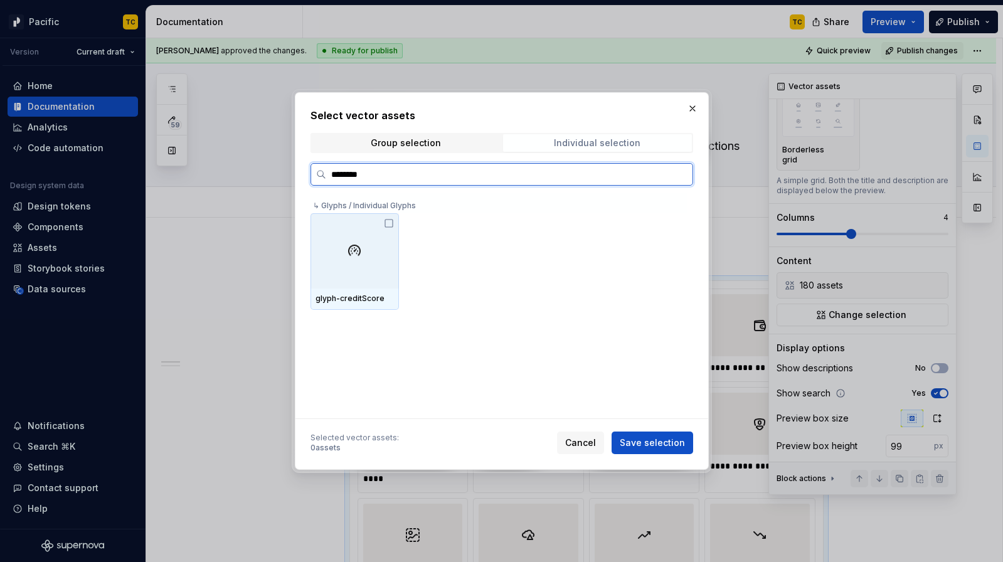
type textarea "*"
type input "*******"
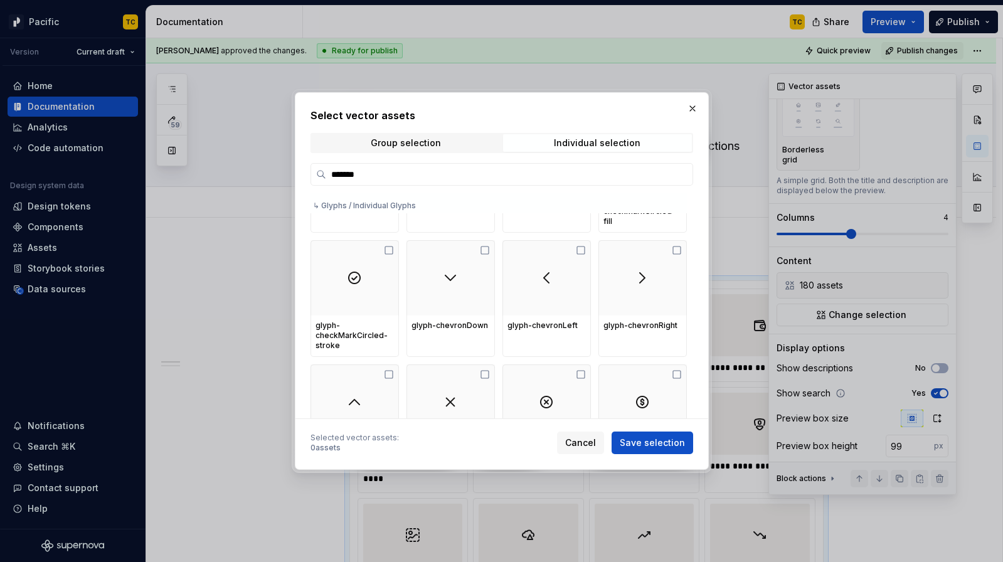
scroll to position [420, 0]
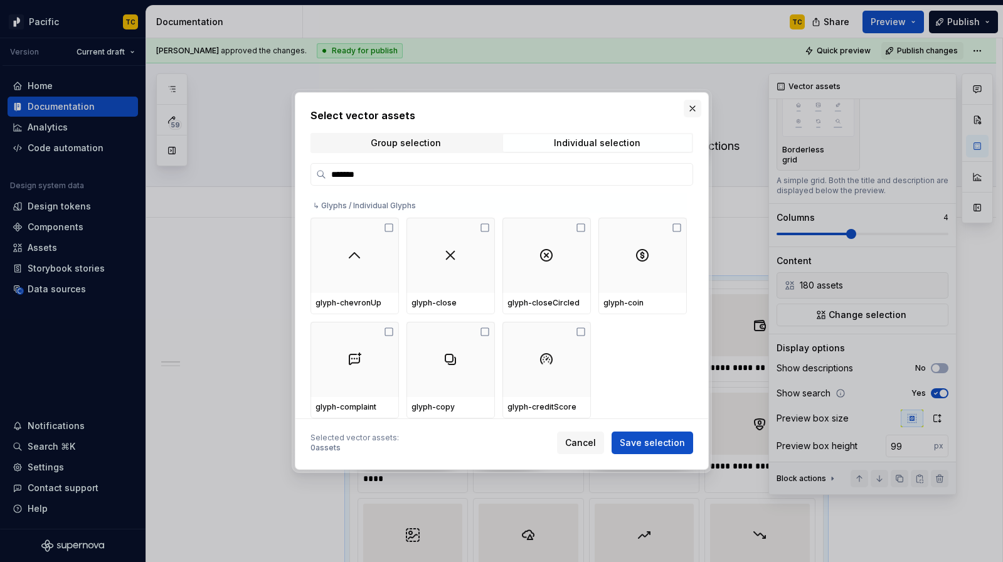
click at [697, 110] on button "button" at bounding box center [693, 109] width 18 height 18
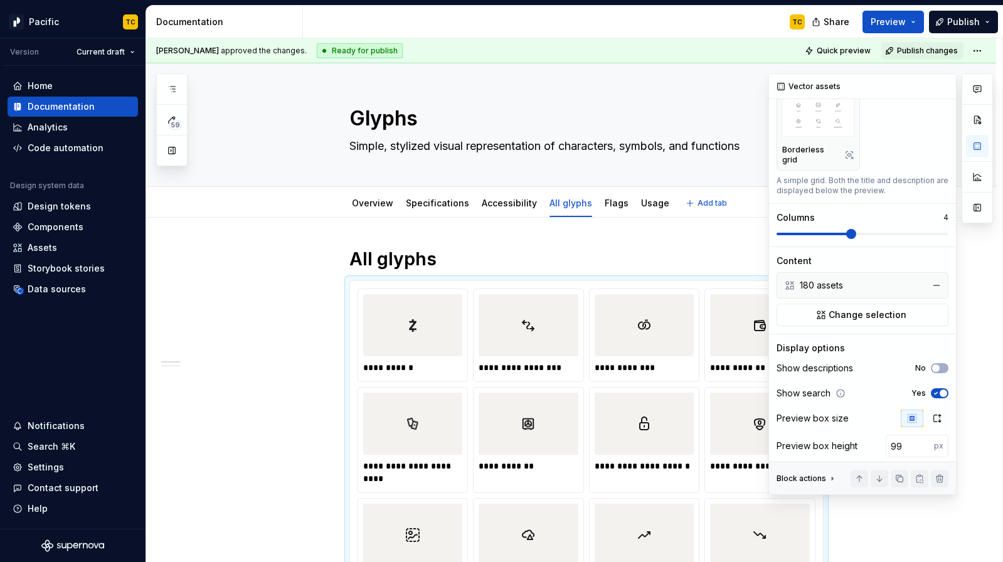
type textarea "*"
click at [817, 305] on button "Change selection" at bounding box center [862, 315] width 172 height 23
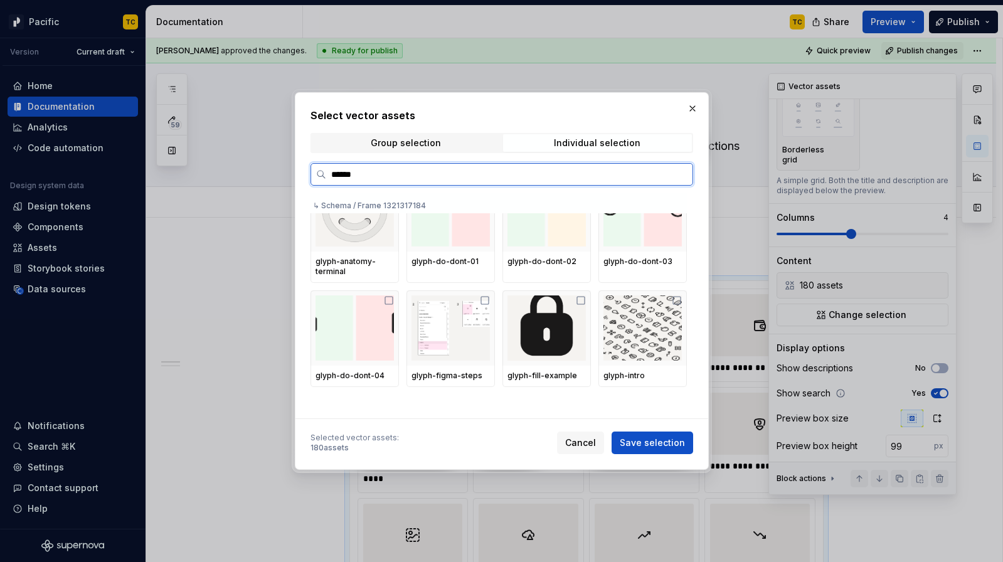
scroll to position [0, 0]
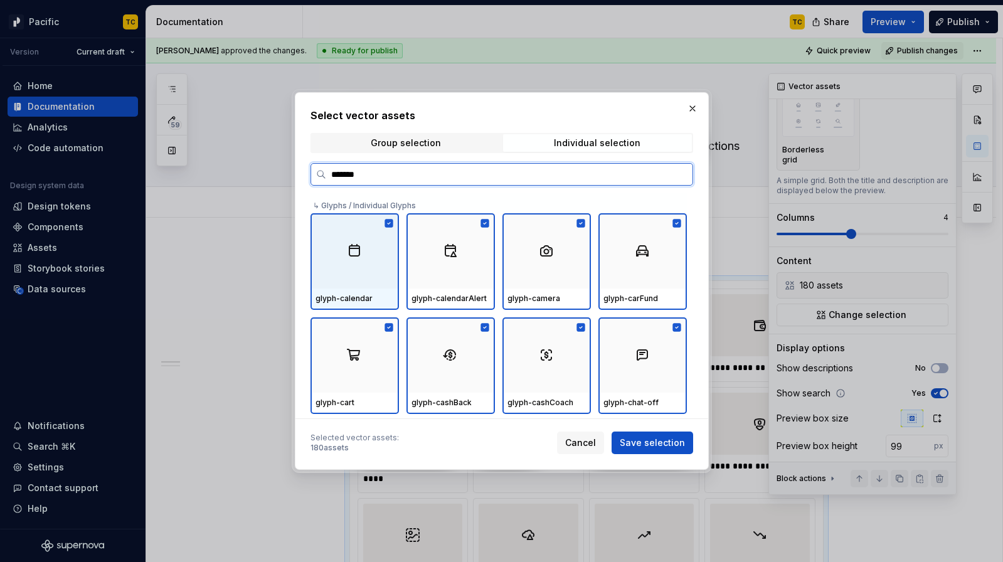
type input "******"
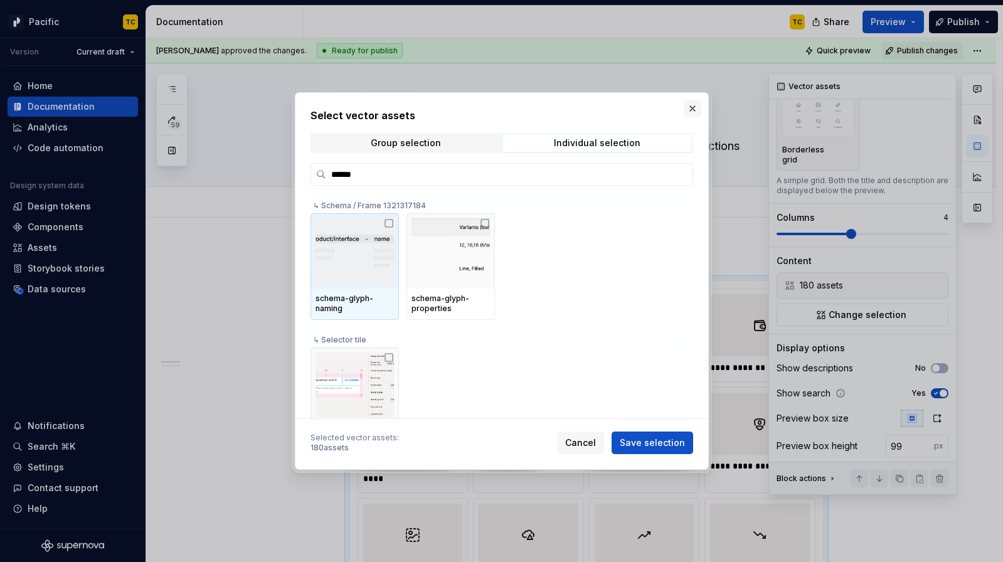
click at [695, 106] on button "button" at bounding box center [693, 109] width 18 height 18
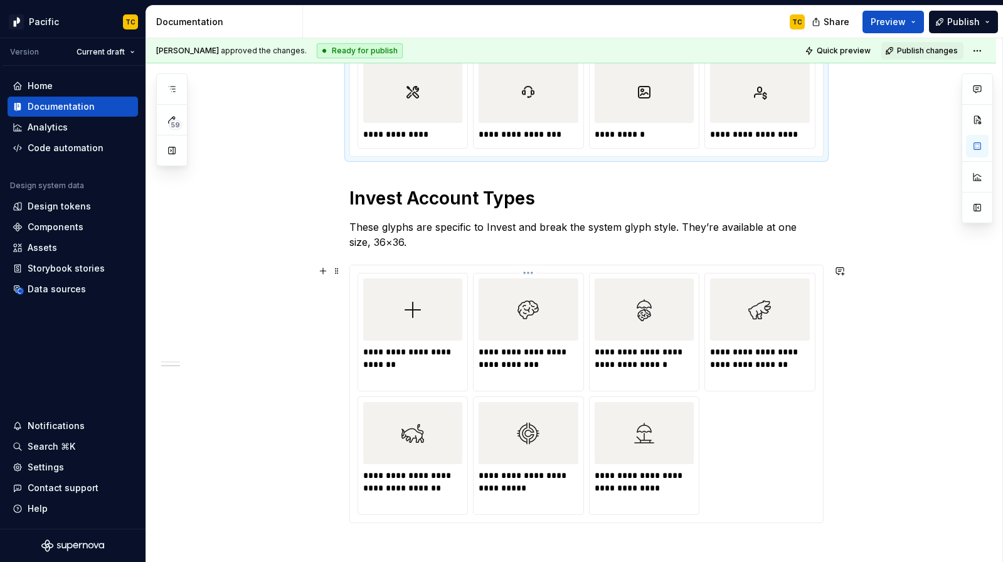
scroll to position [4884, 0]
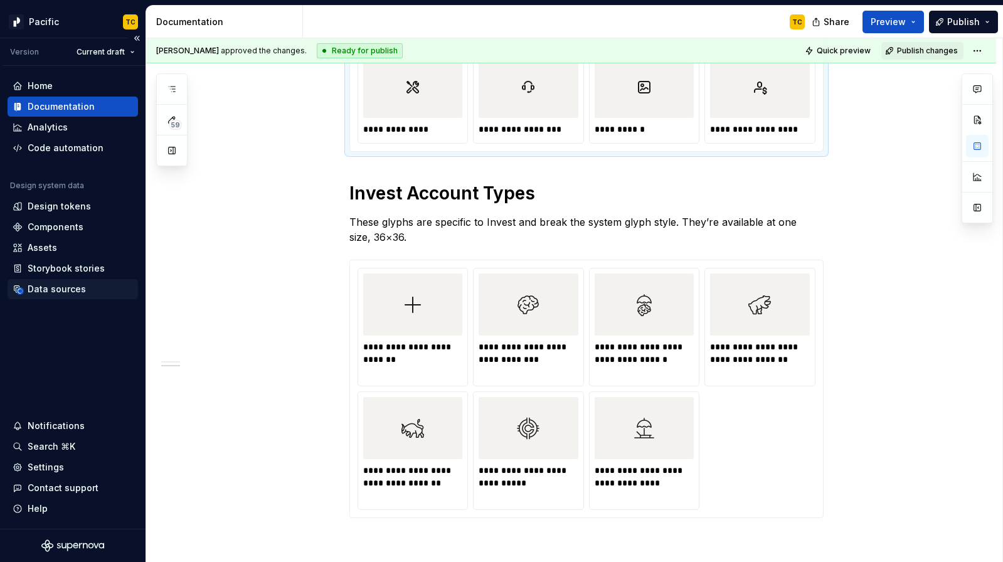
click at [73, 292] on div "Data sources" at bounding box center [57, 289] width 58 height 13
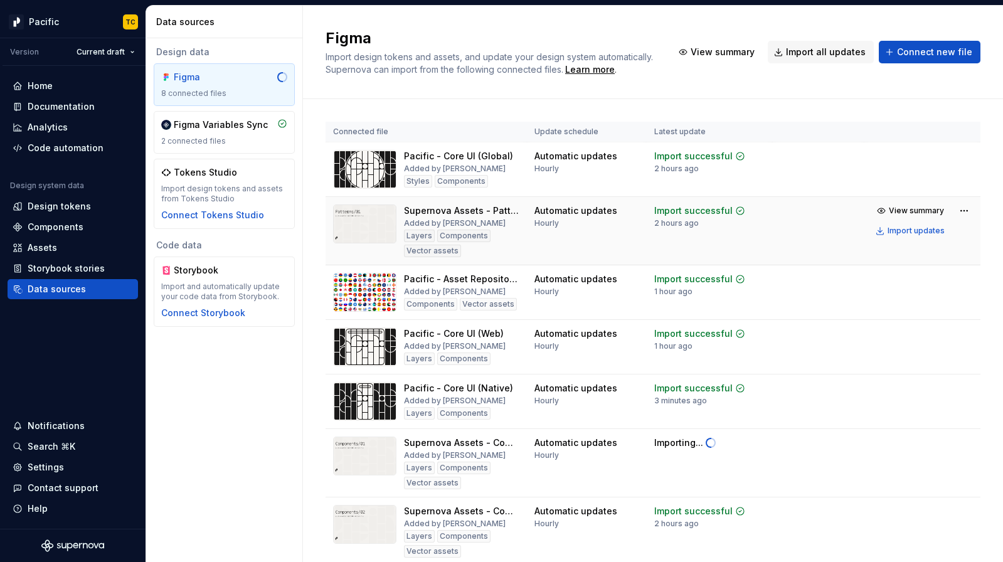
scroll to position [105, 0]
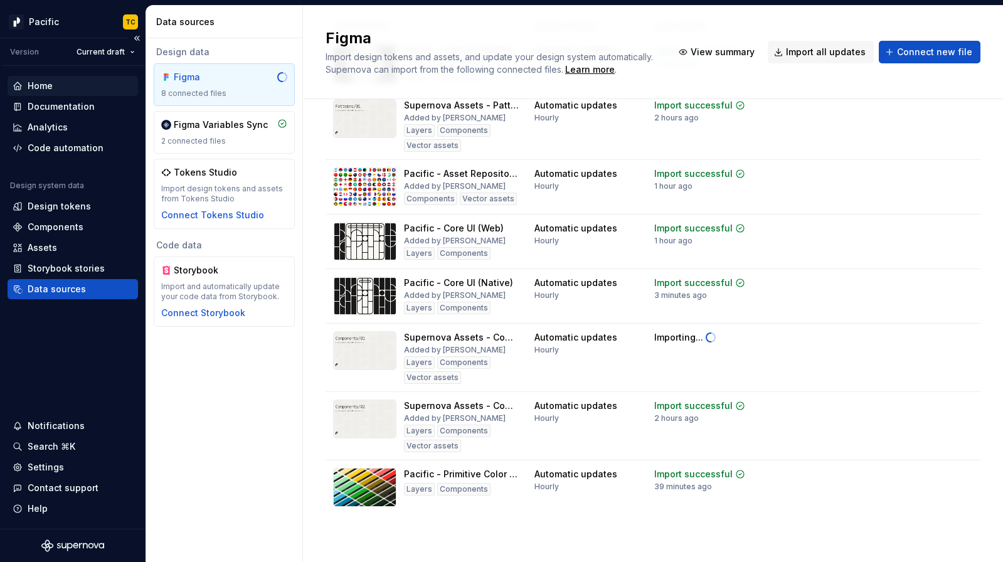
click at [42, 87] on div "Home" at bounding box center [40, 86] width 25 height 13
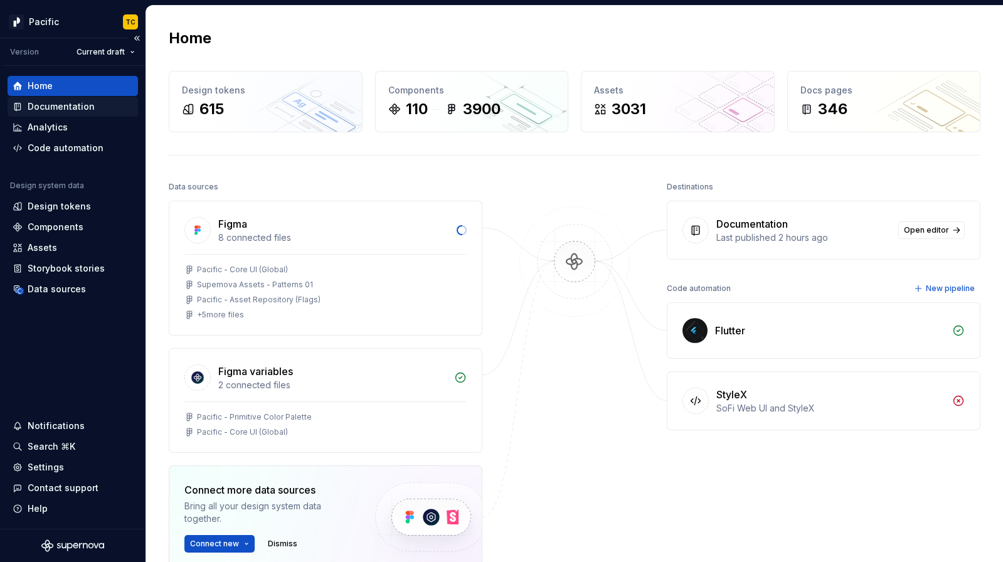
click at [56, 110] on div "Documentation" at bounding box center [61, 106] width 67 height 13
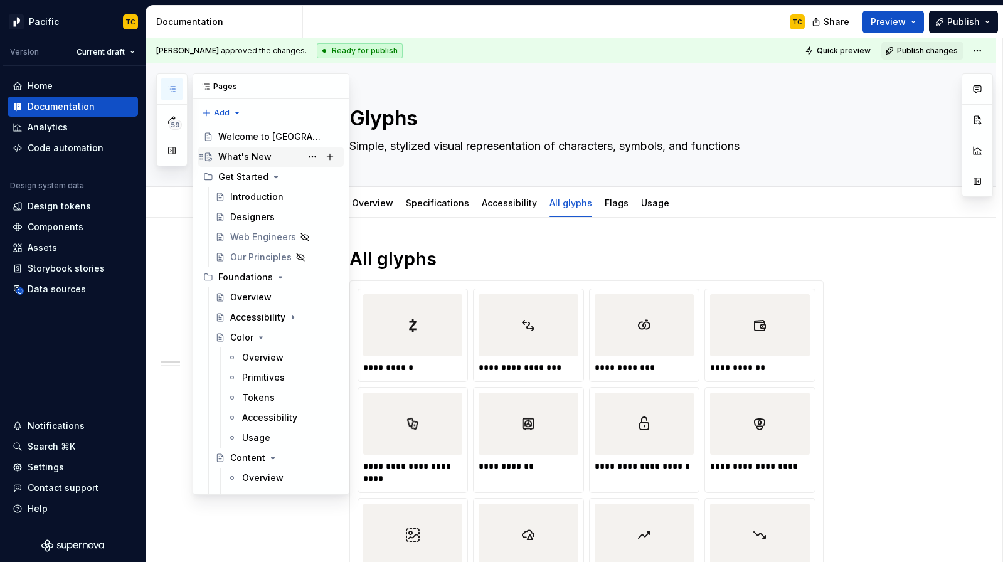
click at [272, 161] on div "What's New" at bounding box center [278, 157] width 120 height 18
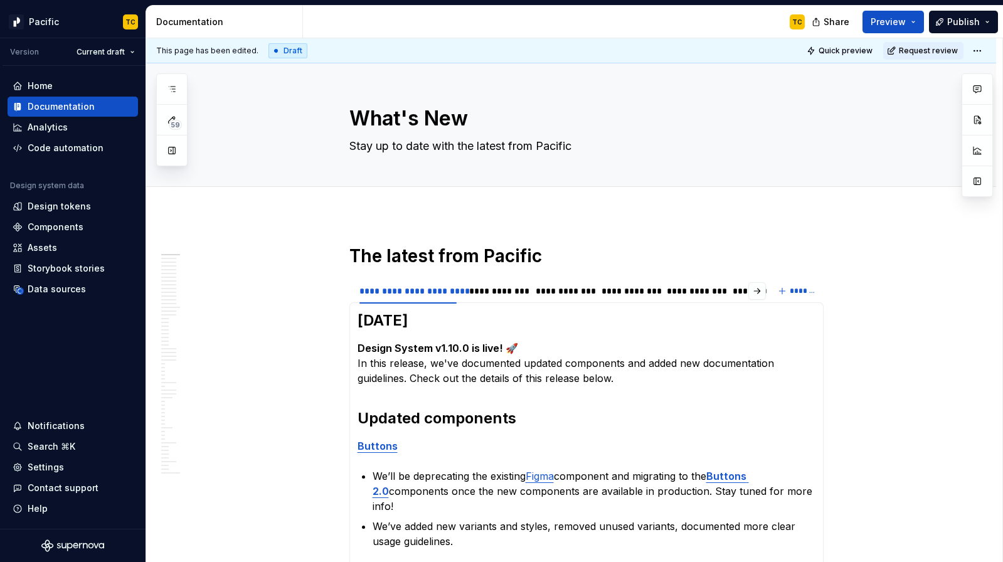
type textarea "*"
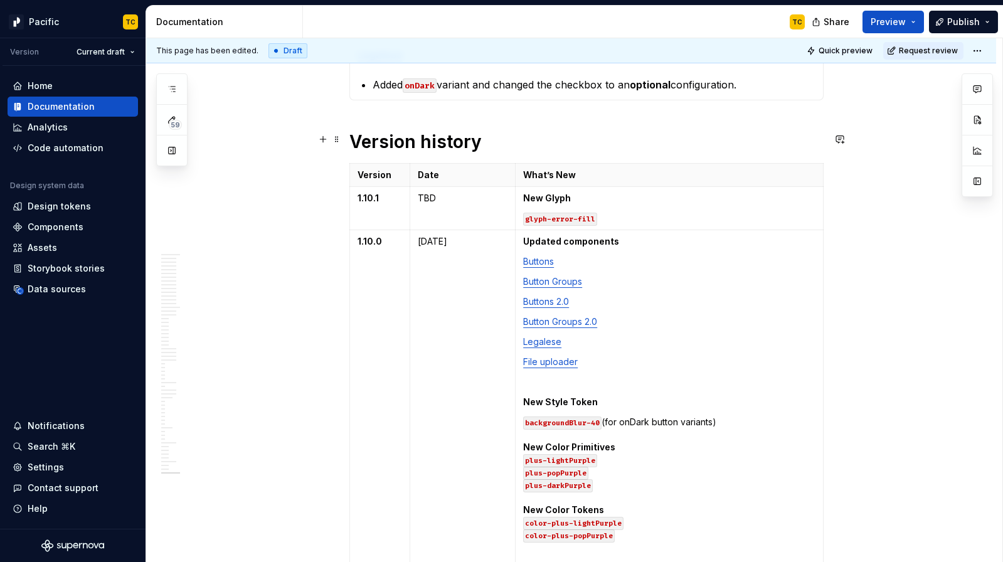
scroll to position [690, 0]
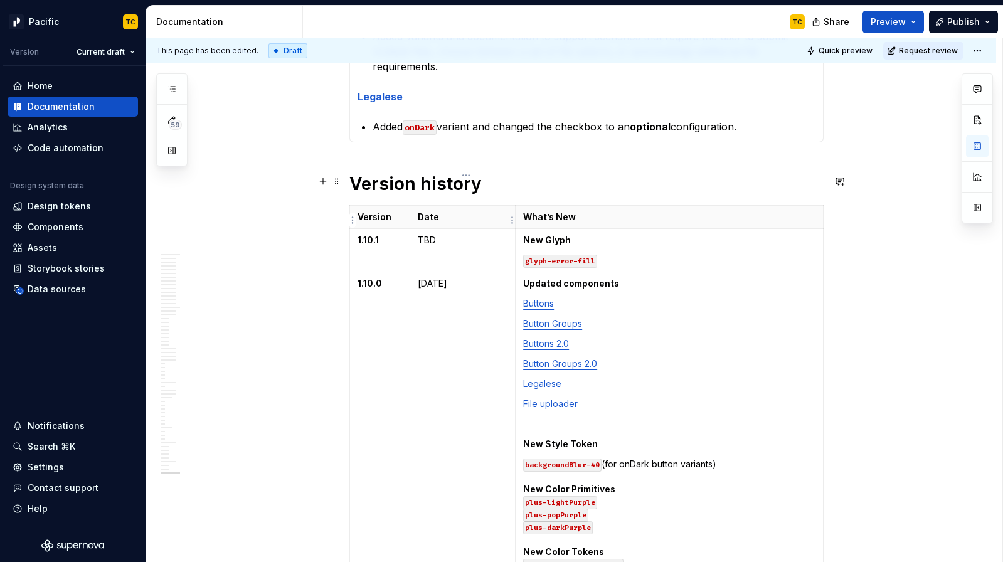
click at [490, 229] on td "TBD" at bounding box center [462, 250] width 105 height 43
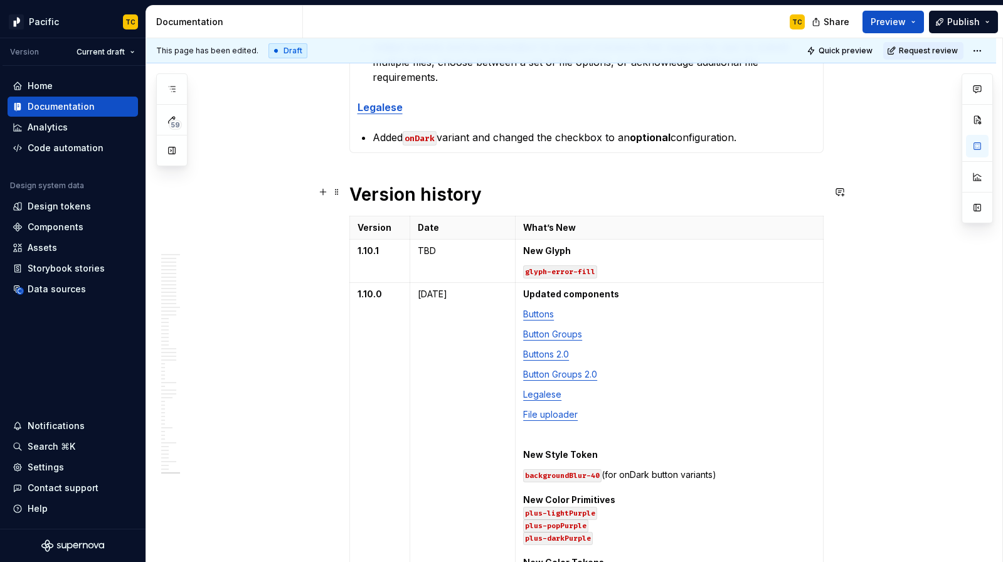
scroll to position [663, 0]
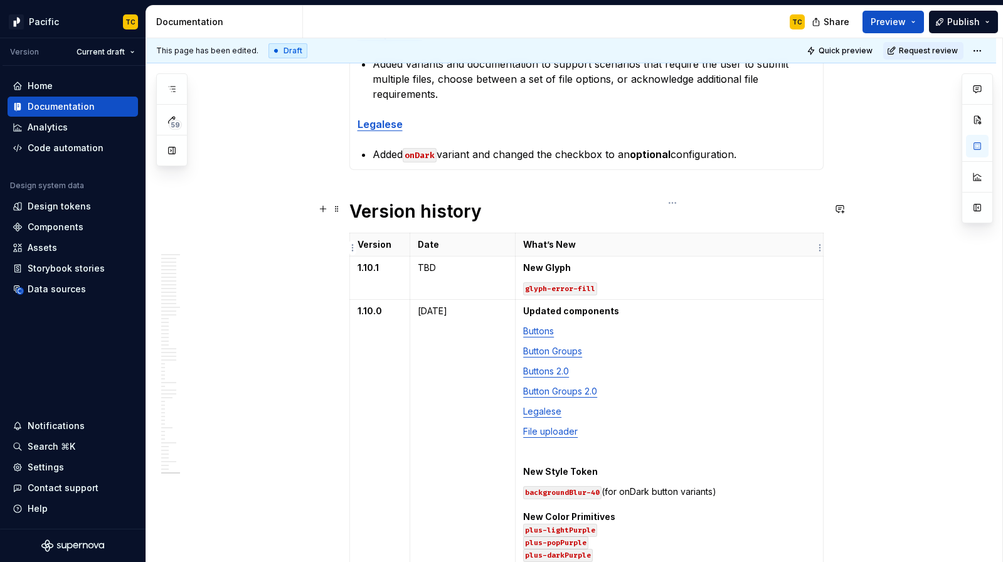
click at [582, 261] on p "New Glyph" at bounding box center [669, 267] width 292 height 13
click at [626, 282] on p "glyph-error-fill" at bounding box center [669, 288] width 292 height 13
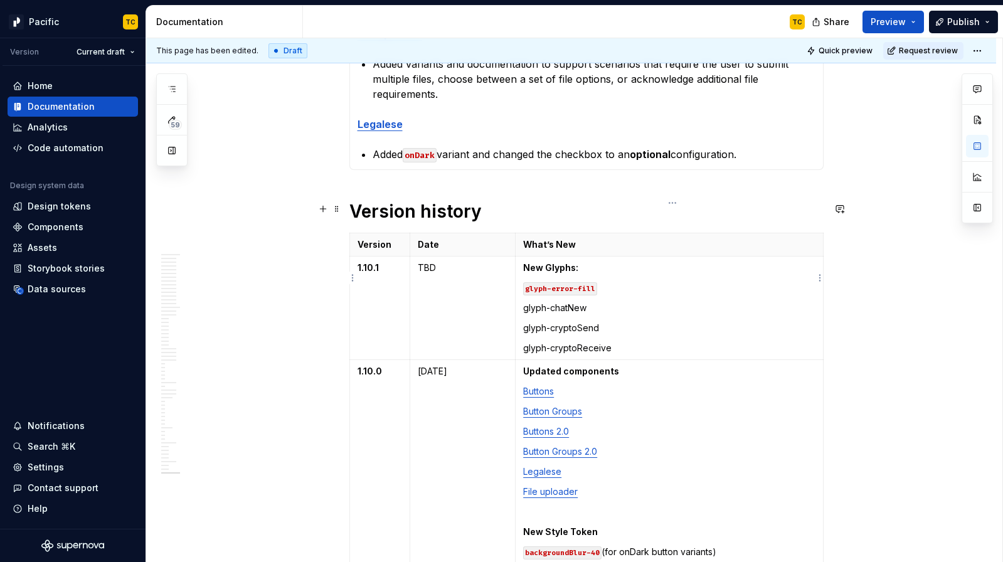
click at [561, 302] on p "glyph-chatNew" at bounding box center [669, 308] width 292 height 13
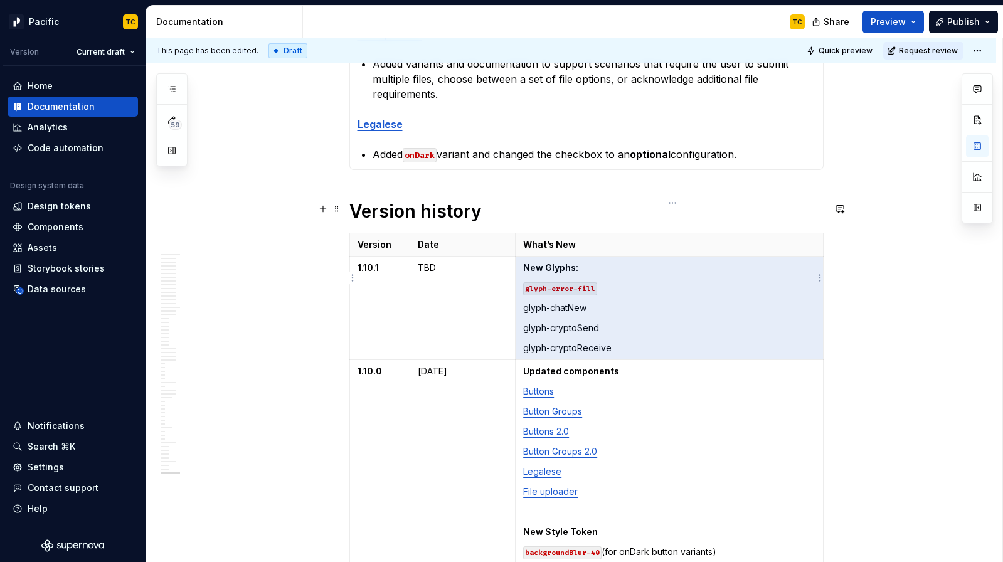
click at [584, 302] on p "glyph-chatNew" at bounding box center [669, 308] width 292 height 13
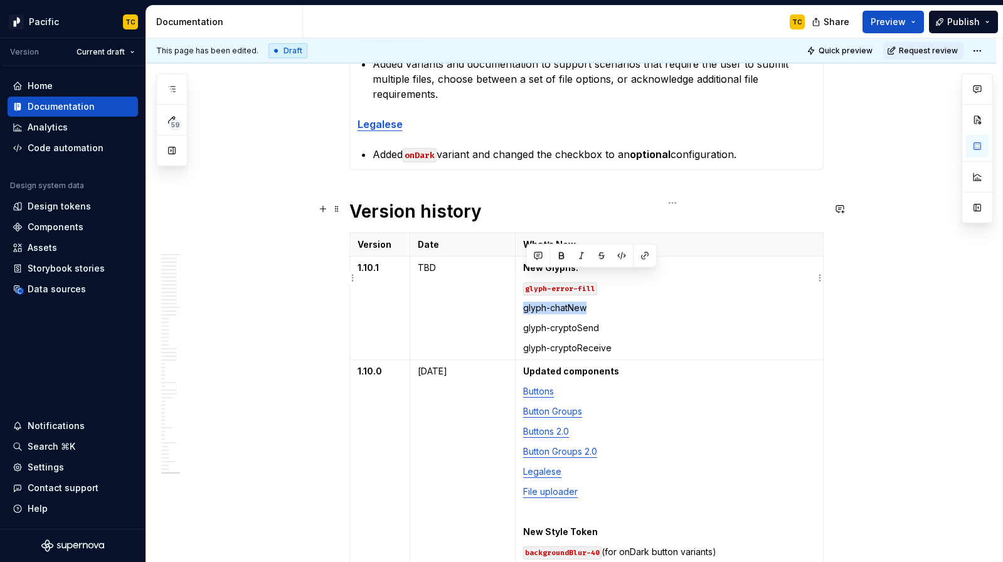
drag, startPoint x: 601, startPoint y: 280, endPoint x: 526, endPoint y: 280, distance: 74.6
click at [526, 302] on p "glyph-chatNew" at bounding box center [669, 308] width 292 height 13
click at [621, 256] on button "button" at bounding box center [622, 256] width 18 height 18
drag, startPoint x: 605, startPoint y: 300, endPoint x: 524, endPoint y: 300, distance: 80.9
click at [524, 300] on td "New Glyphs: glyph-error-fill glyph-chatNew glyph-cryptoSend glyph-cryptoReceive" at bounding box center [668, 307] width 307 height 103
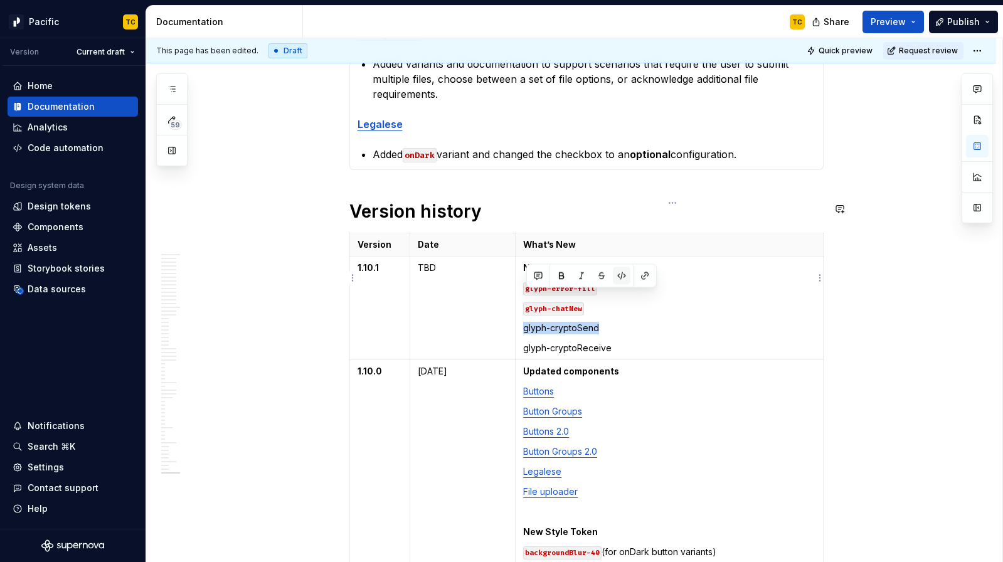
click at [621, 274] on button "button" at bounding box center [622, 276] width 18 height 18
click at [611, 342] on p "glyph-cryptoReceive" at bounding box center [669, 348] width 292 height 13
drag, startPoint x: 623, startPoint y: 322, endPoint x: 525, endPoint y: 321, distance: 97.8
click at [525, 321] on td "New Glyphs: glyph-error-fill glyph-chatNew glyph-cryptoSend glyph-cryptoReceive" at bounding box center [668, 307] width 307 height 103
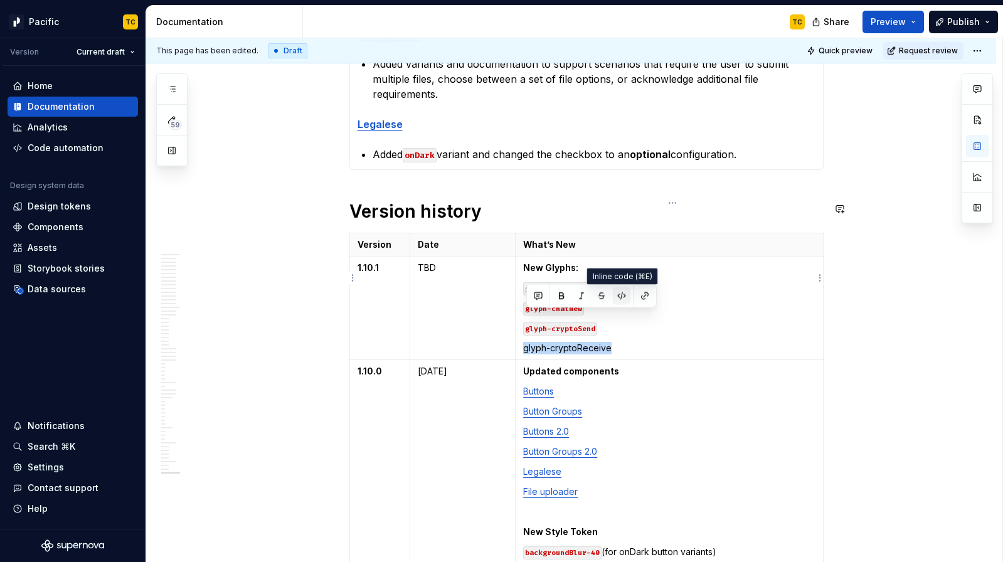
click at [623, 295] on button "button" at bounding box center [622, 296] width 18 height 18
click at [624, 282] on p "glyph-error-fill" at bounding box center [669, 288] width 292 height 13
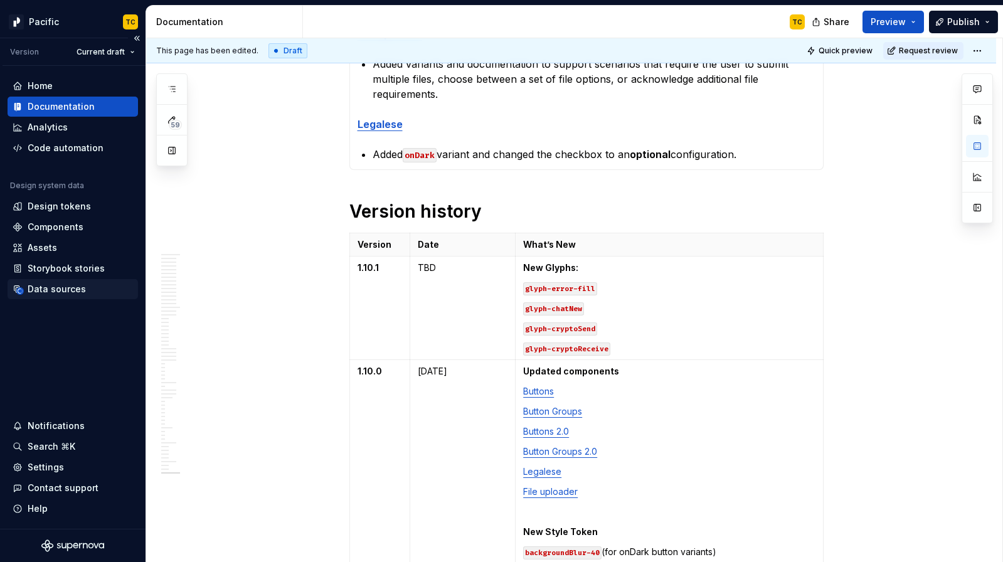
click at [56, 288] on div "Data sources" at bounding box center [57, 289] width 58 height 13
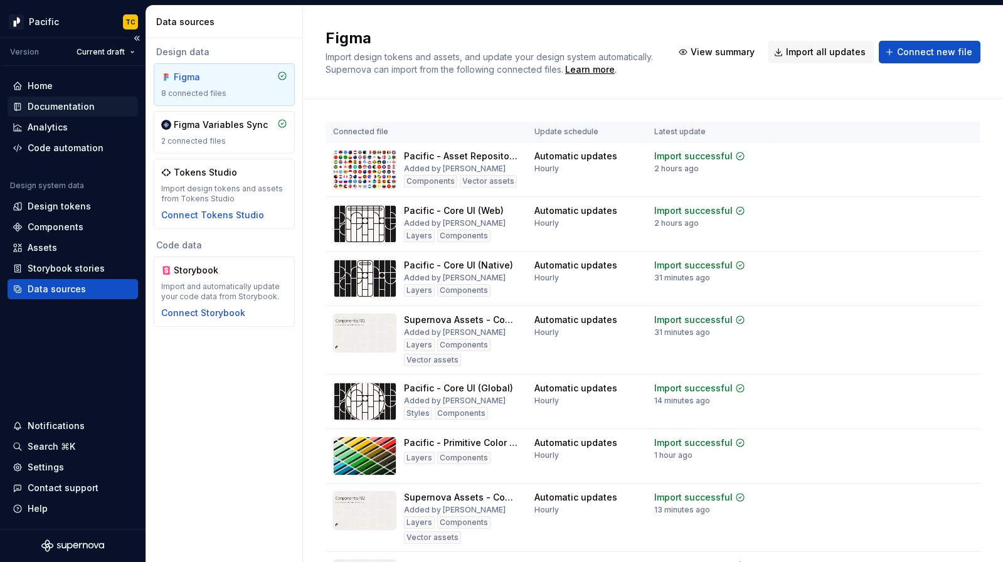
click at [68, 109] on div "Documentation" at bounding box center [61, 106] width 67 height 13
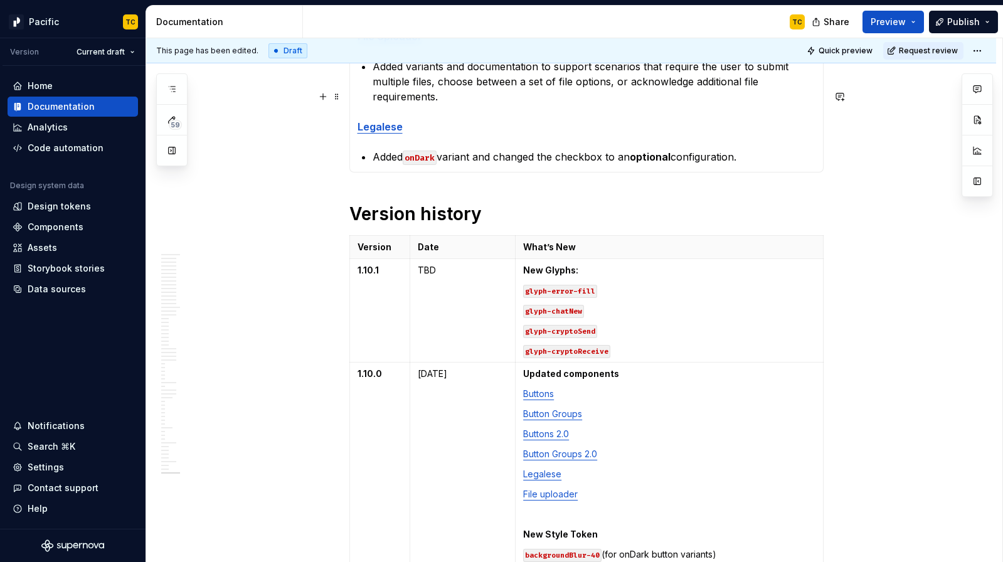
scroll to position [744, 0]
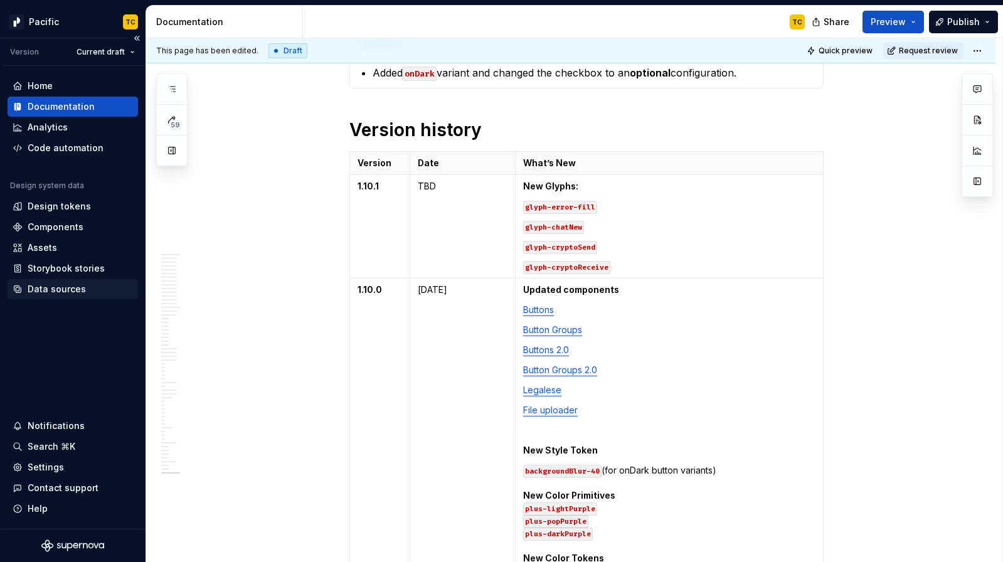
click at [52, 287] on div "Data sources" at bounding box center [57, 289] width 58 height 13
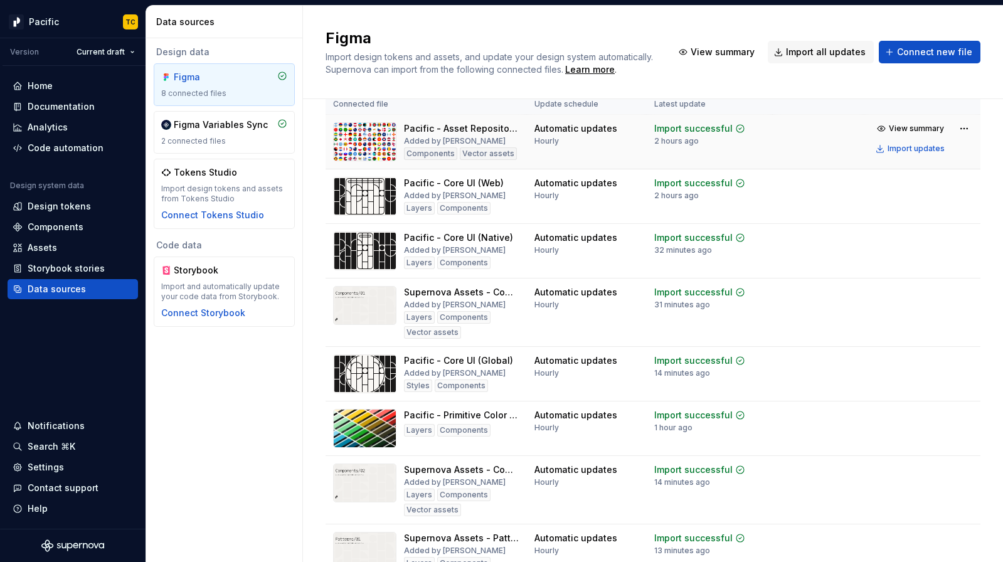
scroll to position [105, 0]
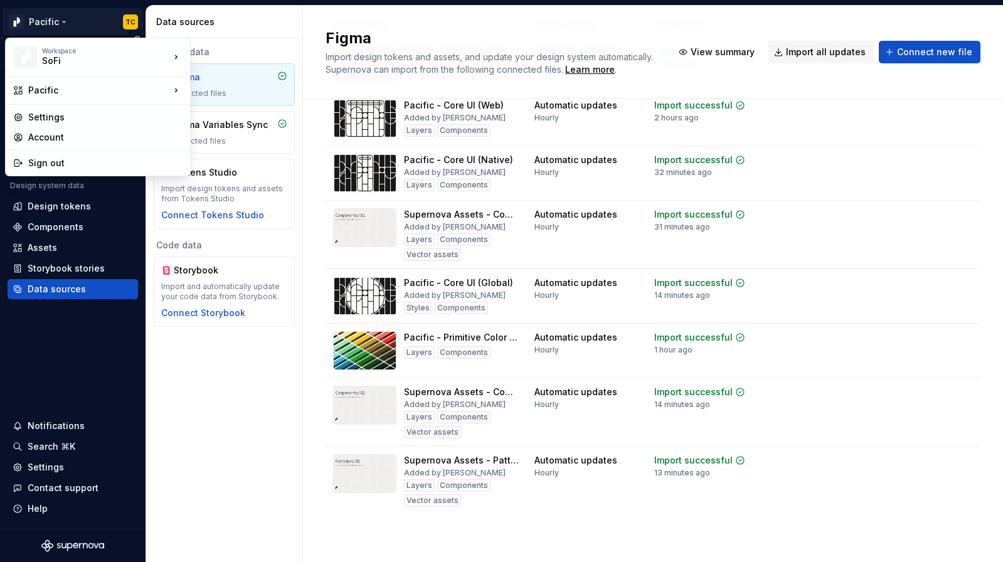
click at [125, 21] on html "Pacific TC Version Current draft Home Documentation Analytics Code automation D…" at bounding box center [501, 281] width 1003 height 562
click at [204, 7] on html "Pacific TC Version Current draft Home Documentation Analytics Code automation D…" at bounding box center [501, 281] width 1003 height 562
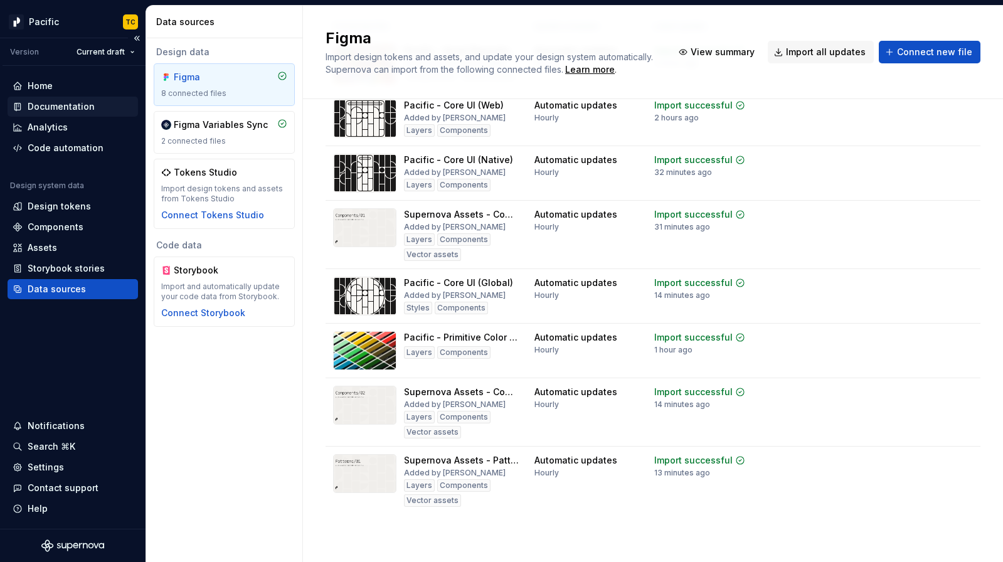
click at [77, 106] on div "Documentation" at bounding box center [61, 106] width 67 height 13
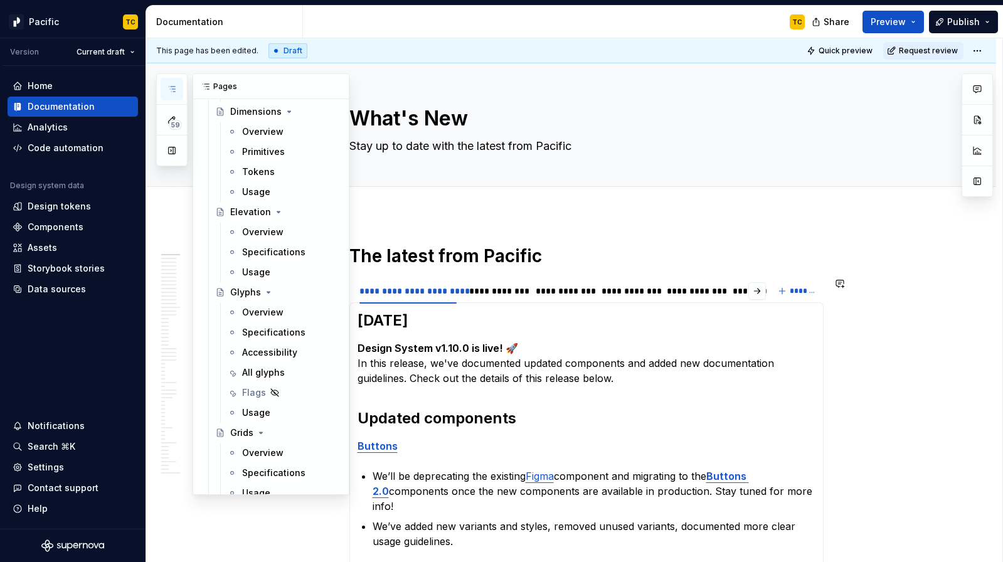
scroll to position [613, 0]
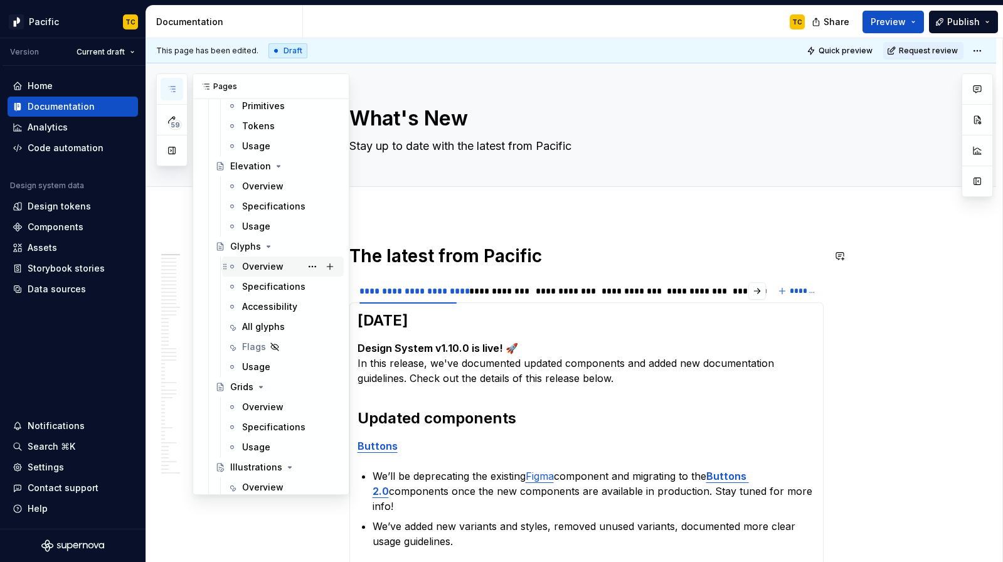
click at [256, 262] on div "Overview" at bounding box center [262, 266] width 41 height 13
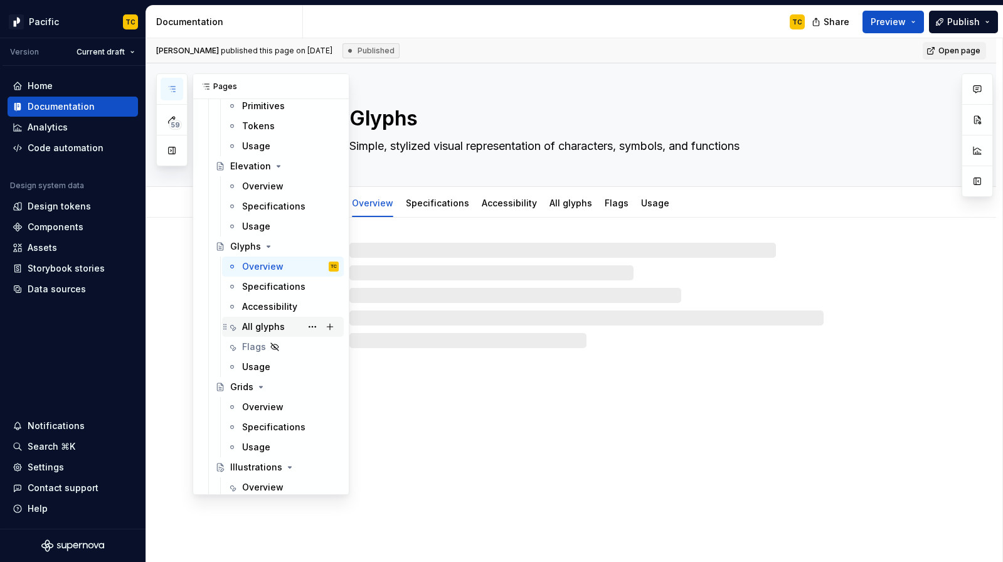
click at [264, 324] on div "All glyphs" at bounding box center [263, 326] width 43 height 13
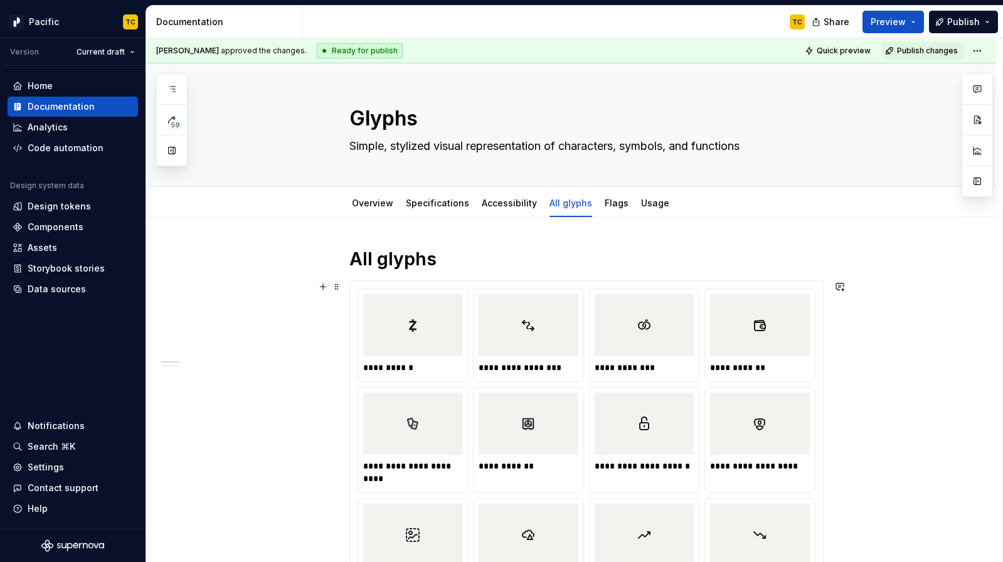
type textarea "*"
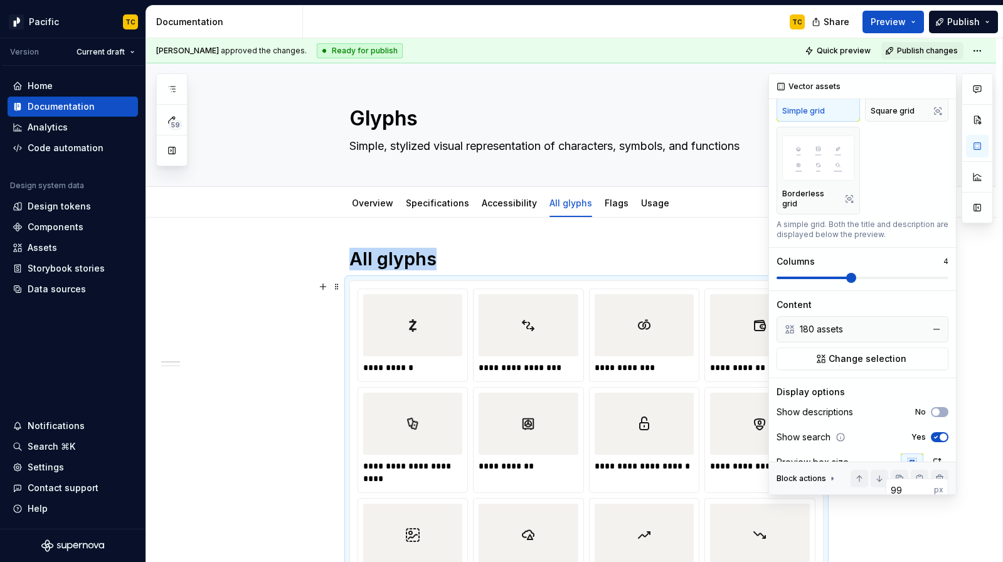
scroll to position [106, 0]
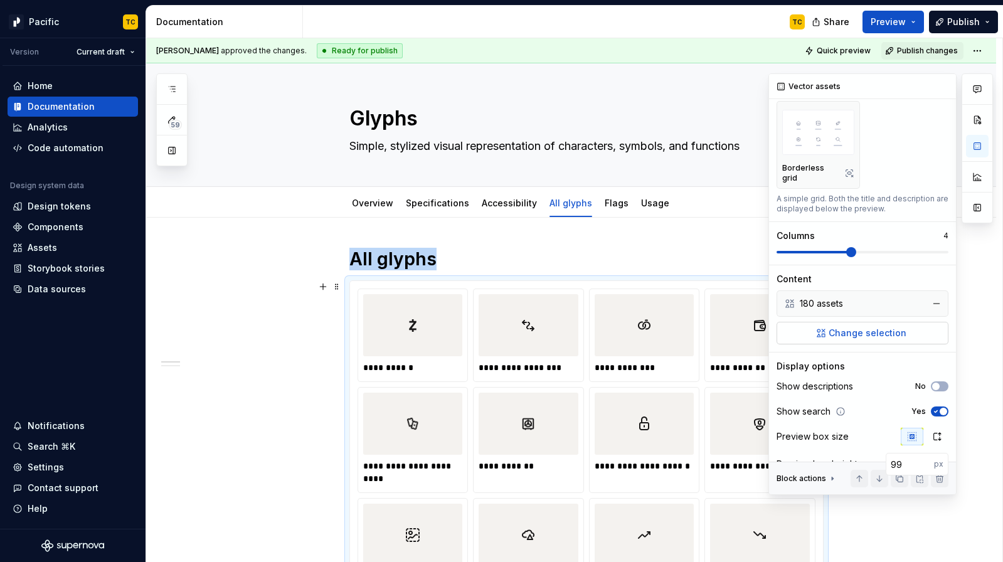
click at [820, 328] on button "Change selection" at bounding box center [862, 333] width 172 height 23
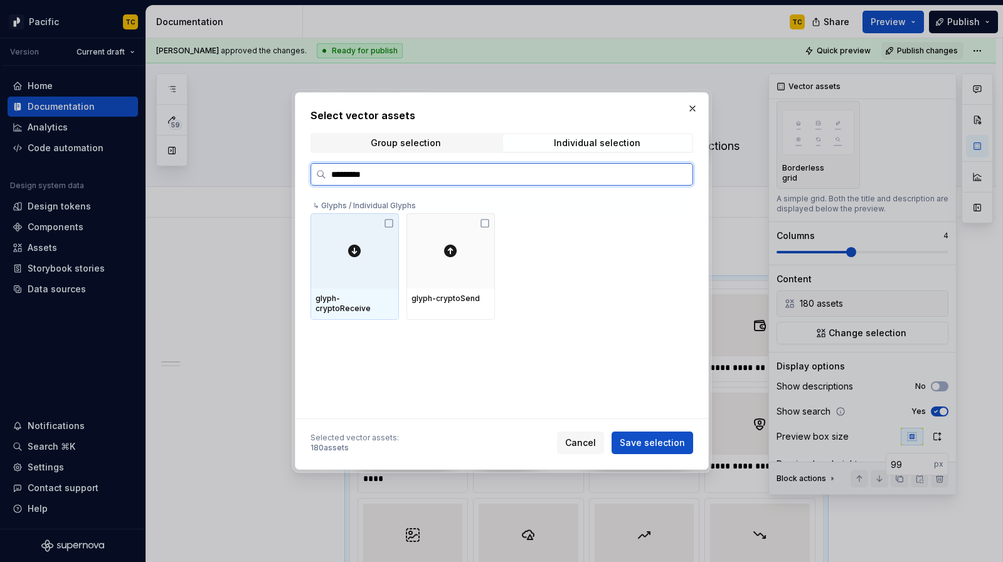
click at [388, 220] on icon at bounding box center [389, 223] width 10 height 10
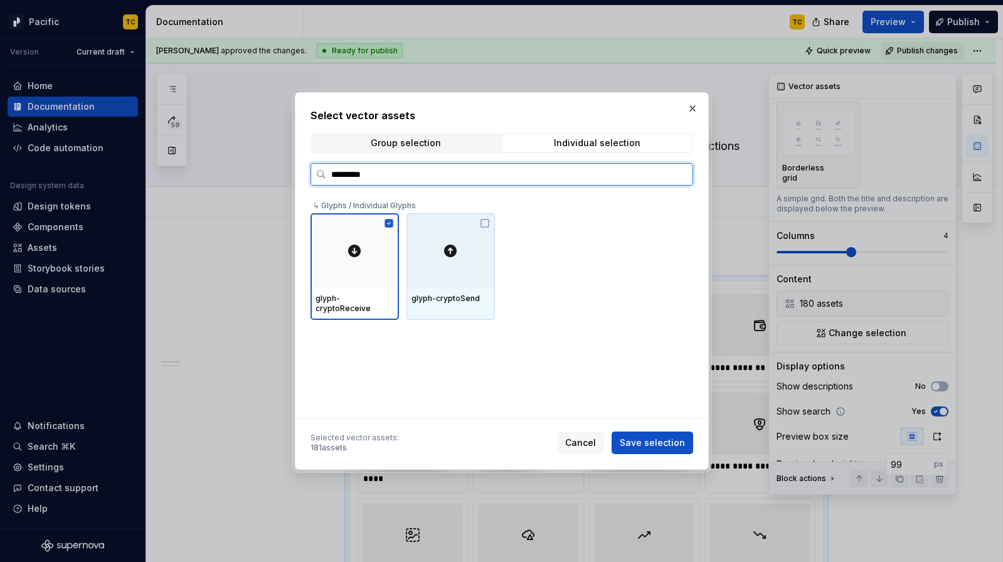
click at [490, 223] on icon at bounding box center [485, 223] width 10 height 10
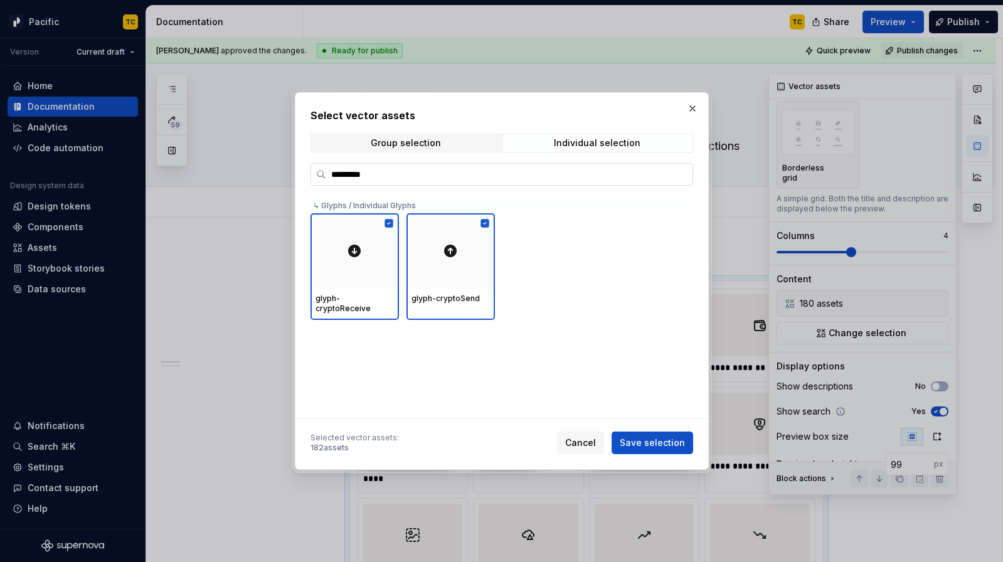
click at [428, 176] on input "*********" at bounding box center [509, 174] width 366 height 13
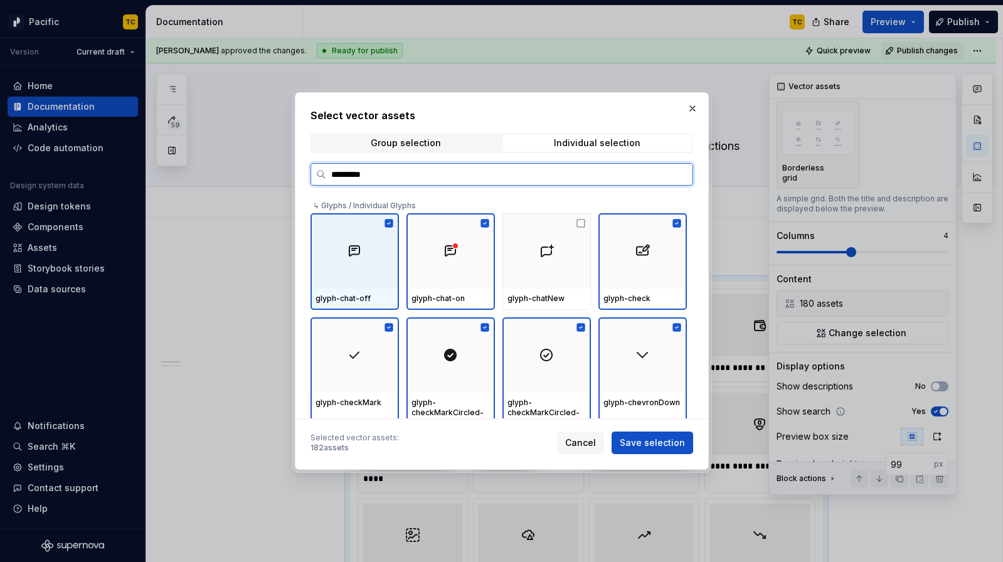
type input "**********"
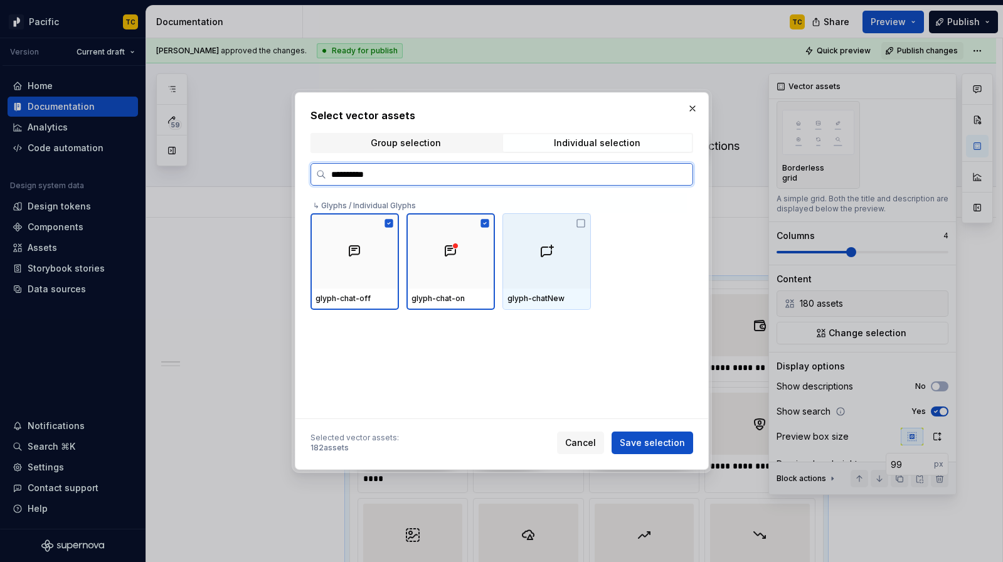
click at [586, 223] on icon at bounding box center [581, 223] width 10 height 10
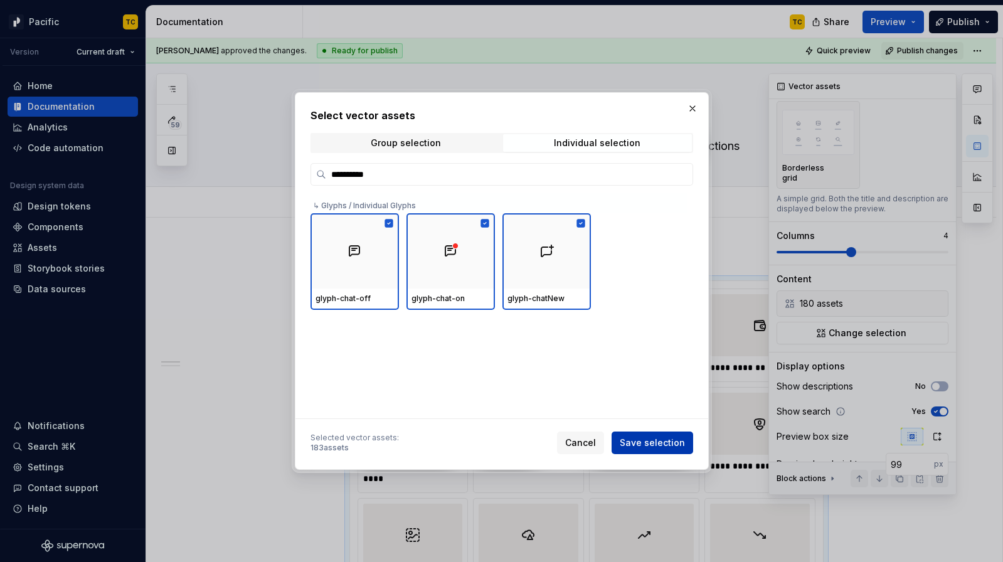
click at [672, 439] on span "Save selection" at bounding box center [652, 442] width 65 height 13
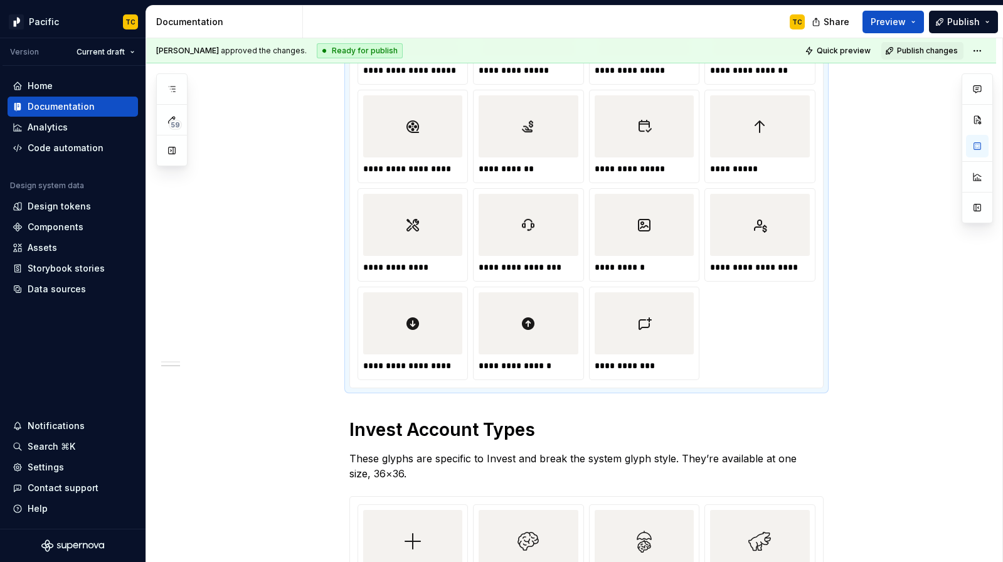
scroll to position [4745, 0]
click at [900, 50] on html "Pacific TC Version Current draft Home Documentation Analytics Code automation D…" at bounding box center [501, 281] width 1003 height 562
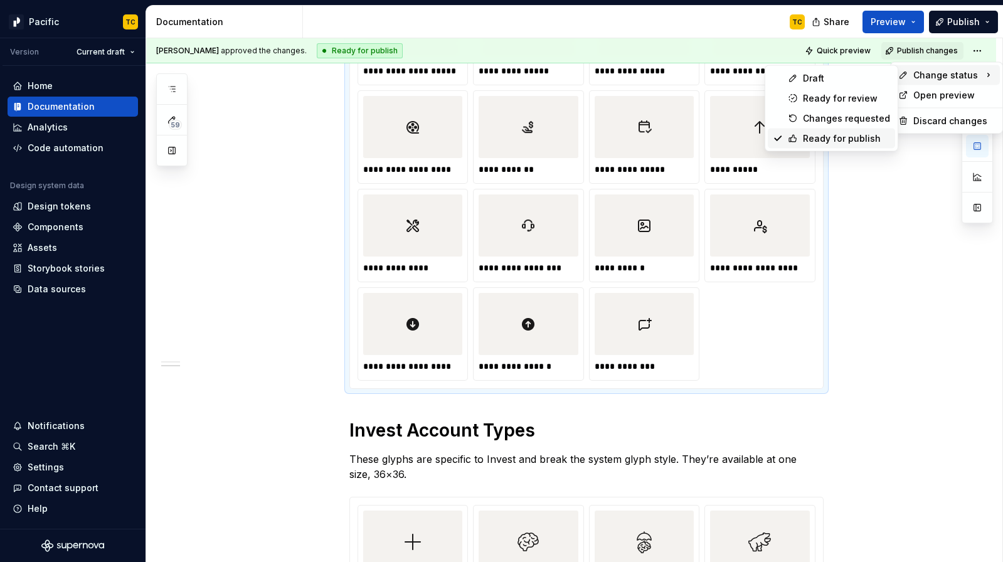
click at [844, 134] on div "Ready for publish" at bounding box center [846, 138] width 87 height 13
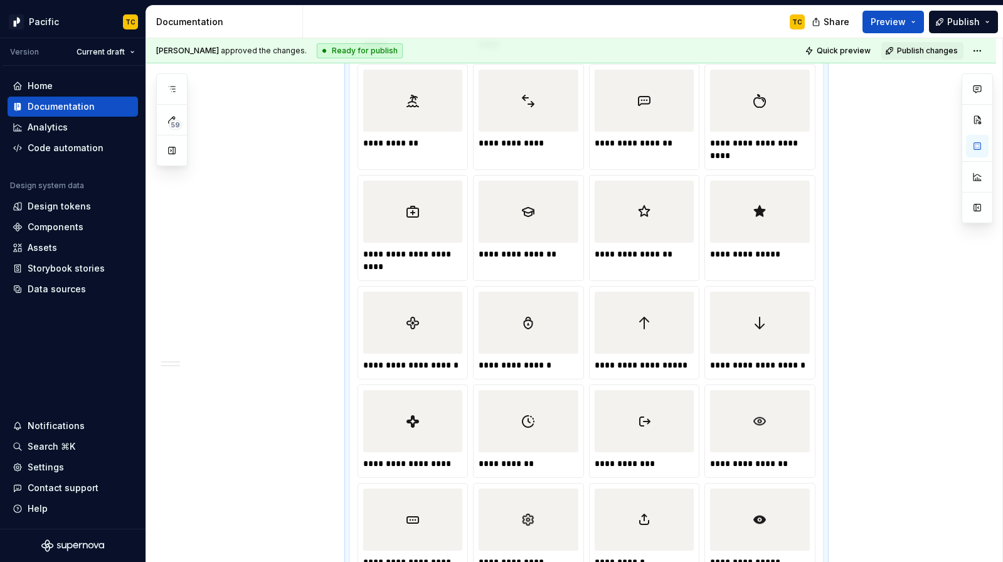
scroll to position [0, 0]
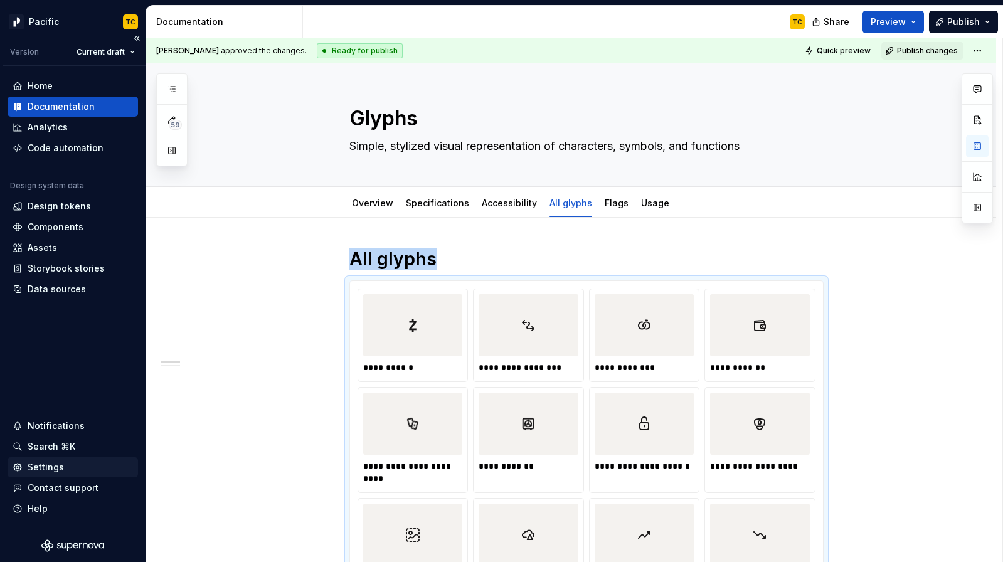
click at [50, 470] on div "Settings" at bounding box center [46, 467] width 36 height 13
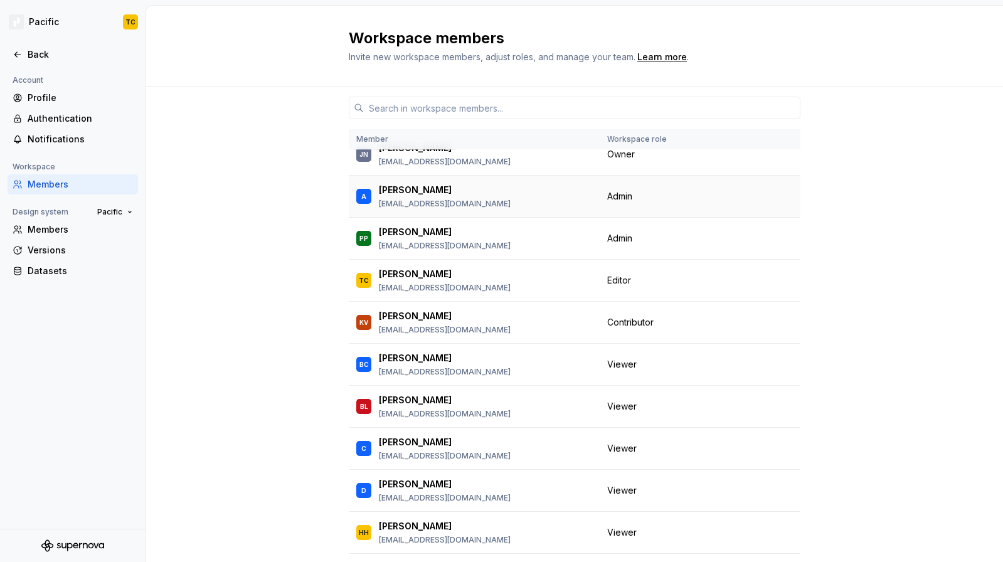
scroll to position [19, 0]
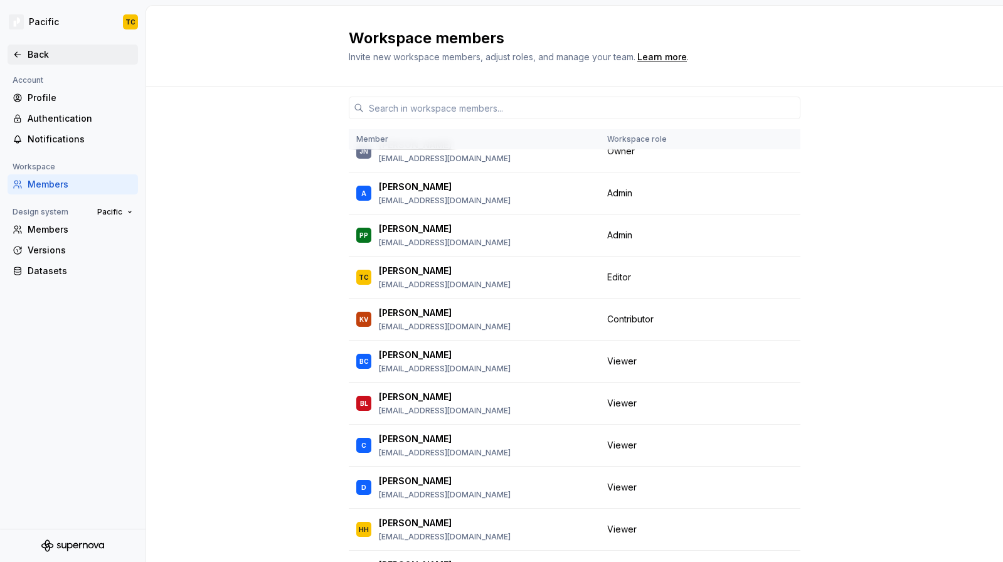
click at [51, 47] on div "Back" at bounding box center [73, 55] width 130 height 20
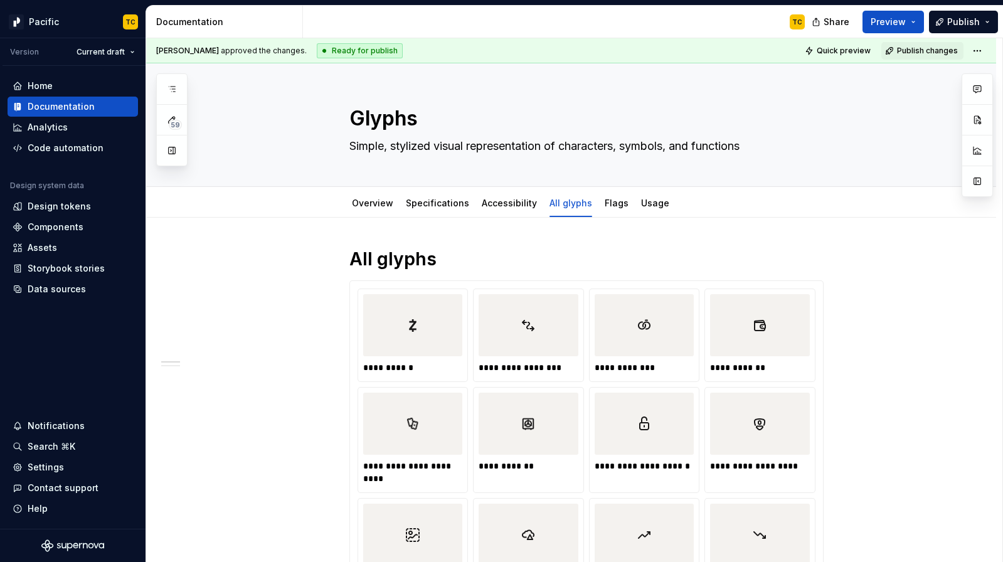
type textarea "*"
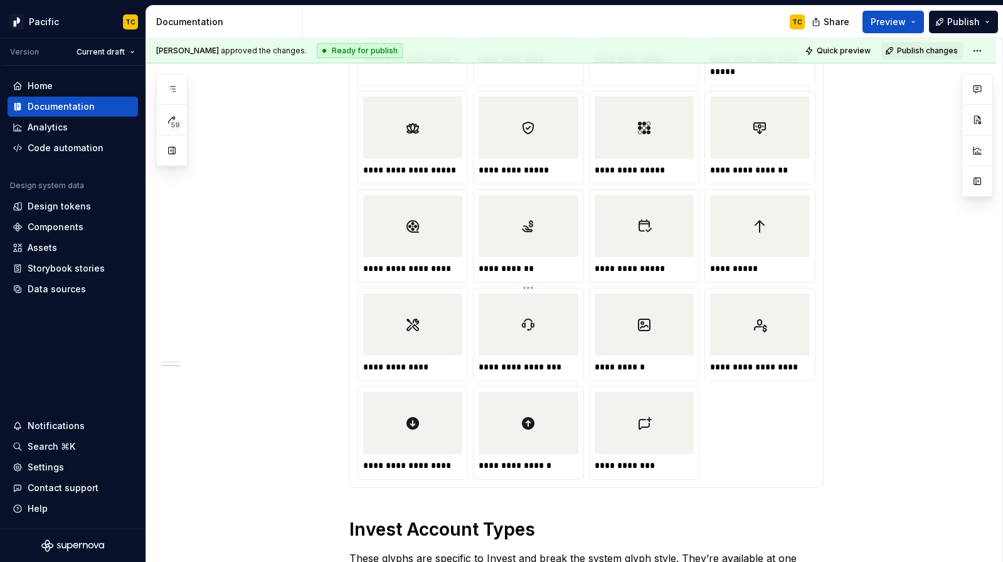
scroll to position [4652, 0]
